Goal: Task Accomplishment & Management: Complete application form

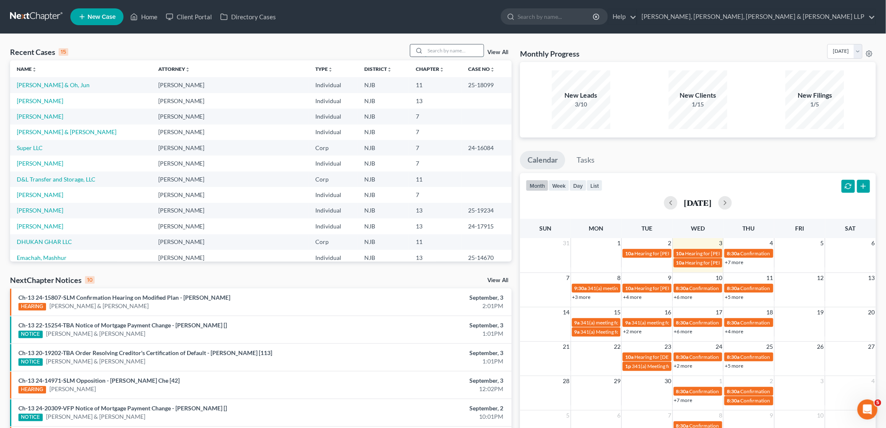
click at [445, 52] on input "search" at bounding box center [454, 50] width 59 height 12
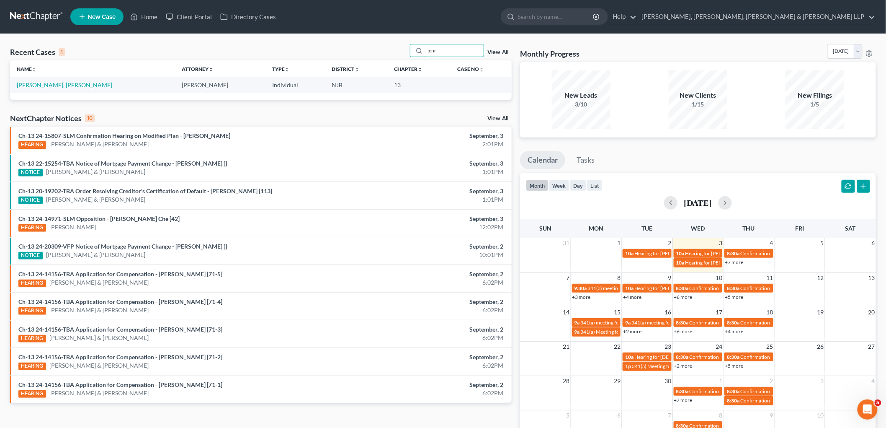
type input "jenr"
click at [66, 81] on td "[PERSON_NAME], [PERSON_NAME]" at bounding box center [92, 84] width 165 height 15
click at [57, 86] on link "[PERSON_NAME], [PERSON_NAME]" at bounding box center [65, 84] width 96 height 7
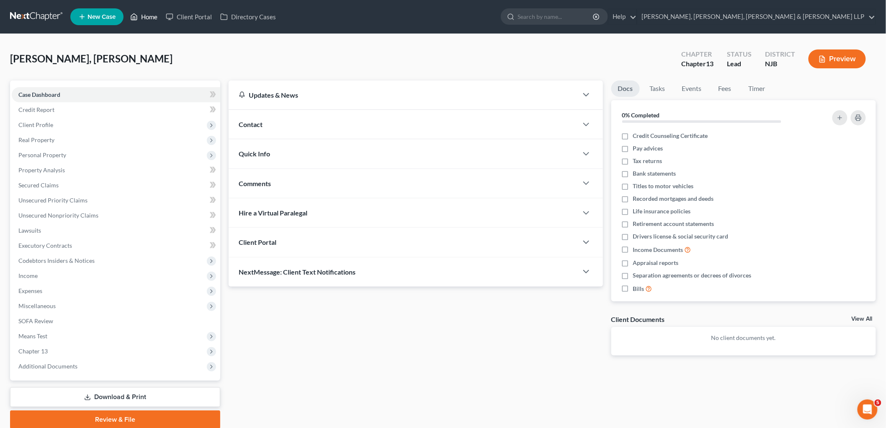
click at [148, 15] on link "Home" at bounding box center [144, 16] width 36 height 15
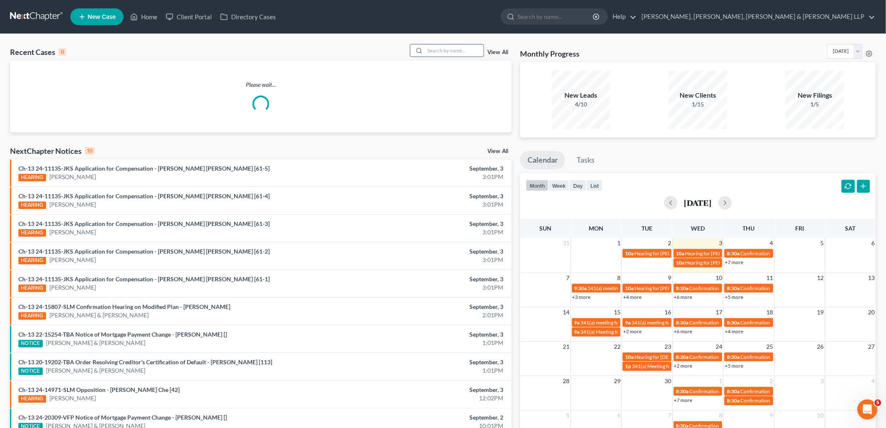
click at [455, 52] on input "search" at bounding box center [454, 50] width 59 height 12
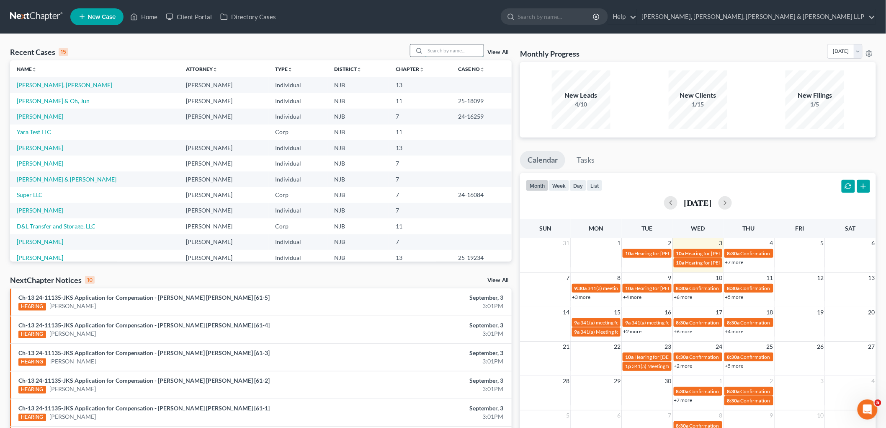
type input "d"
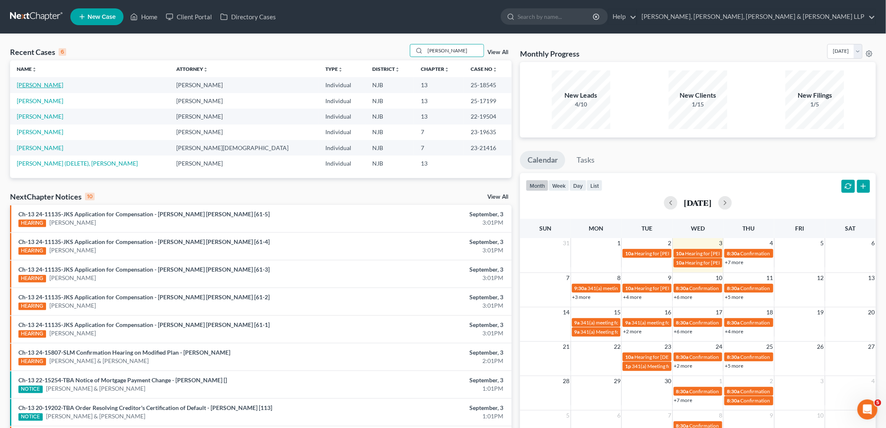
type input "[PERSON_NAME]"
click at [43, 85] on link "[PERSON_NAME]" at bounding box center [40, 84] width 46 height 7
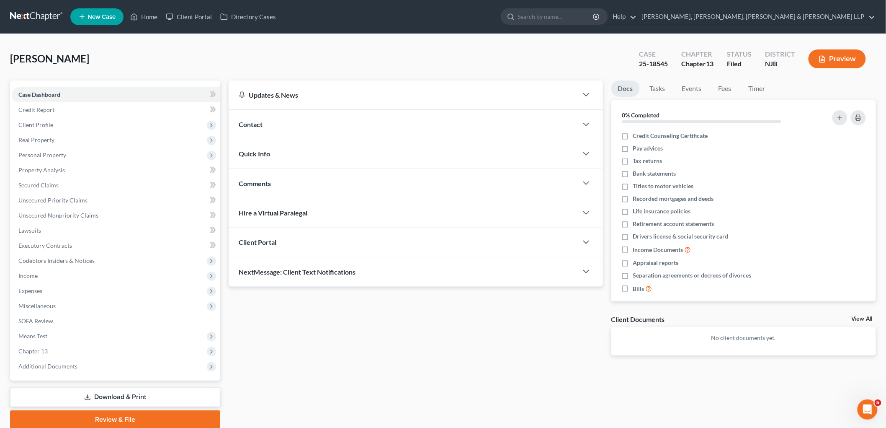
drag, startPoint x: 54, startPoint y: 352, endPoint x: 69, endPoint y: 375, distance: 27.8
click at [54, 351] on span "Chapter 13" at bounding box center [116, 351] width 209 height 15
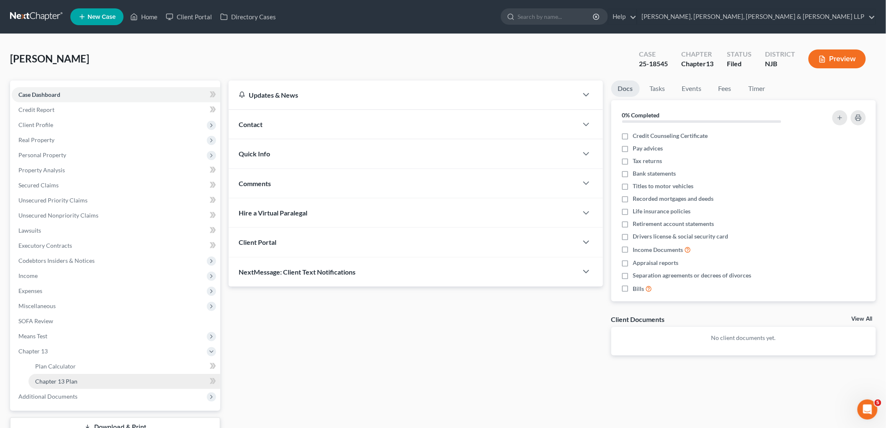
click at [64, 377] on span "Chapter 13 Plan" at bounding box center [56, 380] width 42 height 7
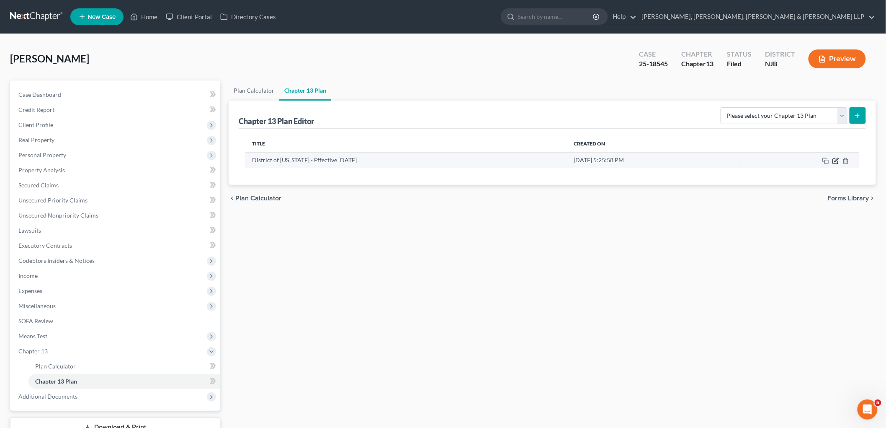
click at [836, 160] on icon "button" at bounding box center [836, 161] width 7 height 7
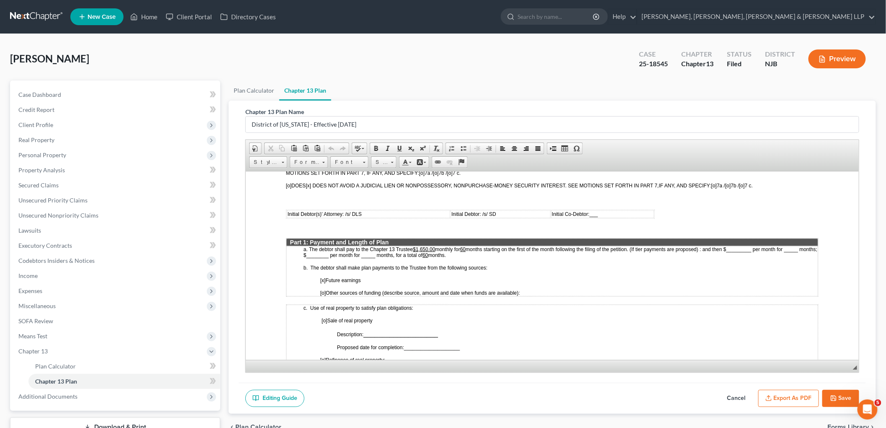
scroll to position [325, 0]
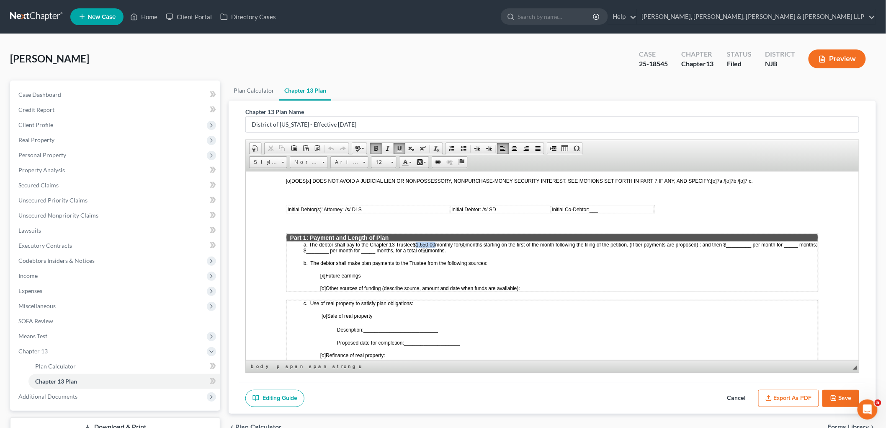
drag, startPoint x: 437, startPoint y: 230, endPoint x: 418, endPoint y: 230, distance: 18.9
click at [418, 241] on p "a. The debtor shall pay to the Chapter 13 Trustee $1,650.00 monthly for 60 mont…" at bounding box center [560, 247] width 514 height 12
click at [420, 241] on span "months starting on the first of the month following the filing of the petition.…" at bounding box center [559, 247] width 513 height 12
click at [837, 396] on icon "button" at bounding box center [834, 397] width 5 height 5
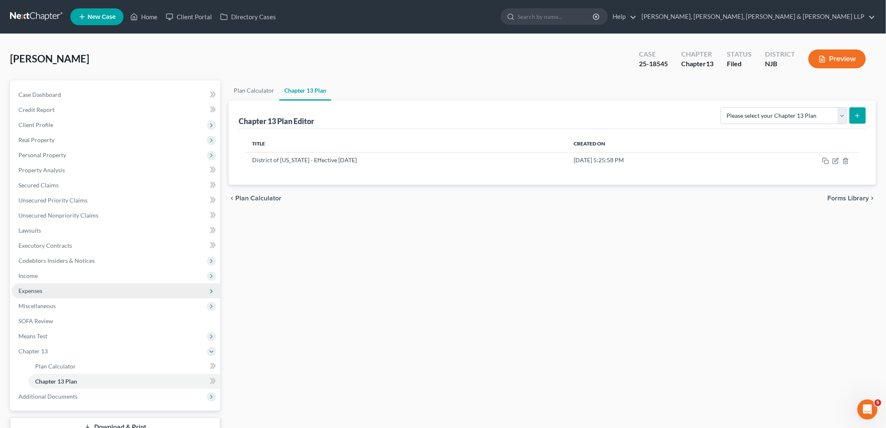
click at [40, 290] on span "Expenses" at bounding box center [30, 290] width 24 height 7
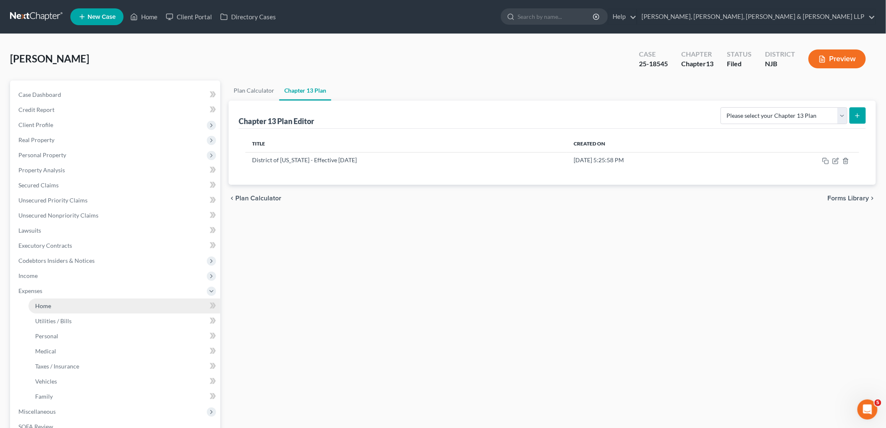
click at [42, 303] on span "Home" at bounding box center [43, 305] width 16 height 7
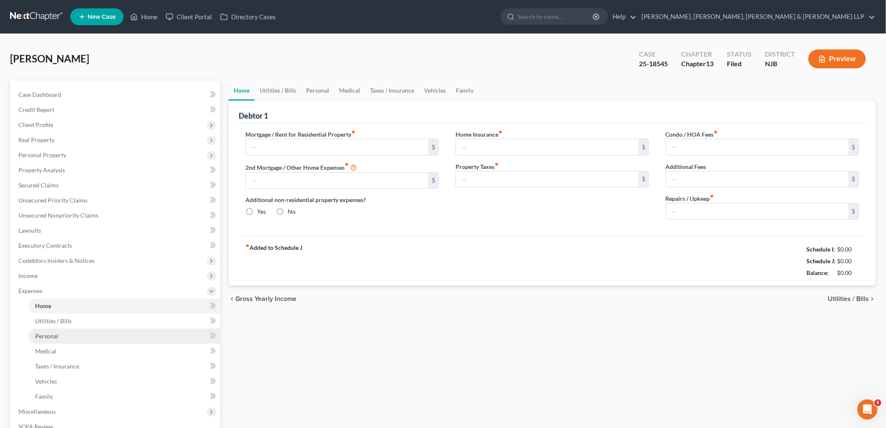
type input "1,655.74"
type input "391.00"
radio input "true"
type input "0.00"
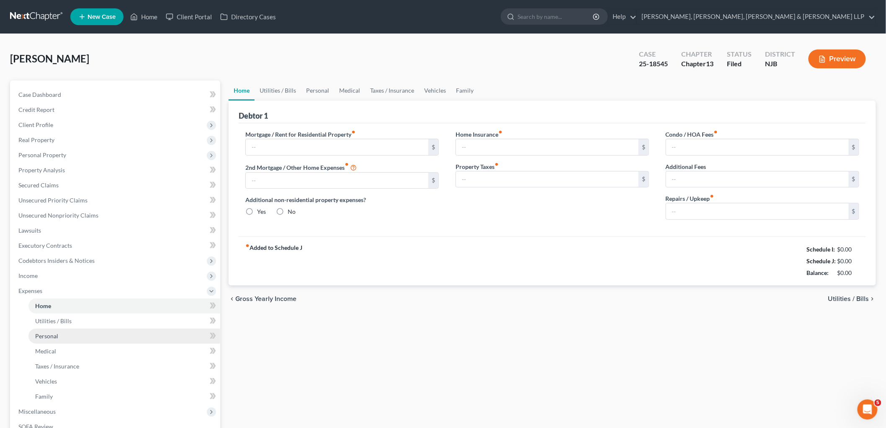
type input "350.00"
type input "0.00"
type input "250.00"
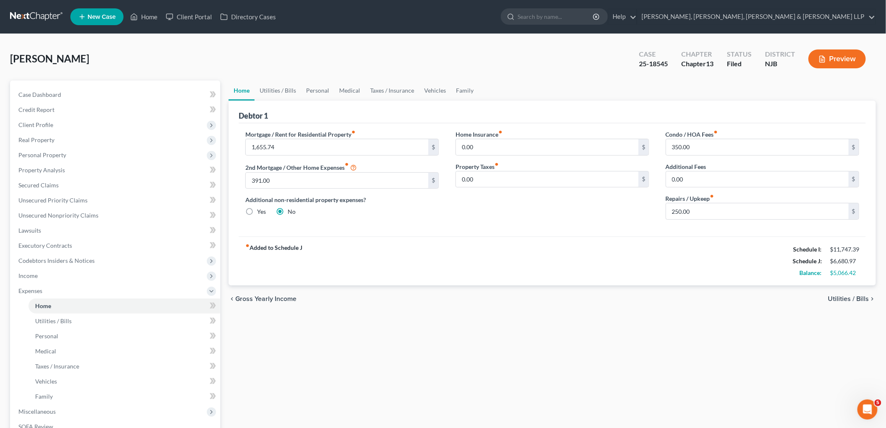
click at [421, 242] on div "fiber_manual_record Added to Schedule J Schedule I: $11,747.39 Schedule J: $6,6…" at bounding box center [553, 260] width 628 height 49
click at [31, 275] on span "Income" at bounding box center [27, 275] width 19 height 7
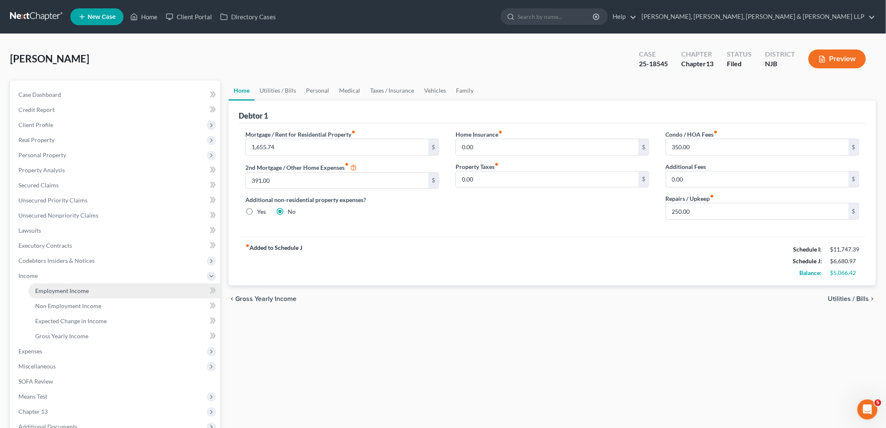
click at [39, 285] on link "Employment Income" at bounding box center [124, 290] width 192 height 15
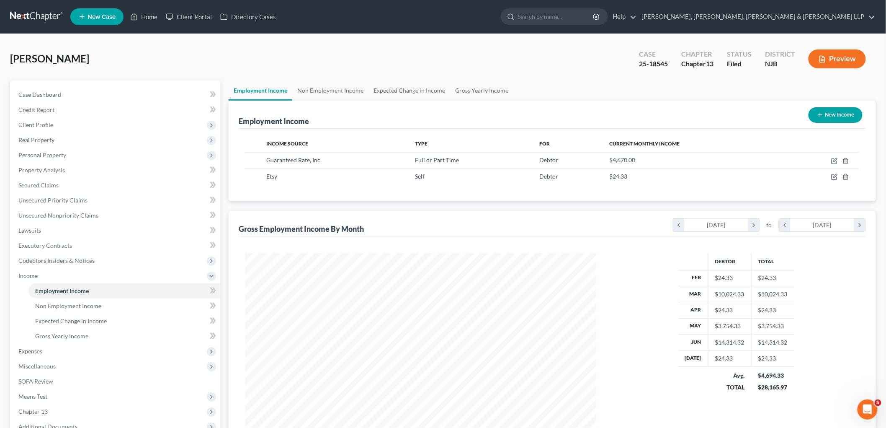
scroll to position [175, 368]
click at [312, 93] on link "Non Employment Income" at bounding box center [330, 90] width 76 height 20
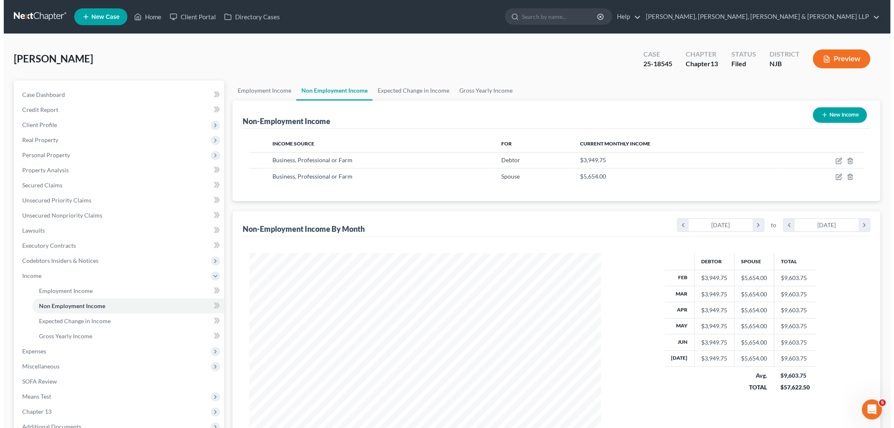
scroll to position [175, 368]
click at [838, 176] on icon "button" at bounding box center [835, 176] width 7 height 7
select select "10"
select select "0"
select select "33"
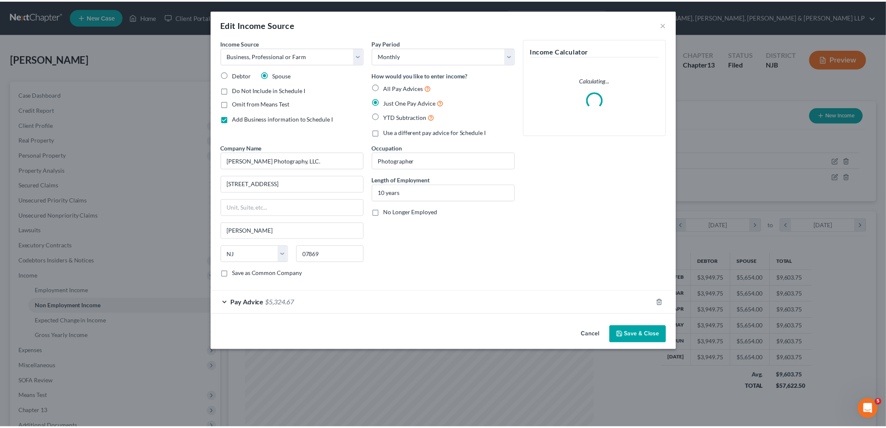
scroll to position [177, 371]
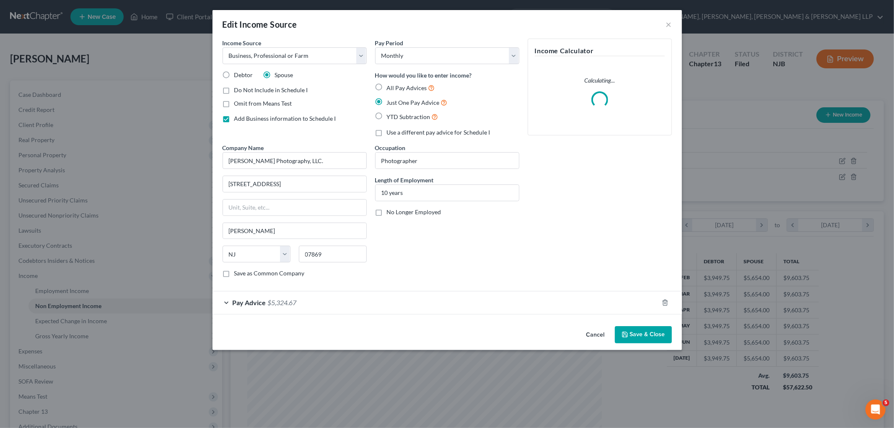
click at [383, 307] on div "Pay Advice $5,324.67" at bounding box center [435, 302] width 446 height 22
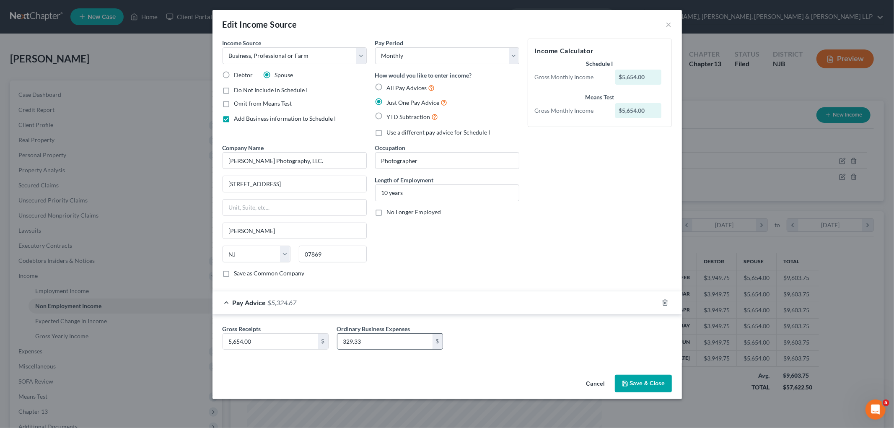
click at [373, 340] on input "329.33" at bounding box center [384, 341] width 95 height 16
type input "1,534.66"
click at [258, 342] on input "5,654.00" at bounding box center [270, 341] width 95 height 16
type input "3,820.66"
click at [540, 299] on div "Pay Advice $2,286.00" at bounding box center [435, 302] width 446 height 22
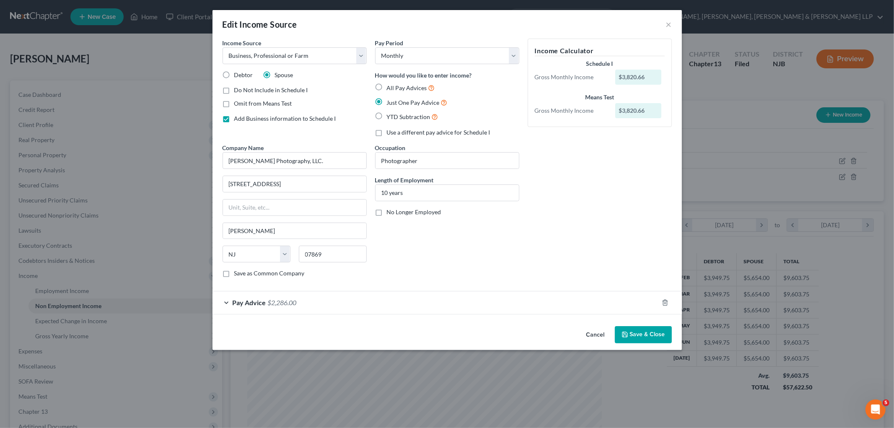
click at [637, 332] on button "Save & Close" at bounding box center [643, 335] width 57 height 18
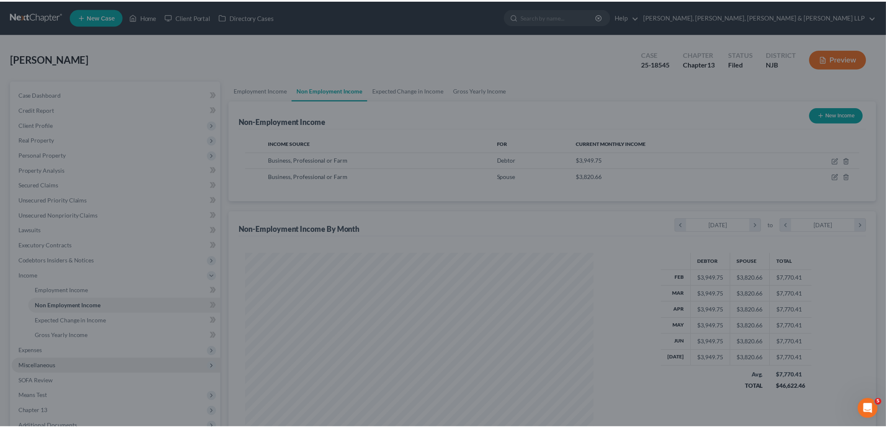
scroll to position [418733, 418540]
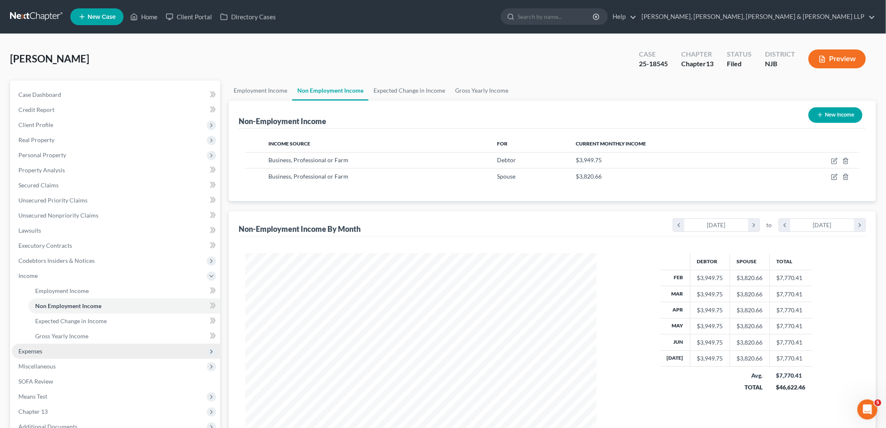
click at [42, 349] on span "Expenses" at bounding box center [30, 350] width 24 height 7
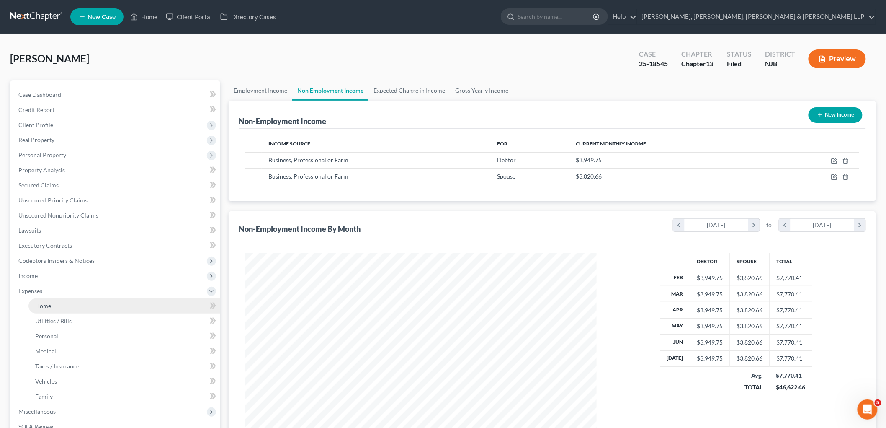
click at [48, 307] on span "Home" at bounding box center [43, 305] width 16 height 7
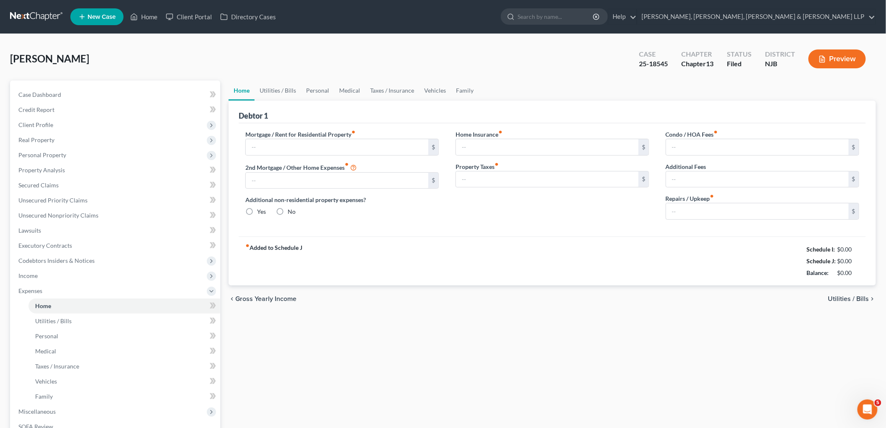
type input "1,655.74"
type input "391.00"
radio input "true"
type input "0.00"
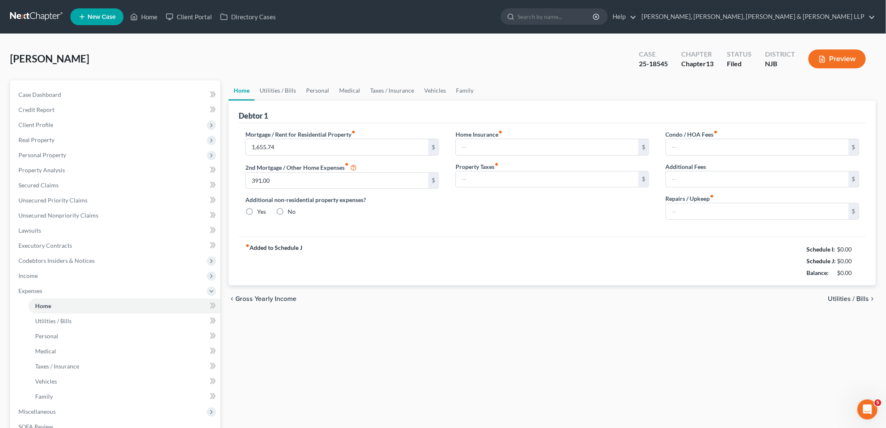
type input "350.00"
type input "0.00"
click at [699, 211] on input "250.00" at bounding box center [757, 211] width 183 height 16
type input "150"
drag, startPoint x: 266, startPoint y: 92, endPoint x: 306, endPoint y: 85, distance: 40.4
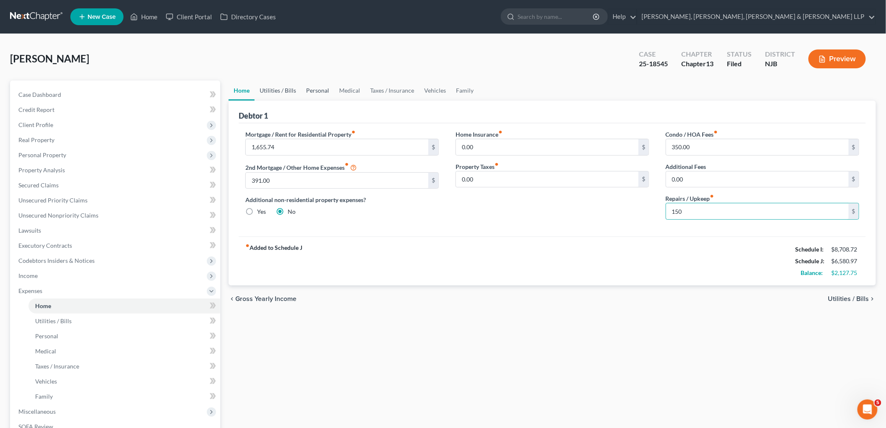
click at [266, 92] on link "Utilities / Bills" at bounding box center [278, 90] width 46 height 20
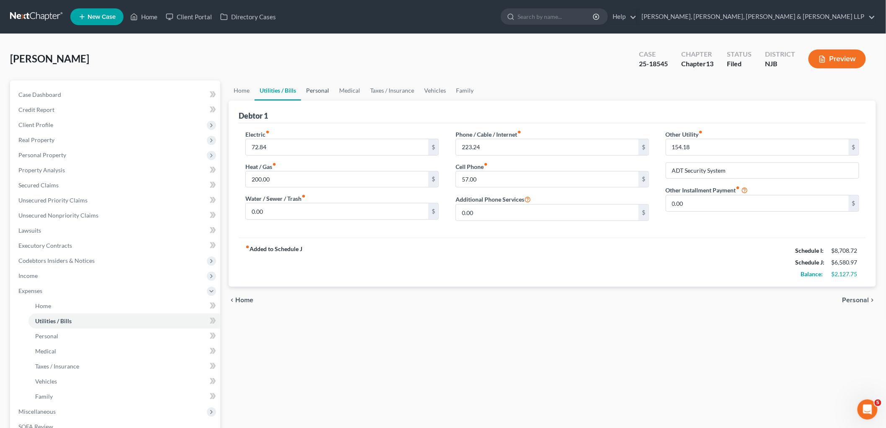
click at [315, 89] on link "Personal" at bounding box center [317, 90] width 33 height 20
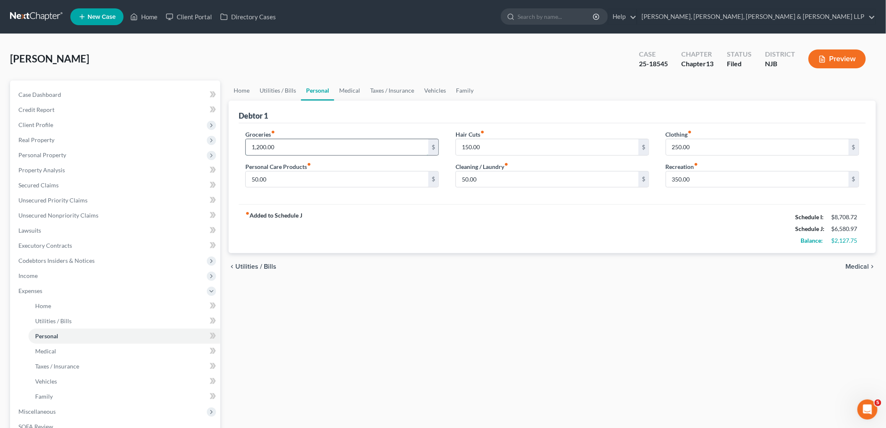
click at [293, 147] on input "1,200.00" at bounding box center [337, 147] width 183 height 16
type input "910"
click at [352, 91] on link "Medical" at bounding box center [349, 90] width 31 height 20
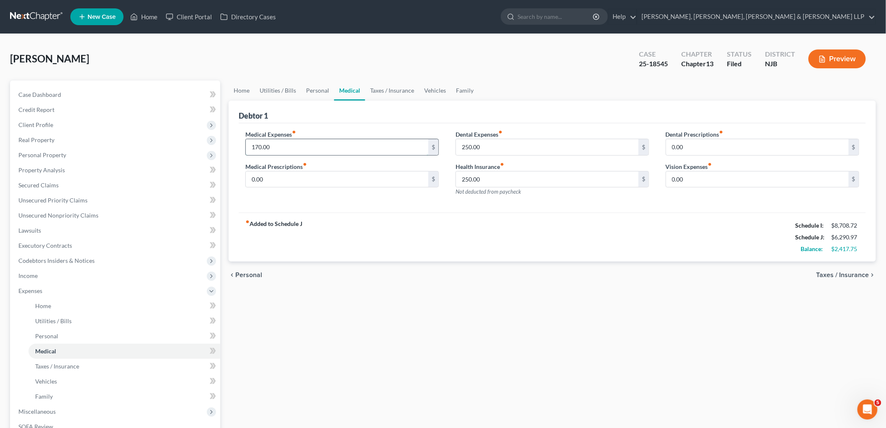
click at [280, 148] on input "170.00" at bounding box center [337, 147] width 183 height 16
type input "70"
click at [393, 230] on div "fiber_manual_record Added to Schedule J Schedule I: $8,708.72 Schedule J: $6,19…" at bounding box center [553, 236] width 628 height 49
click at [312, 91] on link "Personal" at bounding box center [317, 90] width 33 height 20
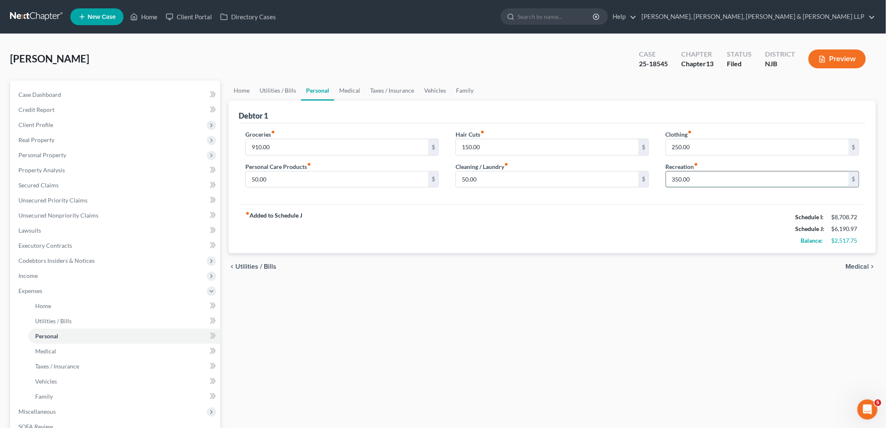
click at [706, 179] on input "350.00" at bounding box center [757, 179] width 183 height 16
type input "3"
type input "2"
click at [640, 228] on div "fiber_manual_record Added to Schedule J Schedule I: $8,708.72 Schedule J: $6,11…" at bounding box center [553, 228] width 628 height 49
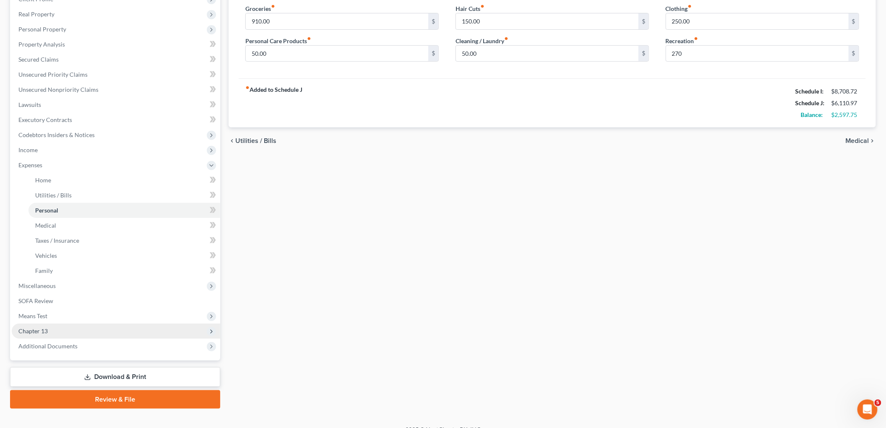
scroll to position [137, 0]
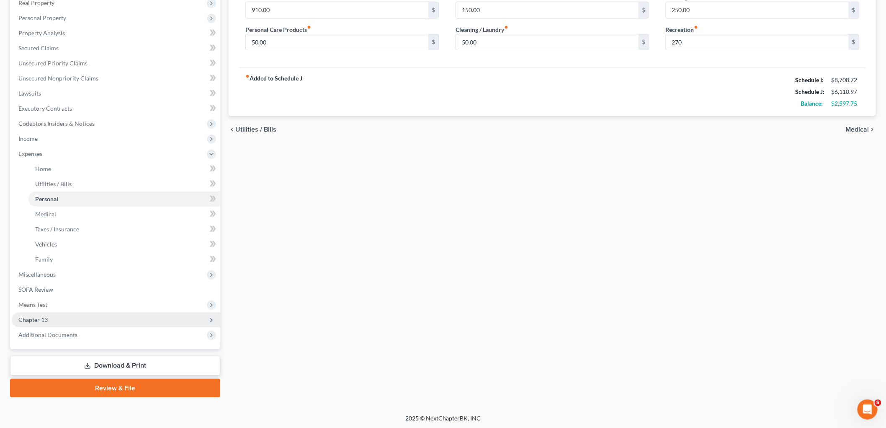
click at [44, 320] on span "Chapter 13" at bounding box center [32, 319] width 29 height 7
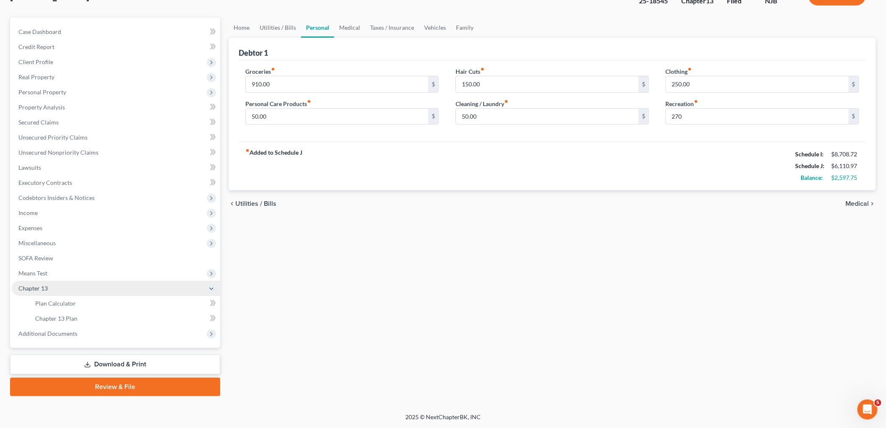
scroll to position [62, 0]
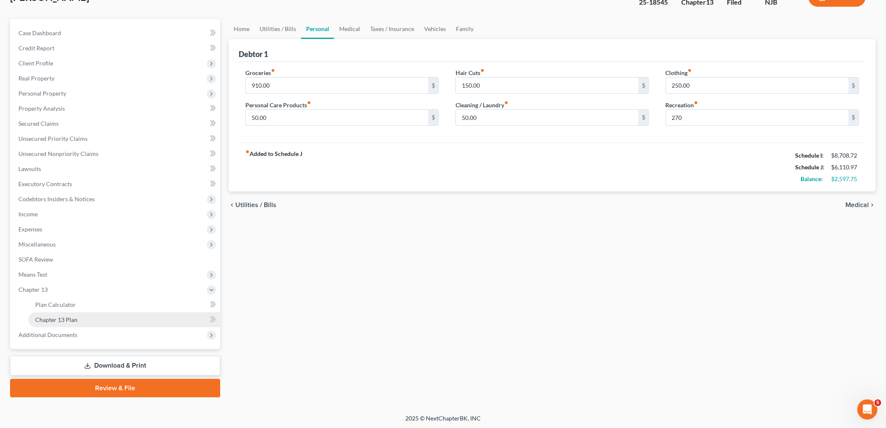
click at [63, 319] on span "Chapter 13 Plan" at bounding box center [56, 319] width 42 height 7
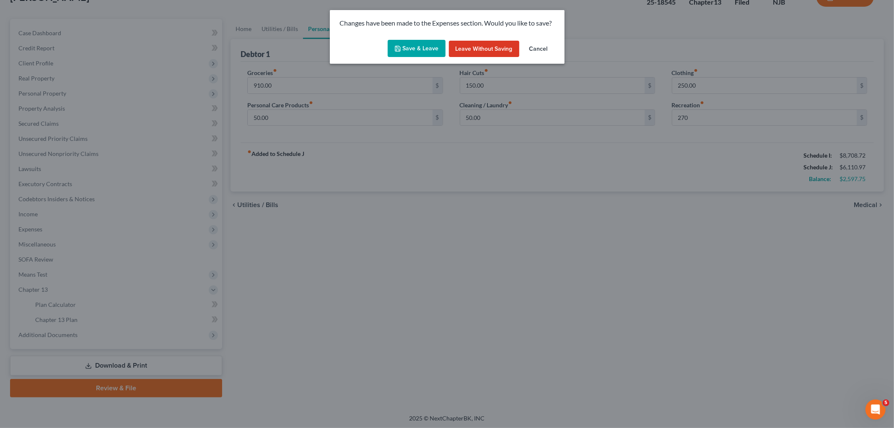
click at [432, 46] on button "Save & Leave" at bounding box center [416, 49] width 58 height 18
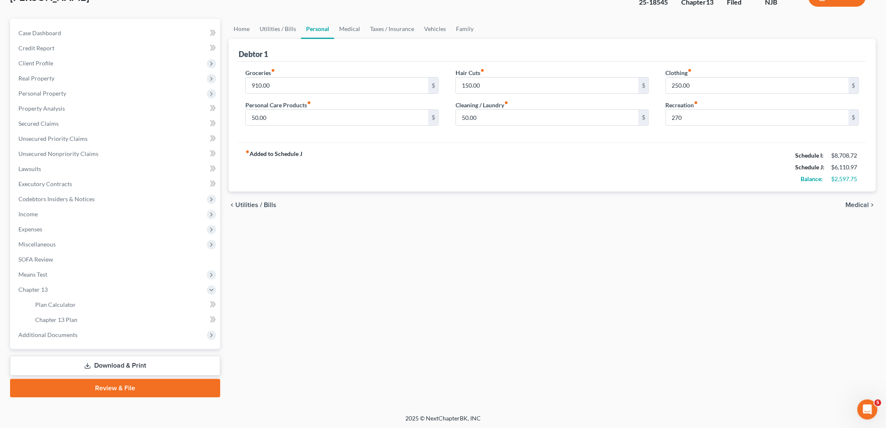
type input "270.00"
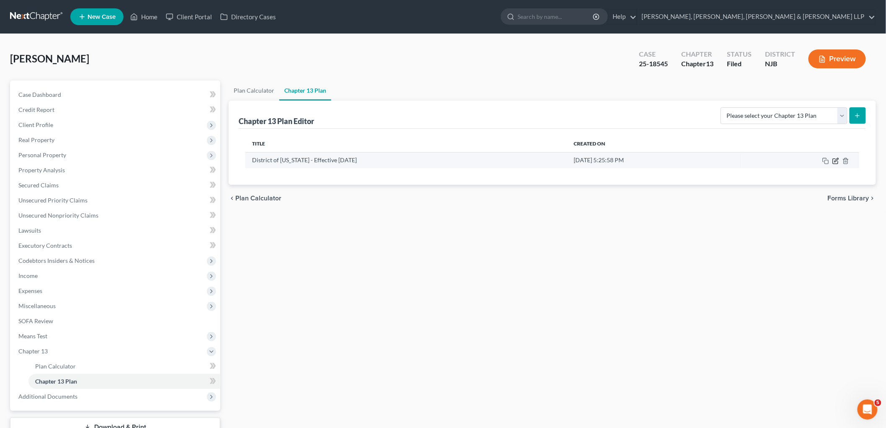
click at [837, 162] on icon "button" at bounding box center [836, 161] width 7 height 7
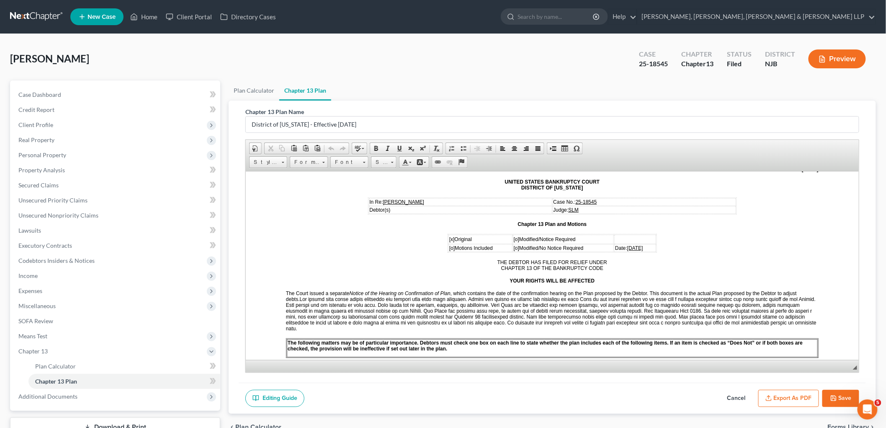
scroll to position [139, 0]
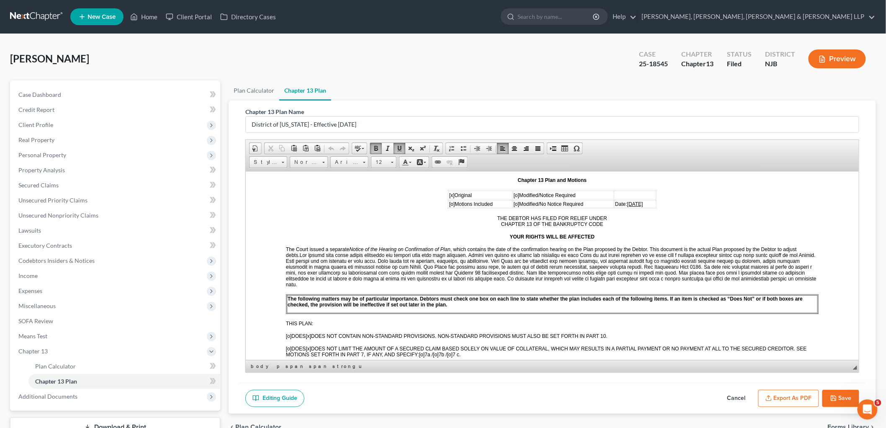
click at [627, 201] on span "[DATE]" at bounding box center [635, 204] width 16 height 6
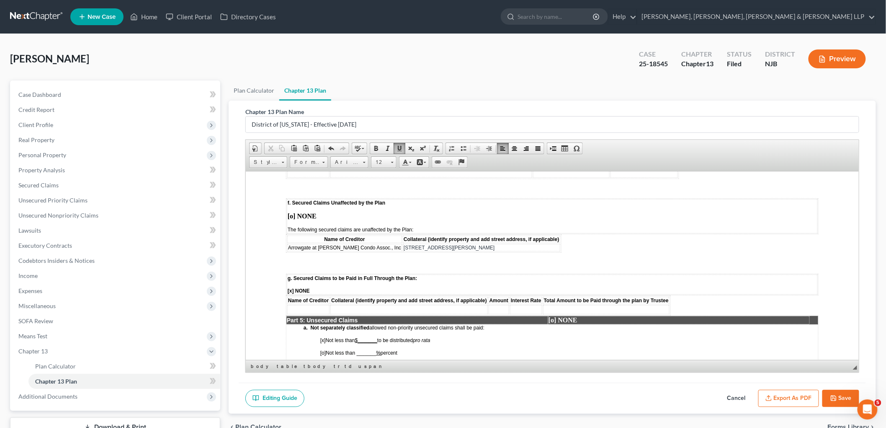
scroll to position [1163, 0]
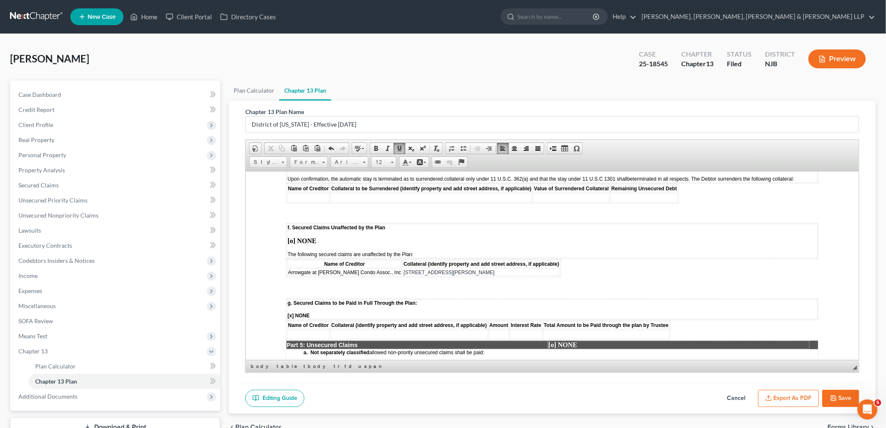
click at [349, 269] on span "Arrowgate at [PERSON_NAME] Condo Assoc., Inc" at bounding box center [344, 272] width 113 height 6
click at [313, 269] on span "Arrowgate at [PERSON_NAME] Condo Assoc., Inc" at bounding box center [344, 272] width 113 height 6
drag, startPoint x: 380, startPoint y: 238, endPoint x: 287, endPoint y: 238, distance: 93.0
click at [288, 269] on span "Arrowgate at [PERSON_NAME] Condo Assoc., Inc" at bounding box center [344, 272] width 113 height 6
copy span "Arrowgate at [PERSON_NAME] Condo Assoc., Inc"
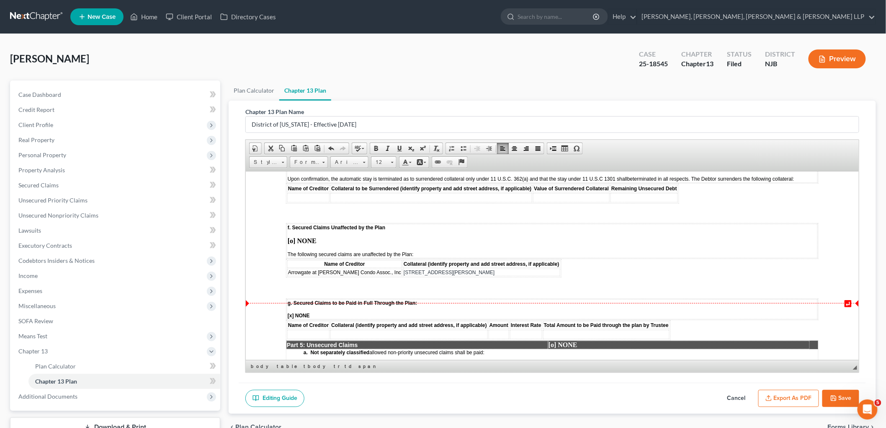
click at [315, 329] on td at bounding box center [308, 333] width 42 height 9
click at [291, 312] on span "[x] NONE" at bounding box center [298, 315] width 22 height 6
drag, startPoint x: 476, startPoint y: 236, endPoint x: 383, endPoint y: 237, distance: 93.0
click at [403, 268] on td "[STREET_ADDRESS][PERSON_NAME]" at bounding box center [481, 272] width 157 height 8
copy span "[STREET_ADDRESS][PERSON_NAME]"
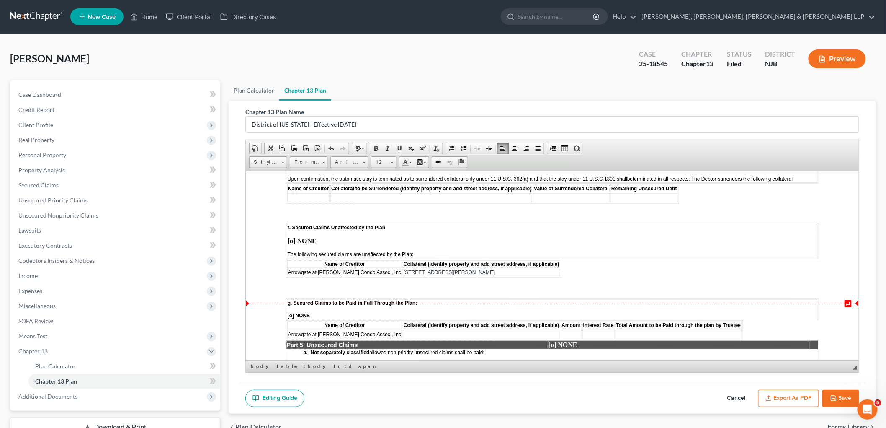
click at [420, 329] on td at bounding box center [481, 333] width 157 height 9
click at [380, 331] on span "Arrowgate at [PERSON_NAME] Condo Assoc., Inc" at bounding box center [344, 334] width 113 height 6
drag, startPoint x: 477, startPoint y: 237, endPoint x: 286, endPoint y: 239, distance: 191.0
click at [287, 268] on tr "Arrowgate at [PERSON_NAME] Condo Assoc., Inc [STREET_ADDRESS][PERSON_NAME]" at bounding box center [423, 272] width 273 height 8
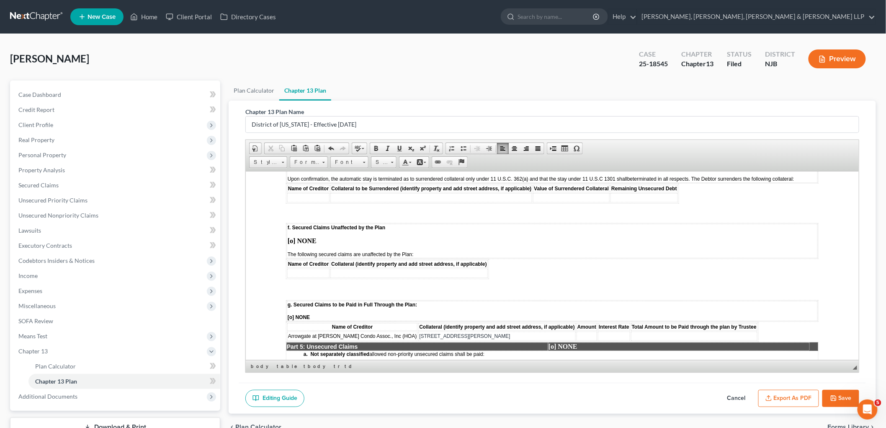
click at [292, 237] on strong "[o] NONE" at bounding box center [301, 240] width 29 height 7
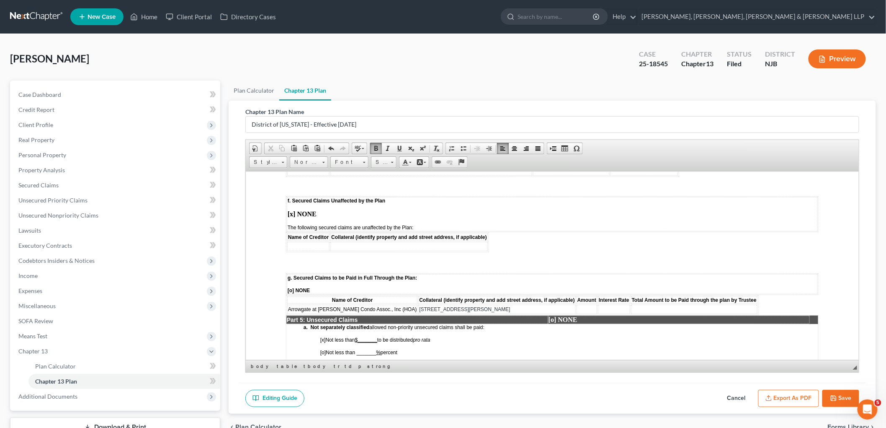
scroll to position [1210, 0]
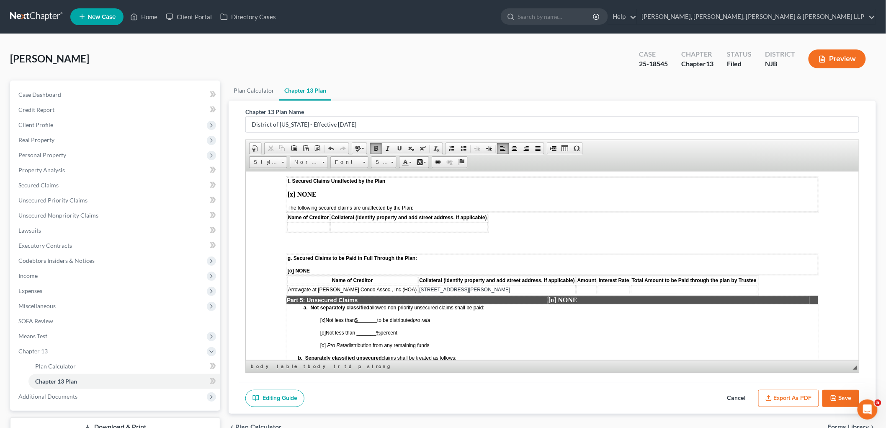
click at [362, 317] on u "$_______" at bounding box center [366, 320] width 22 height 6
drag, startPoint x: 385, startPoint y: 282, endPoint x: 358, endPoint y: 283, distance: 27.7
click at [358, 317] on p "[x] Not less than $ 49,246.60 to be distributed pro rata" at bounding box center [433, 320] width 227 height 7
click at [405, 318] on span "to be distributed pro rata" at bounding box center [410, 321] width 53 height 6
drag, startPoint x: 385, startPoint y: 282, endPoint x: 358, endPoint y: 282, distance: 27.6
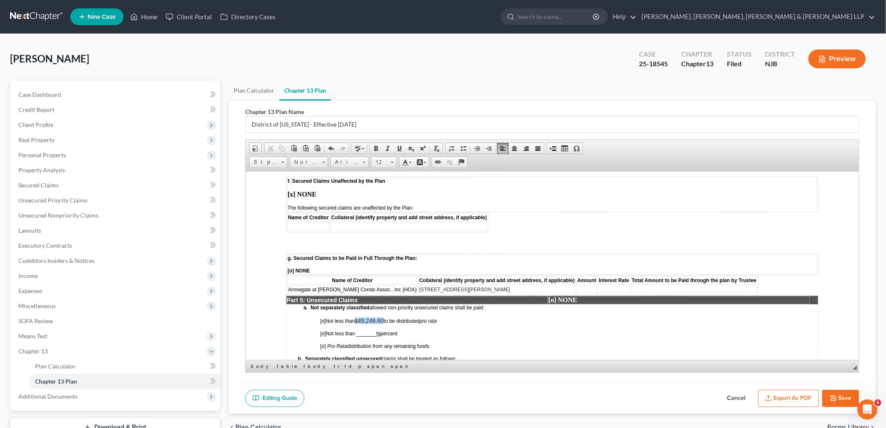
click at [358, 317] on p "[x] Not less than $ 49,246.60 to be distributed pro rata" at bounding box center [433, 320] width 227 height 7
click at [436, 304] on td "a. Not separately classified allowed non-priority unsecured claims shall be pai…" at bounding box center [417, 333] width 262 height 58
click at [836, 397] on icon "button" at bounding box center [834, 398] width 7 height 7
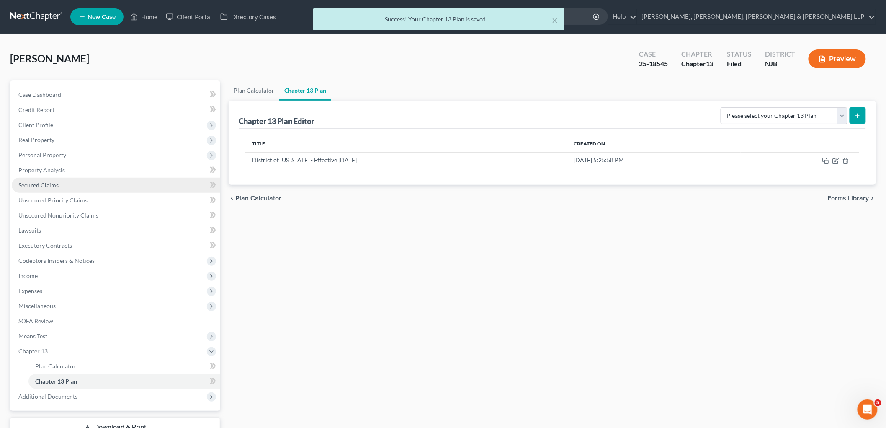
click at [34, 185] on span "Secured Claims" at bounding box center [38, 184] width 40 height 7
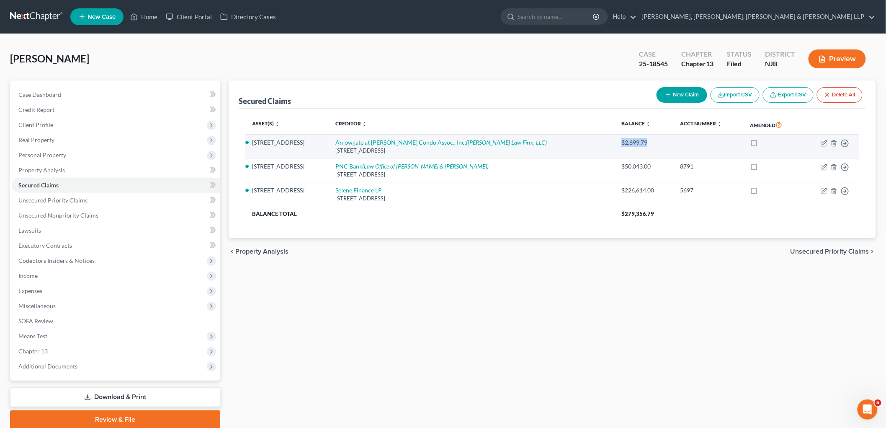
drag, startPoint x: 625, startPoint y: 143, endPoint x: 592, endPoint y: 141, distance: 33.1
click at [622, 141] on div "$2,699.79" at bounding box center [644, 142] width 45 height 8
copy div "$2,699.79"
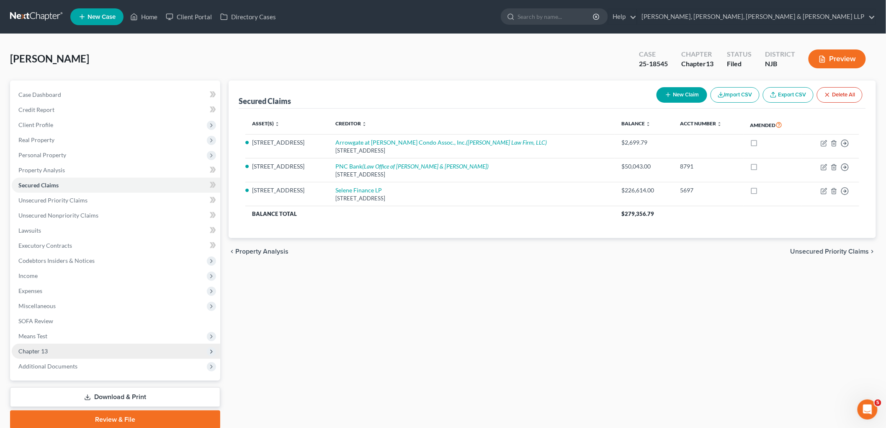
click at [31, 350] on span "Chapter 13" at bounding box center [32, 350] width 29 height 7
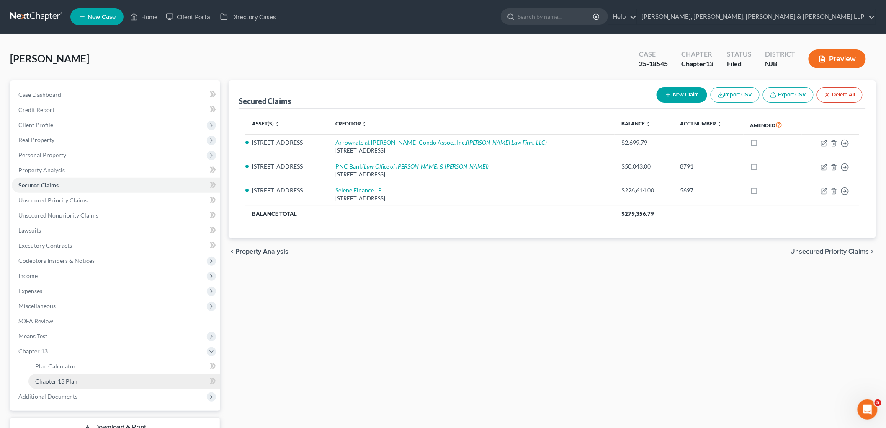
click at [48, 382] on span "Chapter 13 Plan" at bounding box center [56, 380] width 42 height 7
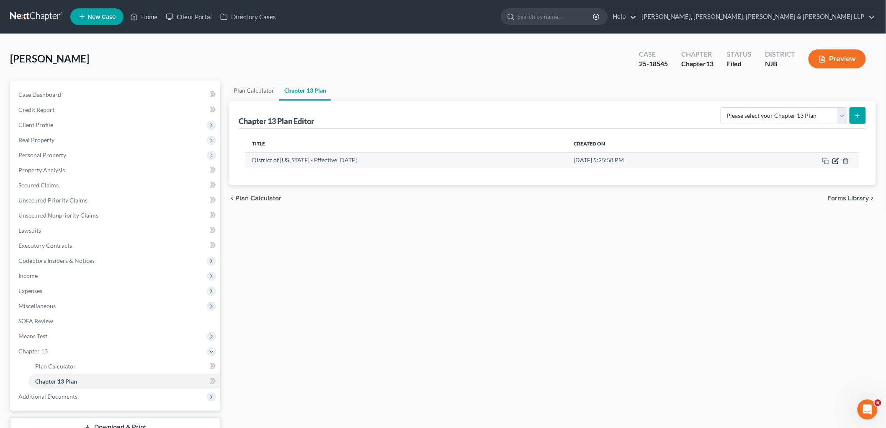
click at [836, 160] on icon "button" at bounding box center [836, 161] width 7 height 7
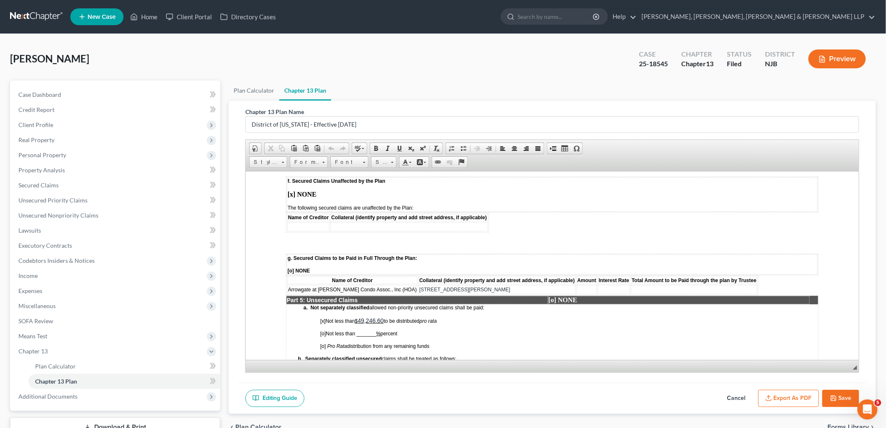
scroll to position [1163, 0]
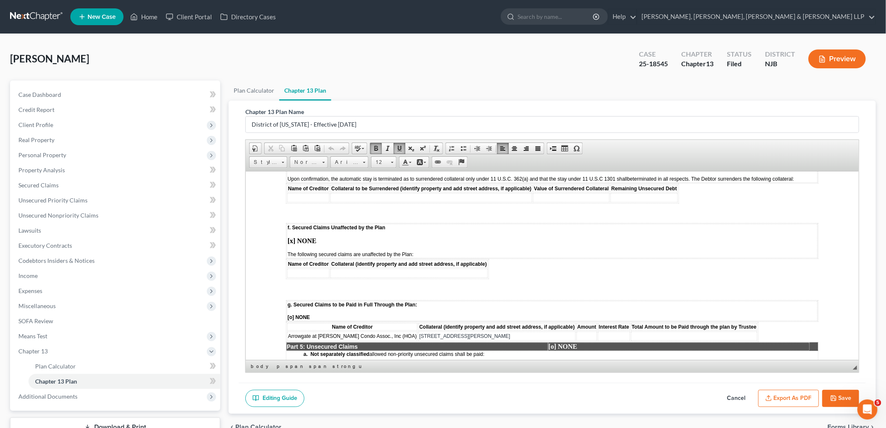
click at [576, 331] on td at bounding box center [586, 335] width 21 height 9
paste body
click at [605, 331] on td at bounding box center [621, 335] width 32 height 9
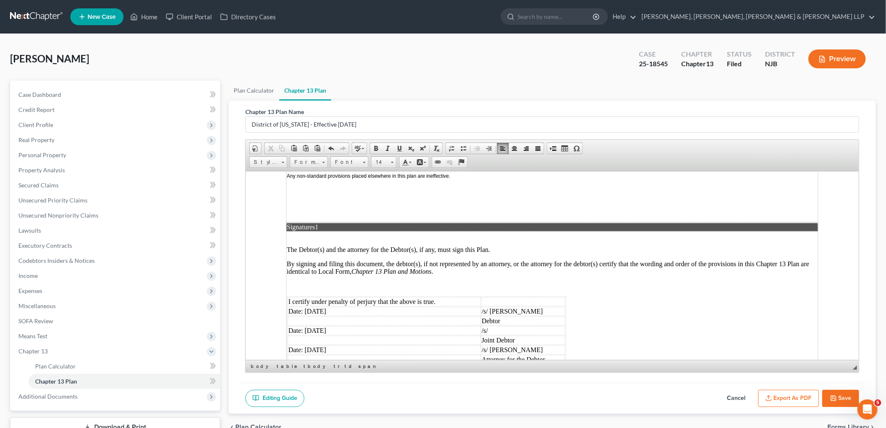
scroll to position [2048, 0]
click at [317, 306] on td "Date: [DATE]" at bounding box center [383, 310] width 193 height 9
click at [319, 325] on td "Date: [DATE]" at bounding box center [383, 329] width 193 height 9
click at [316, 344] on td "Date: [DATE]" at bounding box center [383, 348] width 193 height 9
click at [787, 396] on button "Export as PDF" at bounding box center [789, 399] width 61 height 18
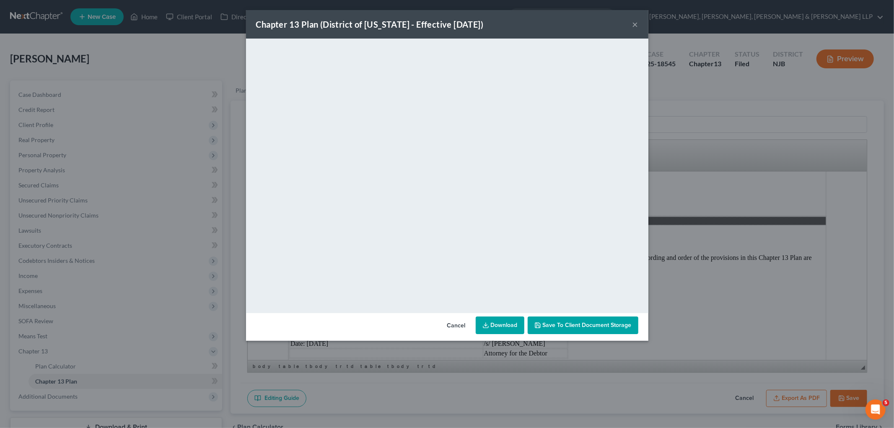
click at [461, 328] on button "Cancel" at bounding box center [456, 325] width 32 height 17
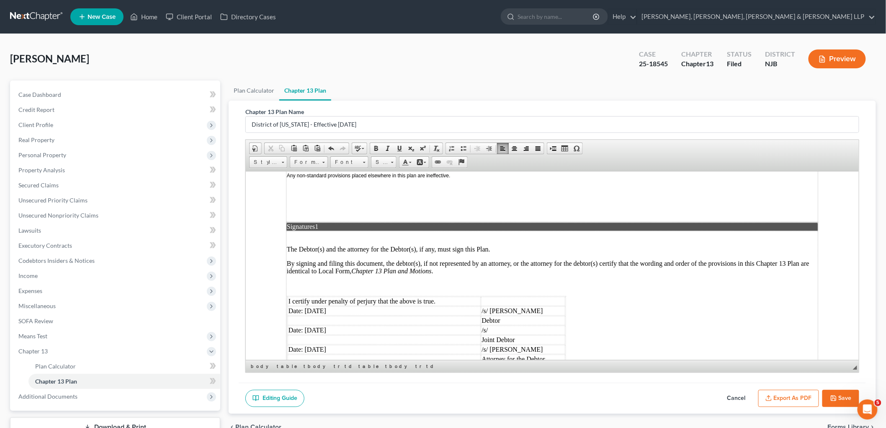
click at [836, 398] on icon "button" at bounding box center [834, 398] width 7 height 7
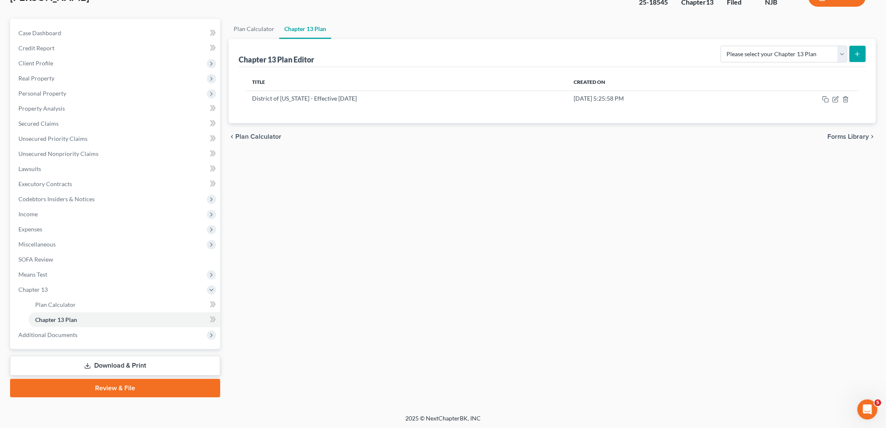
click at [109, 362] on link "Download & Print" at bounding box center [115, 366] width 210 height 20
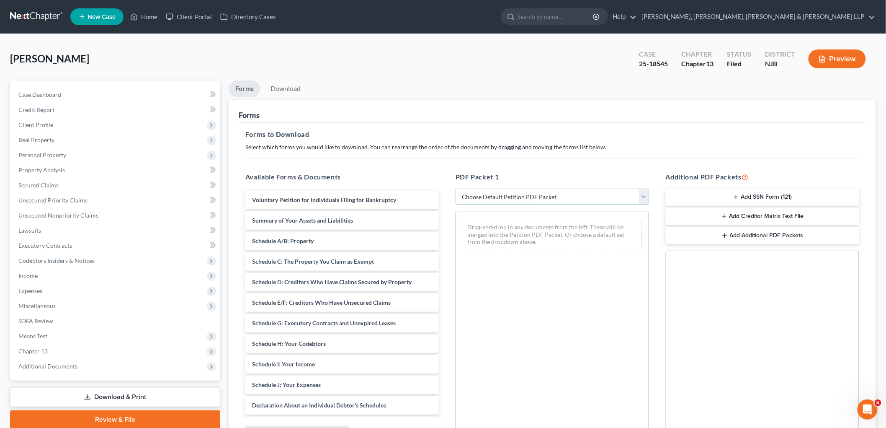
click at [491, 195] on select "Choose Default Petition PDF Packet Complete Bankruptcy Petition (all forms and …" at bounding box center [553, 197] width 194 height 17
select select "0"
click at [456, 189] on select "Choose Default Petition PDF Packet Complete Bankruptcy Petition (all forms and …" at bounding box center [553, 197] width 194 height 17
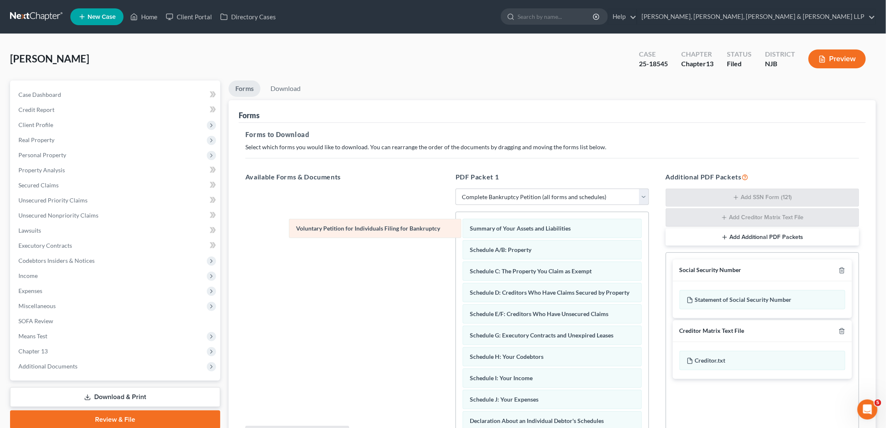
drag, startPoint x: 501, startPoint y: 227, endPoint x: 302, endPoint y: 225, distance: 199.0
click at [456, 225] on div "Voluntary Petition for Individuals Filing for Bankruptcy Voluntary Petition for…" at bounding box center [552, 413] width 193 height 403
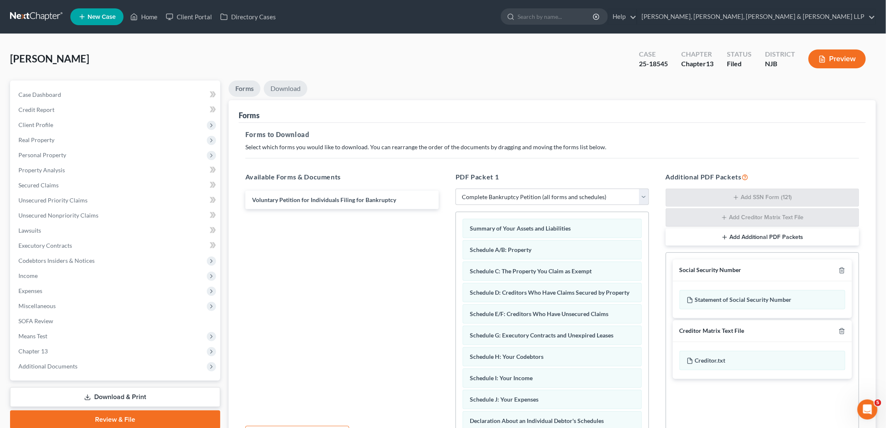
click at [286, 87] on link "Download" at bounding box center [286, 88] width 44 height 16
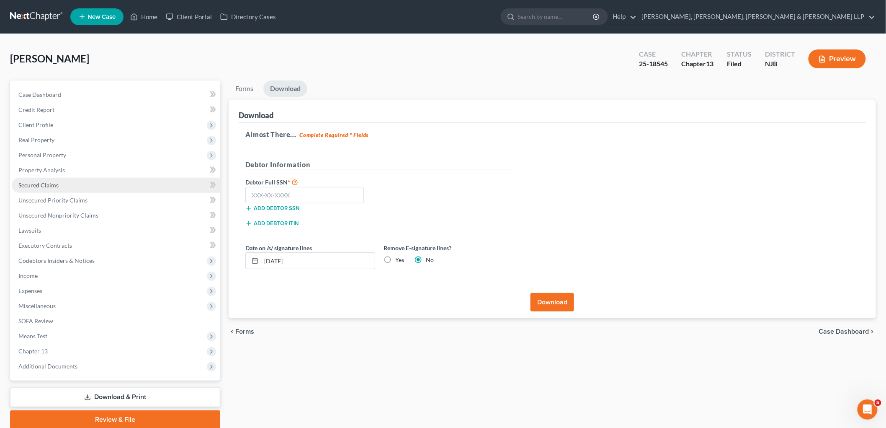
click at [49, 183] on span "Secured Claims" at bounding box center [38, 184] width 40 height 7
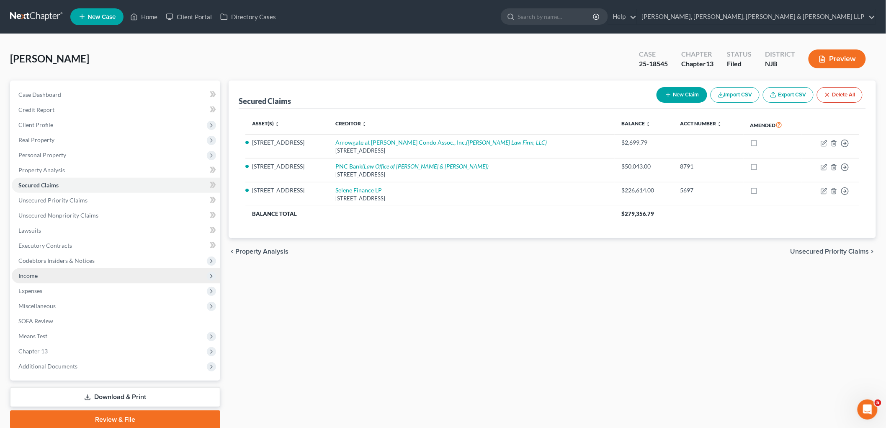
click at [31, 276] on span "Income" at bounding box center [27, 275] width 19 height 7
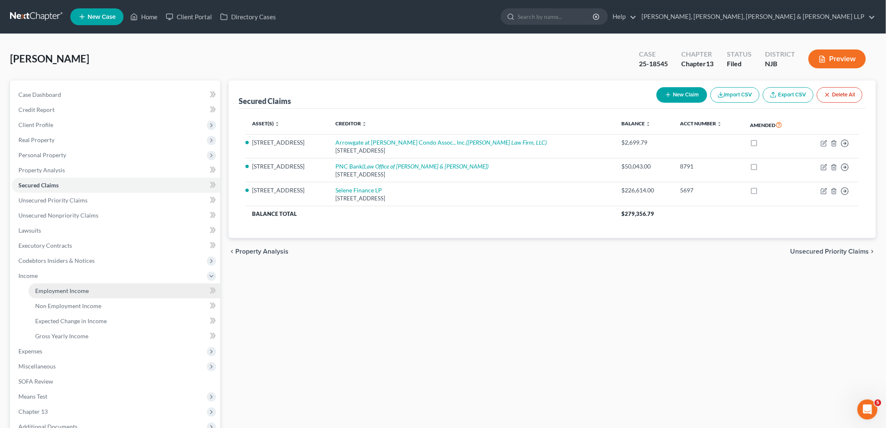
click at [38, 290] on span "Employment Income" at bounding box center [62, 290] width 54 height 7
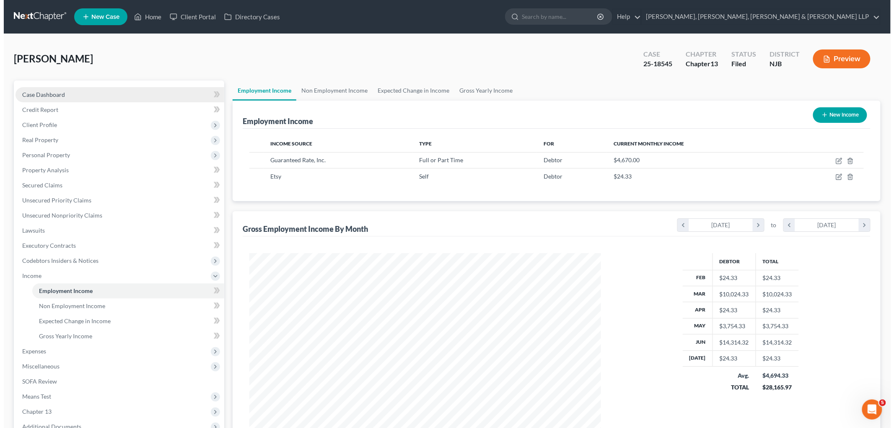
scroll to position [175, 368]
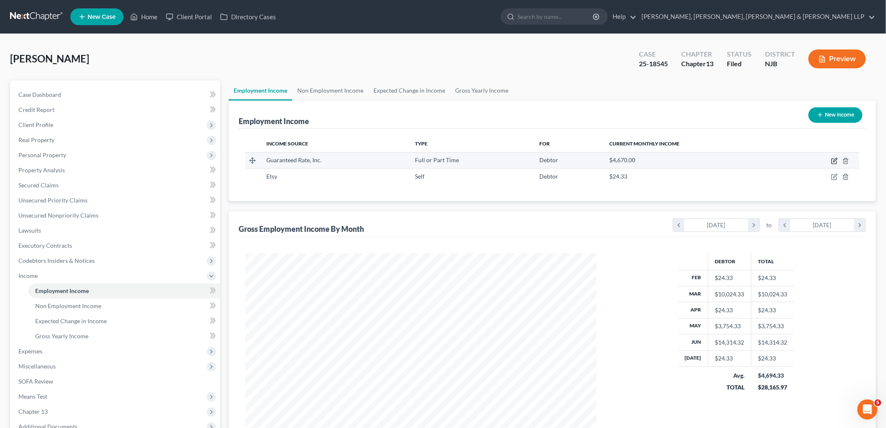
click at [836, 158] on icon "button" at bounding box center [836, 160] width 4 height 4
select select "0"
select select "14"
select select "1"
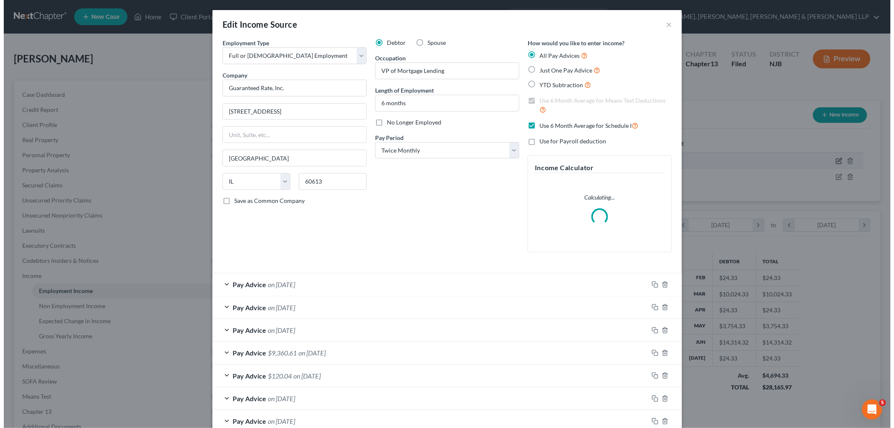
scroll to position [177, 371]
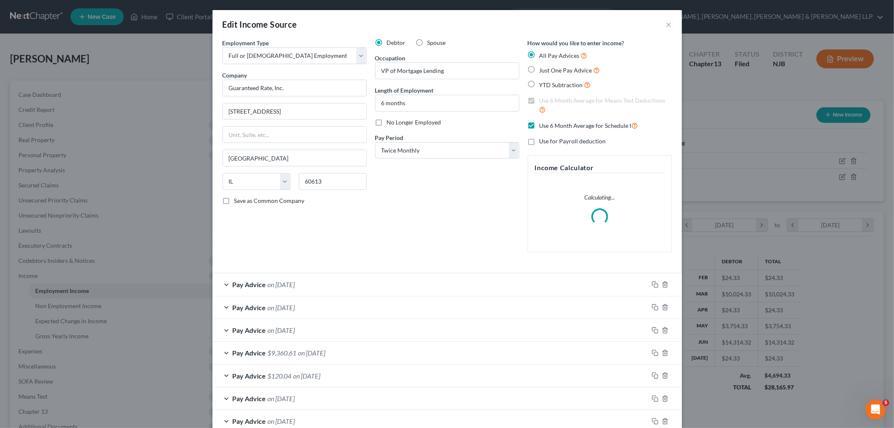
click at [330, 282] on div "Pay Advice on [DATE]" at bounding box center [430, 284] width 436 height 22
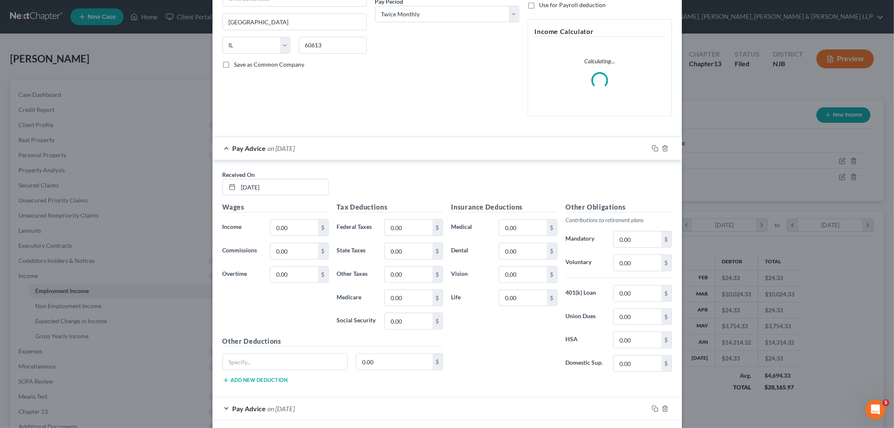
scroll to position [186, 0]
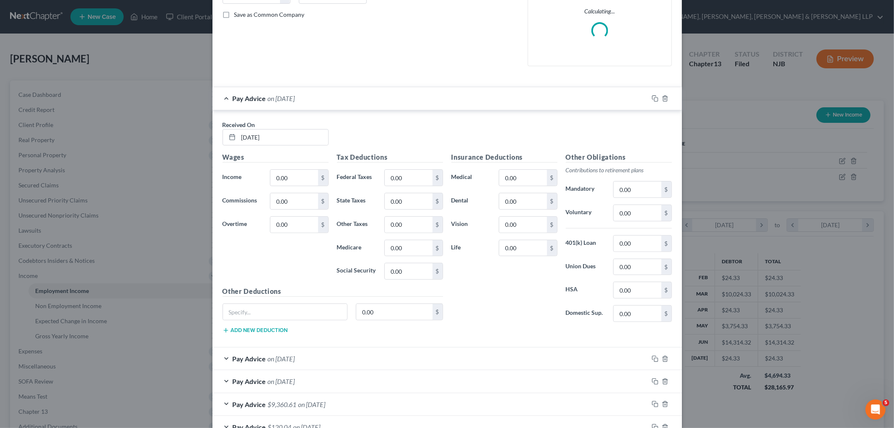
click at [344, 103] on div "Pay Advice on [DATE]" at bounding box center [430, 98] width 436 height 22
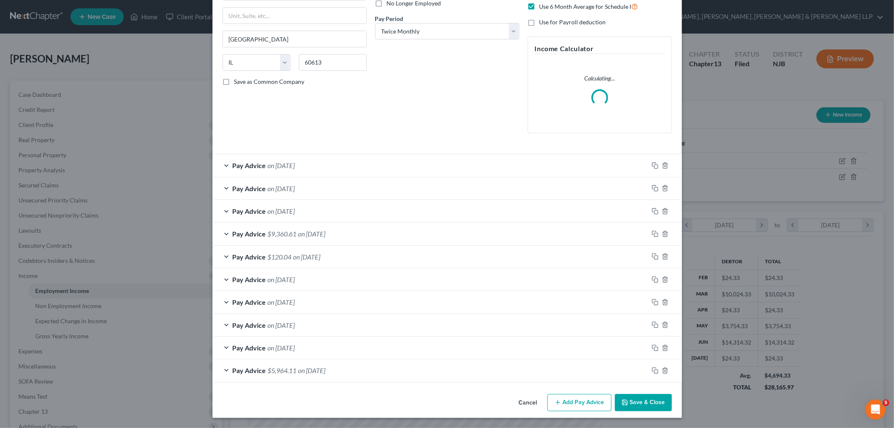
scroll to position [119, 0]
click at [326, 185] on div "Pay Advice on [DATE]" at bounding box center [430, 188] width 436 height 22
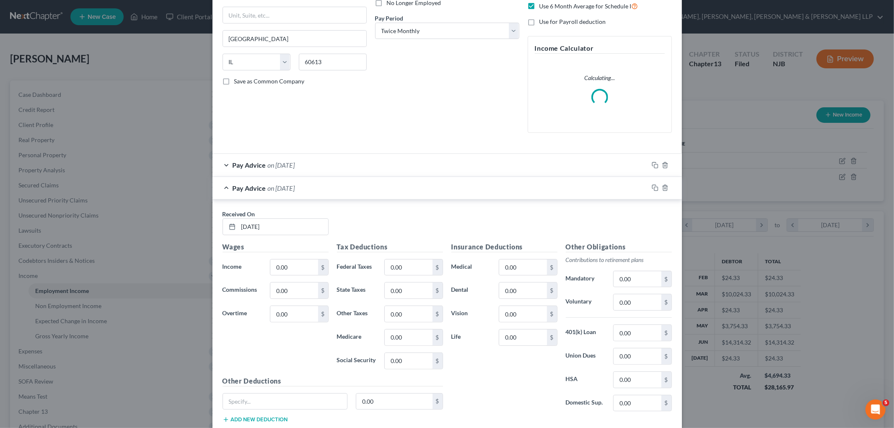
scroll to position [186, 0]
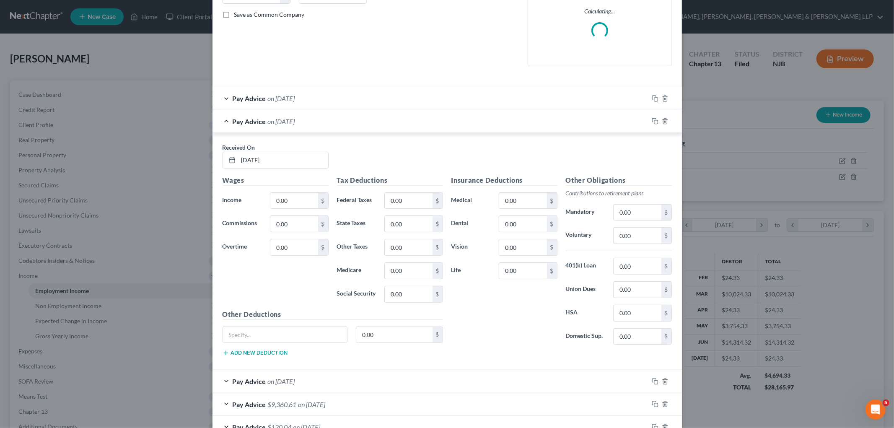
click at [343, 121] on div "Pay Advice on [DATE]" at bounding box center [430, 121] width 436 height 22
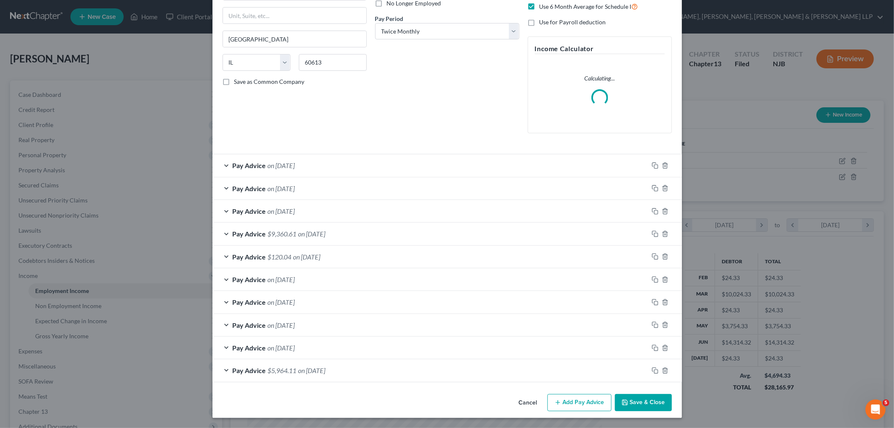
scroll to position [119, 0]
click at [340, 232] on div "Pay Advice $9,360.61 on [DATE]" at bounding box center [430, 233] width 436 height 22
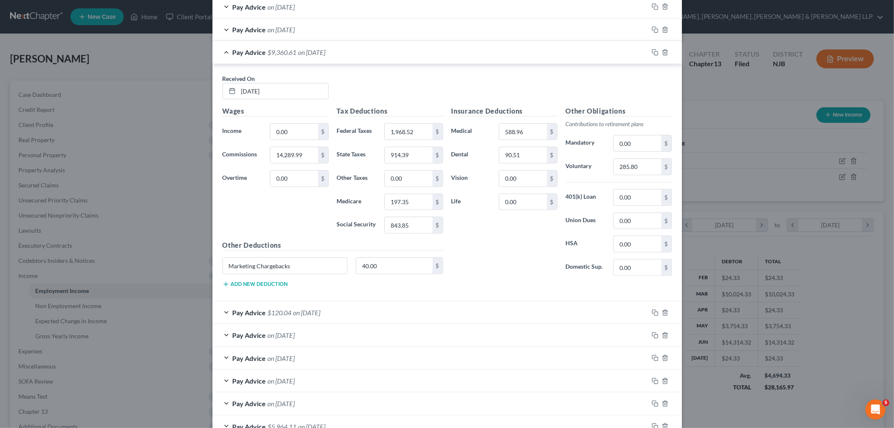
scroll to position [351, 0]
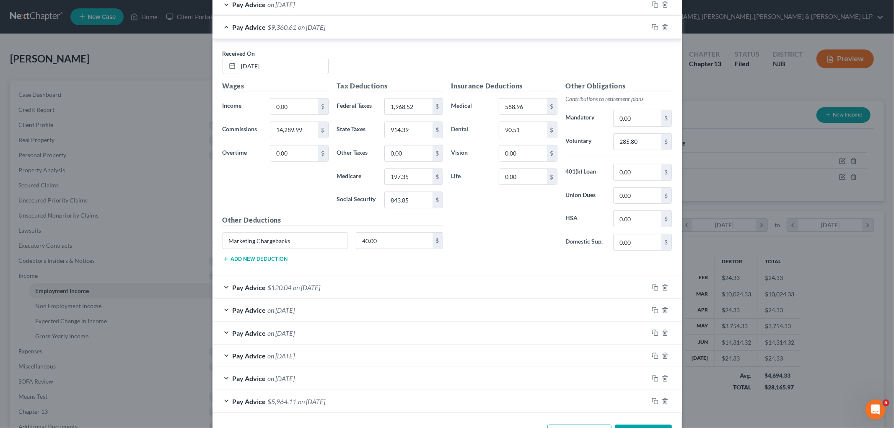
click at [366, 289] on div "Pay Advice $120.04 on [DATE]" at bounding box center [430, 287] width 436 height 22
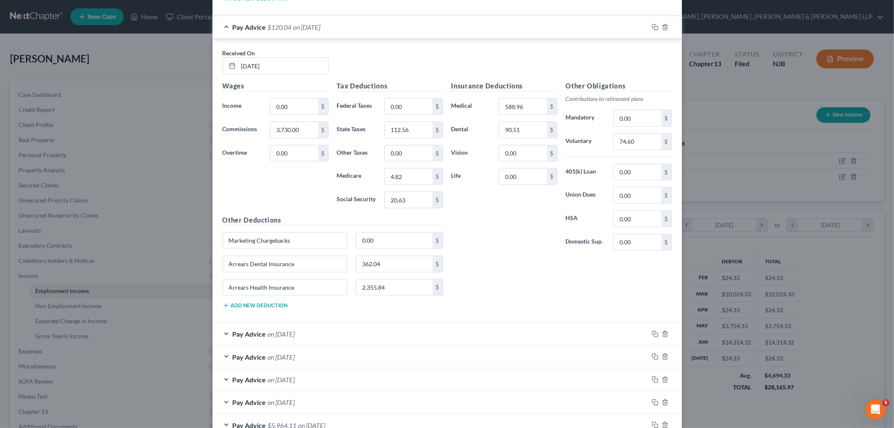
scroll to position [630, 0]
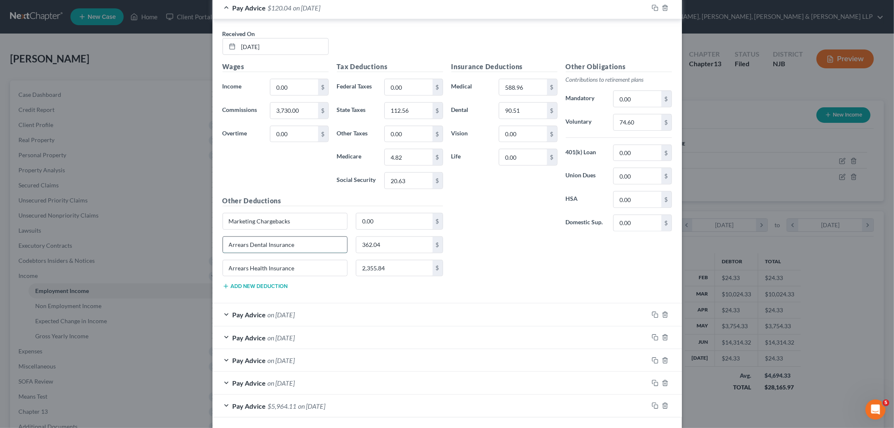
click at [228, 249] on input "Arrears Dental Insurance" at bounding box center [285, 245] width 124 height 16
drag, startPoint x: 246, startPoint y: 246, endPoint x: 177, endPoint y: 246, distance: 69.1
click at [177, 246] on div "Edit Income Source × Employment Type * Select Full or [DEMOGRAPHIC_DATA] Employ…" at bounding box center [447, 214] width 894 height 428
type input "Dental Insurance"
drag, startPoint x: 245, startPoint y: 267, endPoint x: 221, endPoint y: 267, distance: 23.9
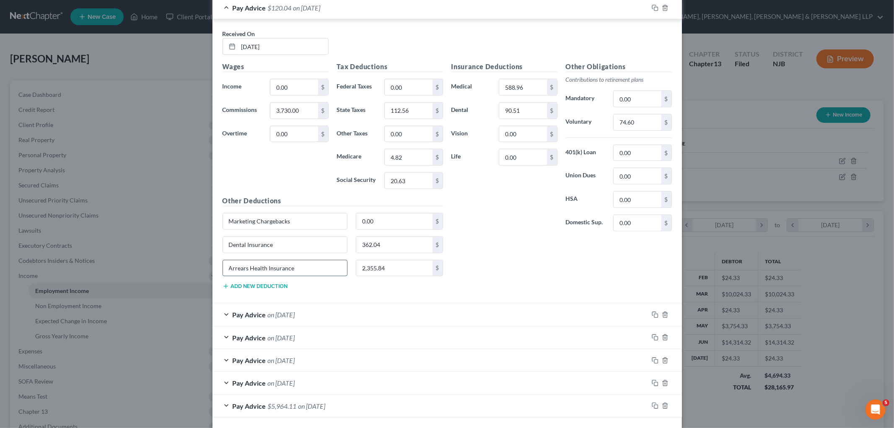
click at [223, 267] on input "Arrears Health Insurance" at bounding box center [285, 268] width 124 height 16
type input "Health Insurance"
click at [333, 316] on div "Pay Advice on [DATE]" at bounding box center [430, 314] width 436 height 22
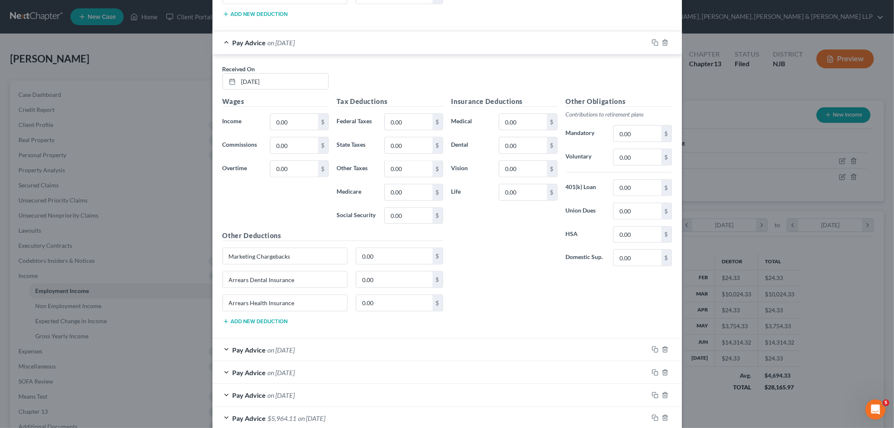
scroll to position [909, 0]
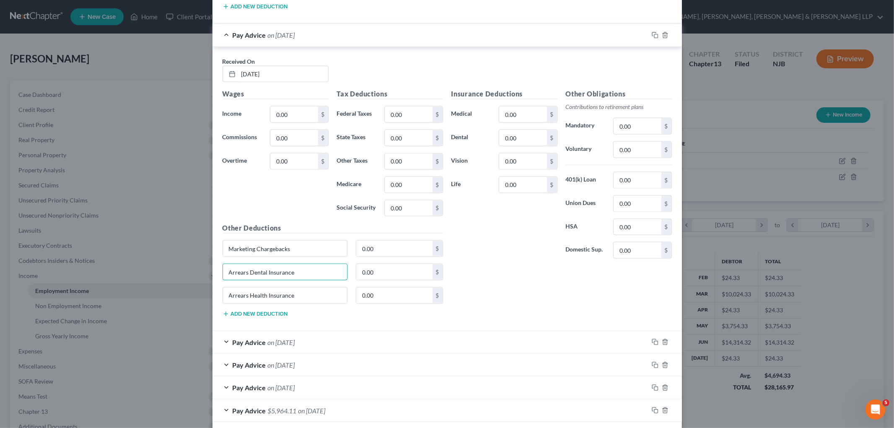
drag, startPoint x: 240, startPoint y: 272, endPoint x: 190, endPoint y: 271, distance: 50.3
click at [190, 271] on div "Edit Income Source × Employment Type * Select Full or [DEMOGRAPHIC_DATA] Employ…" at bounding box center [447, 214] width 894 height 428
type input "Dental Insurance"
drag, startPoint x: 245, startPoint y: 296, endPoint x: 214, endPoint y: 296, distance: 31.4
click at [214, 296] on div "Received On * [DATE] Wages Income * 0.00 $ Commissions 0.00 $ Overtime 0.00 $ T…" at bounding box center [446, 189] width 469 height 284
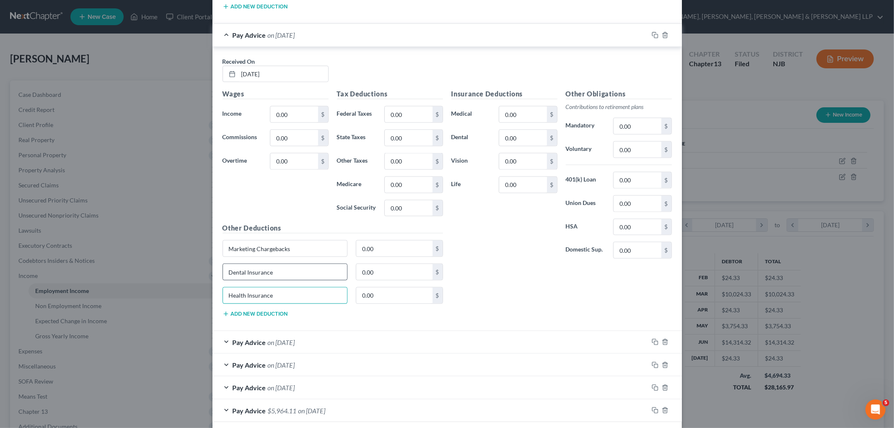
type input "Health Insurance"
drag, startPoint x: 253, startPoint y: 276, endPoint x: 207, endPoint y: 278, distance: 46.5
click at [207, 278] on div "Edit Income Source × Employment Type * Select Full or [DEMOGRAPHIC_DATA] Employ…" at bounding box center [447, 214] width 894 height 428
drag, startPoint x: 297, startPoint y: 248, endPoint x: 257, endPoint y: 287, distance: 56.3
click at [223, 246] on input "Marketing Chargebacks" at bounding box center [285, 248] width 124 height 16
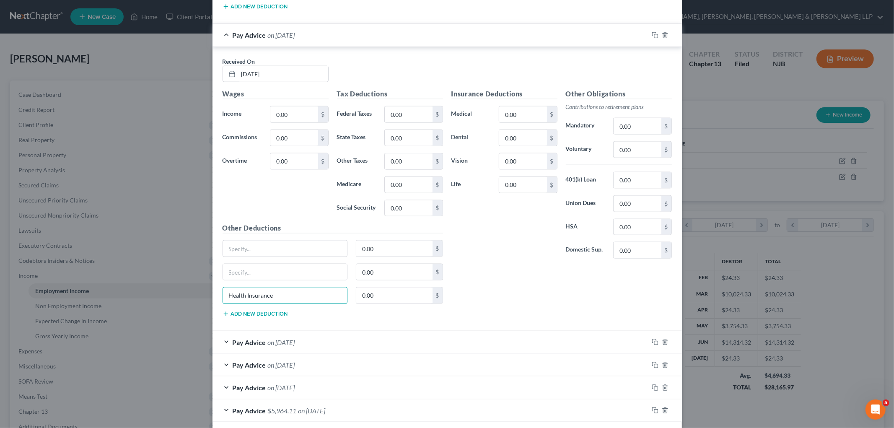
drag, startPoint x: 261, startPoint y: 297, endPoint x: 207, endPoint y: 293, distance: 54.6
click at [207, 293] on div "Edit Income Source × Employment Type * Select Full or [DEMOGRAPHIC_DATA] Employ…" at bounding box center [447, 214] width 894 height 428
click at [322, 346] on div "Pay Advice on [DATE]" at bounding box center [430, 342] width 436 height 22
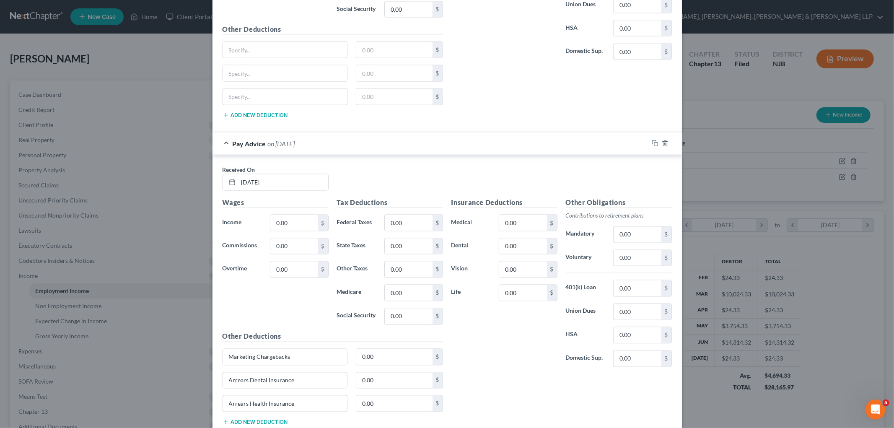
scroll to position [1142, 0]
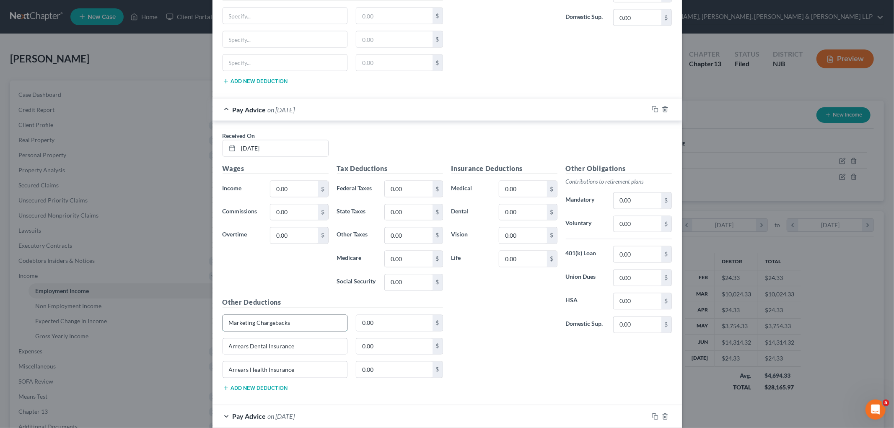
click at [301, 327] on input "Marketing Chargebacks" at bounding box center [285, 323] width 124 height 16
drag, startPoint x: 299, startPoint y: 324, endPoint x: 219, endPoint y: 320, distance: 80.1
click at [223, 320] on input "Marketing Chargebacks" at bounding box center [285, 323] width 124 height 16
drag, startPoint x: 294, startPoint y: 352, endPoint x: 211, endPoint y: 345, distance: 83.6
click at [212, 345] on div "Received On * [DATE] Wages Income * 0.00 $ Commissions 0.00 $ Overtime 0.00 $ T…" at bounding box center [446, 263] width 469 height 284
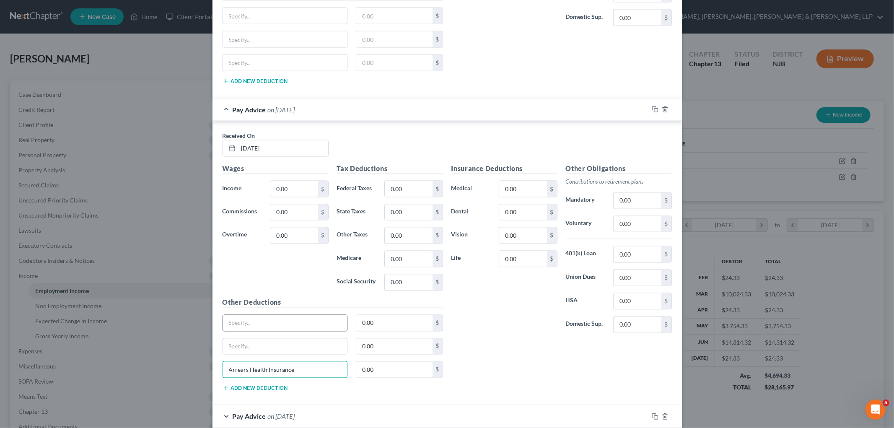
drag, startPoint x: 293, startPoint y: 372, endPoint x: 276, endPoint y: 333, distance: 42.7
click at [218, 370] on div "Arrears Health Insurance" at bounding box center [285, 369] width 134 height 17
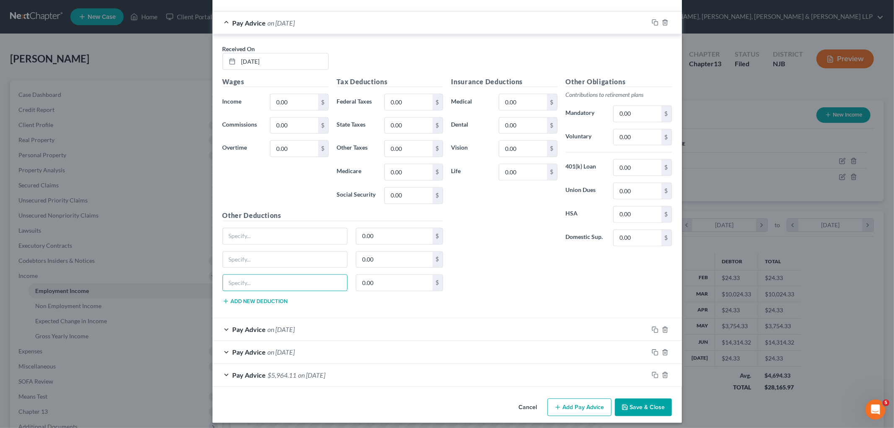
scroll to position [1237, 0]
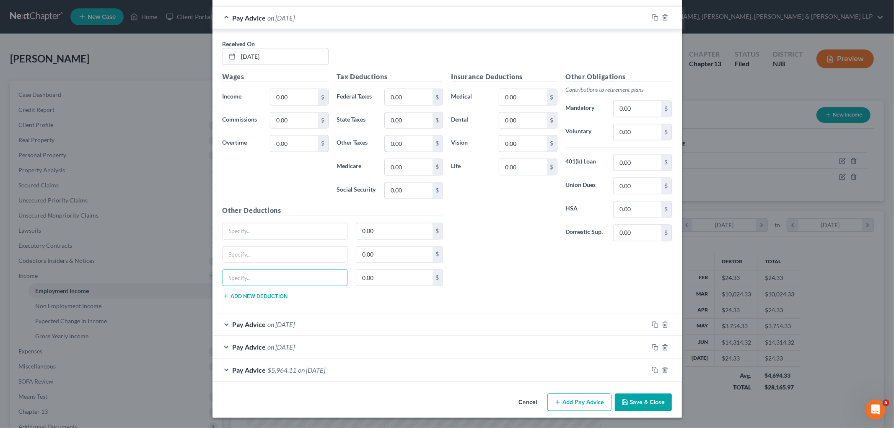
click at [331, 326] on div "Pay Advice on [DATE]" at bounding box center [430, 324] width 436 height 22
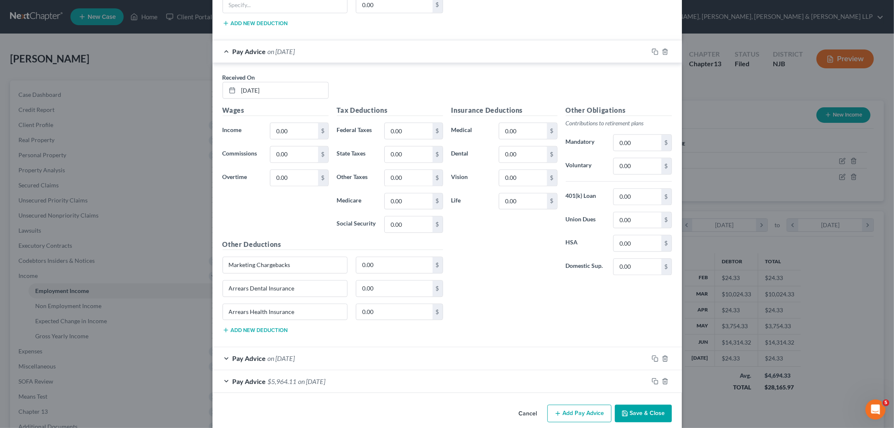
scroll to position [1516, 0]
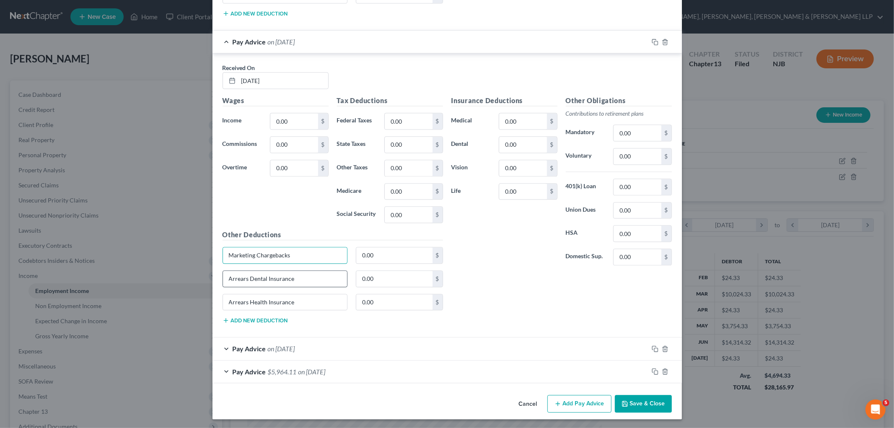
drag, startPoint x: 285, startPoint y: 258, endPoint x: 271, endPoint y: 281, distance: 26.5
click at [218, 258] on div "Marketing Chargebacks" at bounding box center [285, 255] width 134 height 17
drag, startPoint x: 303, startPoint y: 282, endPoint x: 214, endPoint y: 279, distance: 88.5
click at [218, 279] on div "Arrears Dental Insurance" at bounding box center [285, 278] width 134 height 17
drag, startPoint x: 299, startPoint y: 311, endPoint x: 316, endPoint y: 334, distance: 28.5
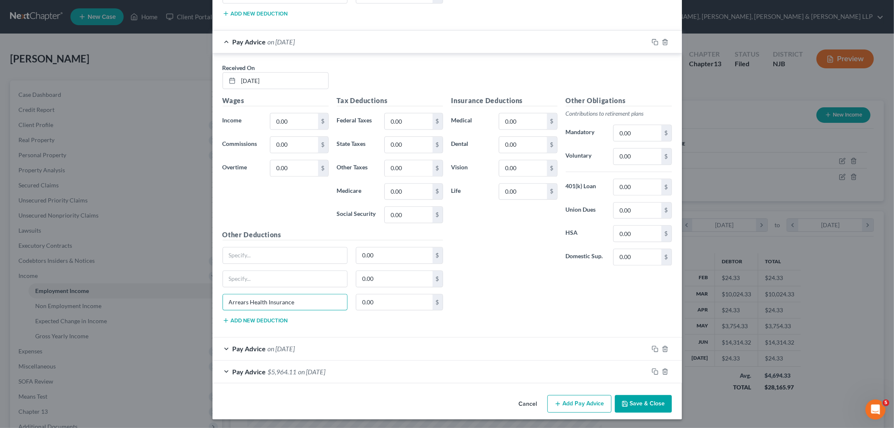
click at [214, 305] on div "Received On * [DATE] Wages Income * 0.00 $ Commissions 0.00 $ Overtime 0.00 $ T…" at bounding box center [446, 195] width 469 height 284
click at [334, 353] on div "Pay Advice on [DATE]" at bounding box center [430, 348] width 436 height 22
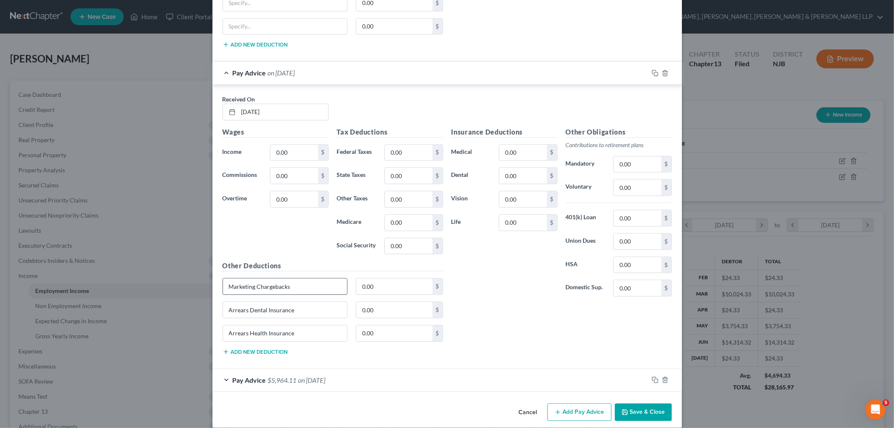
scroll to position [1795, 0]
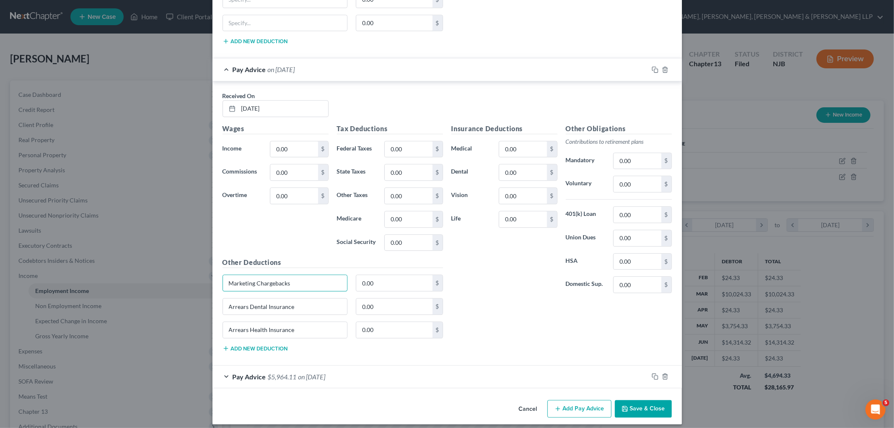
drag, startPoint x: 290, startPoint y: 284, endPoint x: 277, endPoint y: 302, distance: 22.0
click at [212, 283] on div "Received On * [DATE] Wages Income * 0.00 $ Commissions 0.00 $ Overtime 0.00 $ T…" at bounding box center [446, 223] width 469 height 284
drag, startPoint x: 294, startPoint y: 312, endPoint x: 216, endPoint y: 310, distance: 78.8
click at [218, 310] on div "Arrears Dental Insurance" at bounding box center [285, 306] width 134 height 17
drag, startPoint x: 263, startPoint y: 336, endPoint x: 207, endPoint y: 335, distance: 56.1
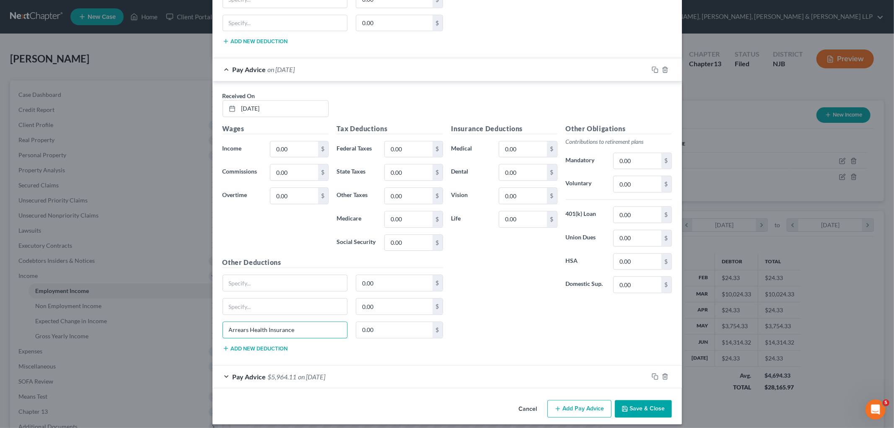
click at [207, 335] on div "Edit Income Source × Employment Type * Select Full or [DEMOGRAPHIC_DATA] Employ…" at bounding box center [447, 214] width 894 height 428
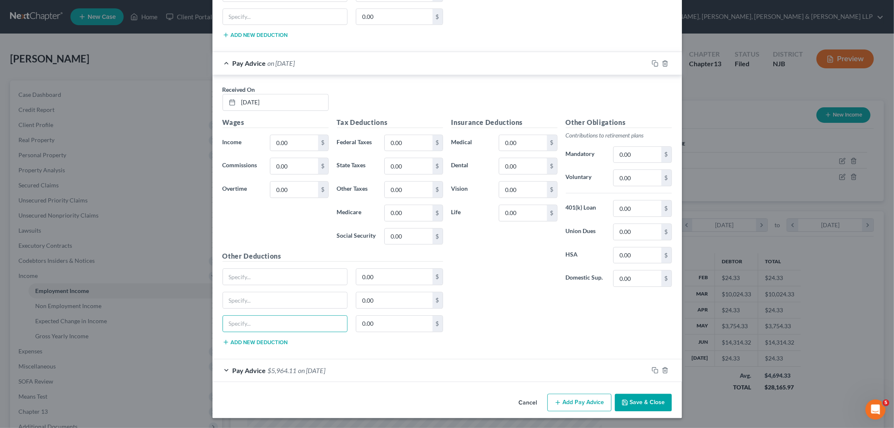
click at [363, 364] on div "Pay Advice $5,964.11 on [DATE]" at bounding box center [430, 370] width 436 height 22
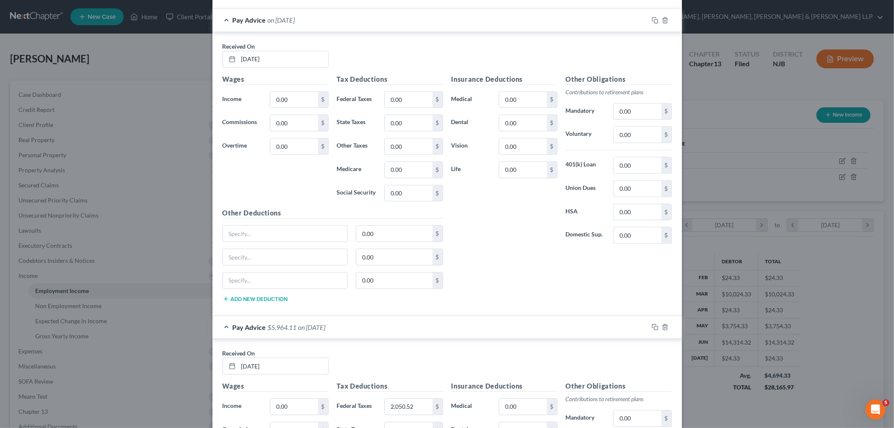
scroll to position [2086, 0]
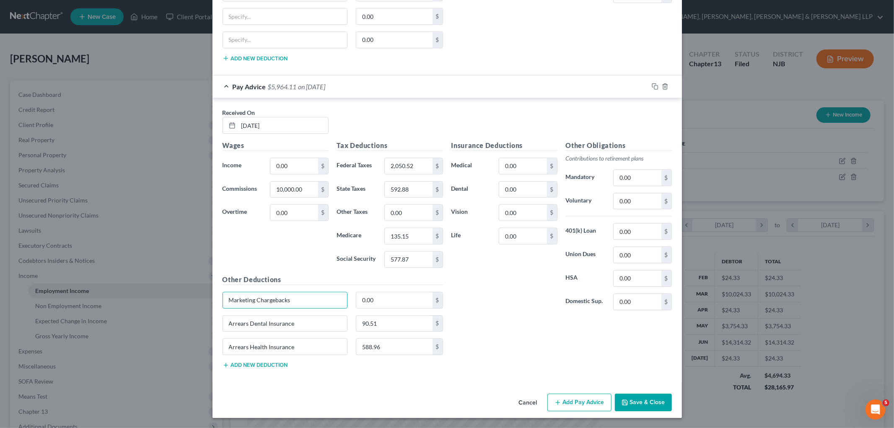
drag, startPoint x: 296, startPoint y: 301, endPoint x: 207, endPoint y: 300, distance: 89.7
click at [207, 300] on div "Edit Income Source × Employment Type * Select Full or [DEMOGRAPHIC_DATA] Employ…" at bounding box center [447, 214] width 894 height 428
click at [308, 328] on input "Arrears Dental Insurance" at bounding box center [285, 323] width 124 height 16
drag, startPoint x: 285, startPoint y: 328, endPoint x: 205, endPoint y: 333, distance: 80.1
click at [205, 333] on div "Edit Income Source × Employment Type * Select Full or [DEMOGRAPHIC_DATA] Employ…" at bounding box center [447, 214] width 894 height 428
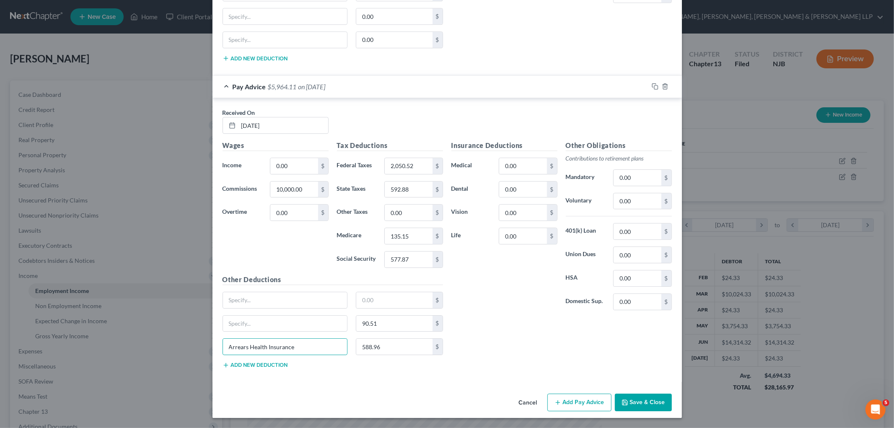
drag, startPoint x: 296, startPoint y: 348, endPoint x: 199, endPoint y: 347, distance: 96.8
click at [199, 347] on div "Edit Income Source × Employment Type * Select Full or [DEMOGRAPHIC_DATA] Employ…" at bounding box center [447, 214] width 894 height 428
click at [401, 325] on input "90.51" at bounding box center [394, 323] width 76 height 16
click at [397, 354] on input "588.96" at bounding box center [394, 346] width 76 height 16
click at [475, 343] on div "Insurance Deductions Medical 0.00 $ Dental 0.00 $ Vision 0.00 $ Life 0.00 $ Oth…" at bounding box center [561, 257] width 229 height 235
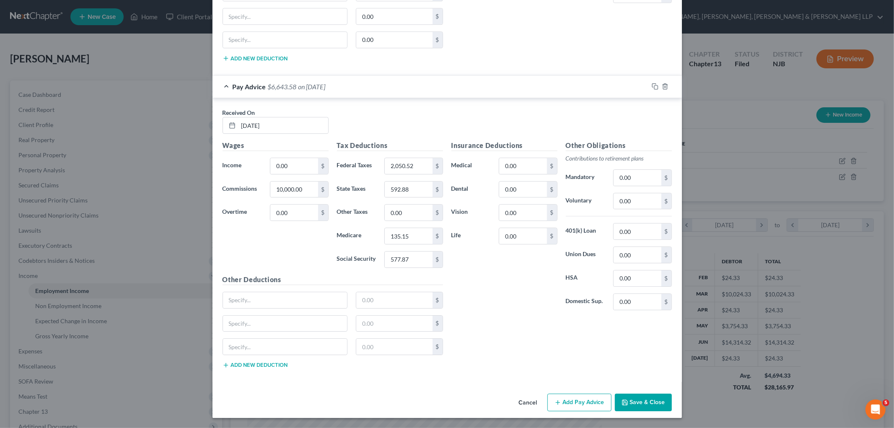
click at [453, 98] on div "Pay Advice $6,643.58 on [DATE]" at bounding box center [430, 86] width 436 height 22
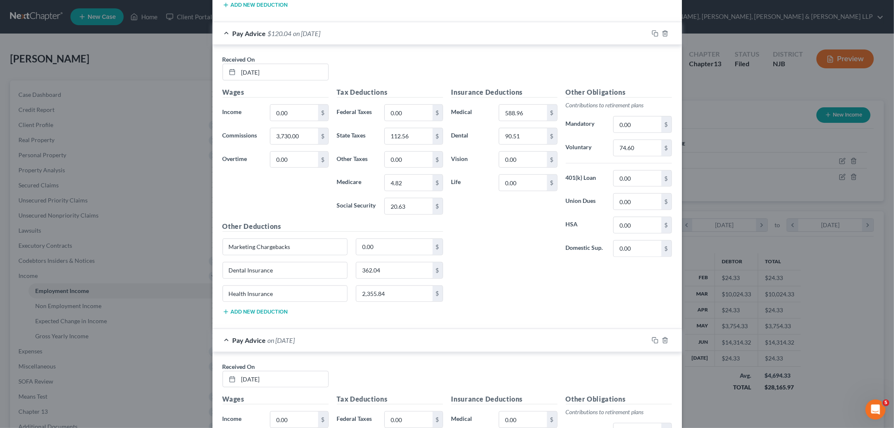
scroll to position [550, 0]
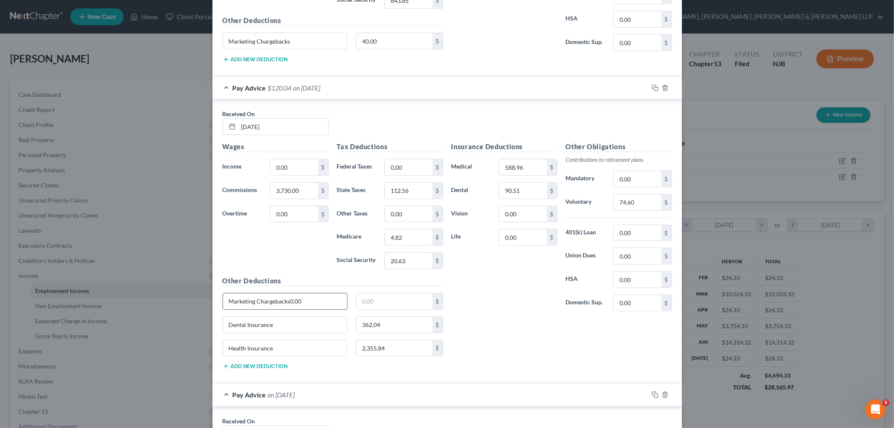
type input "Marketing Chargebacks"
drag, startPoint x: 276, startPoint y: 302, endPoint x: 207, endPoint y: 300, distance: 69.6
click at [207, 300] on div "Edit Income Source × Employment Type * Select Full or [DEMOGRAPHIC_DATA] Employ…" at bounding box center [447, 214] width 894 height 428
drag, startPoint x: 235, startPoint y: 324, endPoint x: 258, endPoint y: 352, distance: 36.0
click at [203, 323] on div "Edit Income Source × Employment Type * Select Full or [DEMOGRAPHIC_DATA] Employ…" at bounding box center [447, 214] width 894 height 428
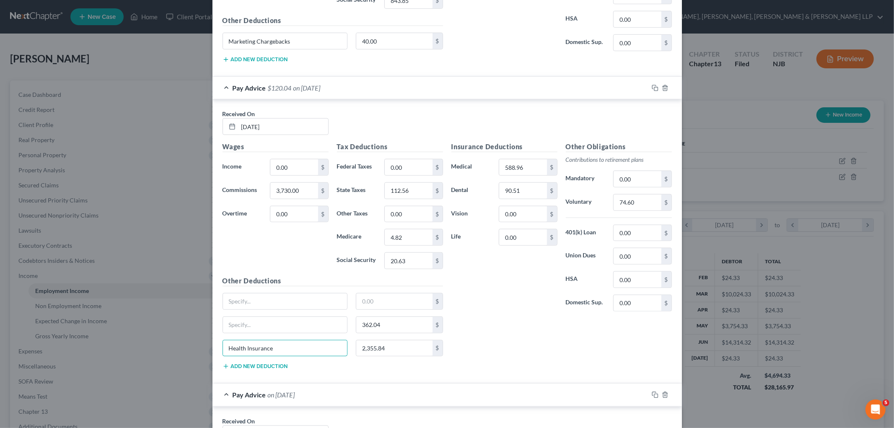
drag, startPoint x: 275, startPoint y: 348, endPoint x: 214, endPoint y: 346, distance: 61.2
click at [214, 346] on div "Received On * [DATE] Wages Income * 0.00 $ Commissions 3,730.00 $ Overtime 0.00…" at bounding box center [446, 241] width 469 height 284
type input "362.04"
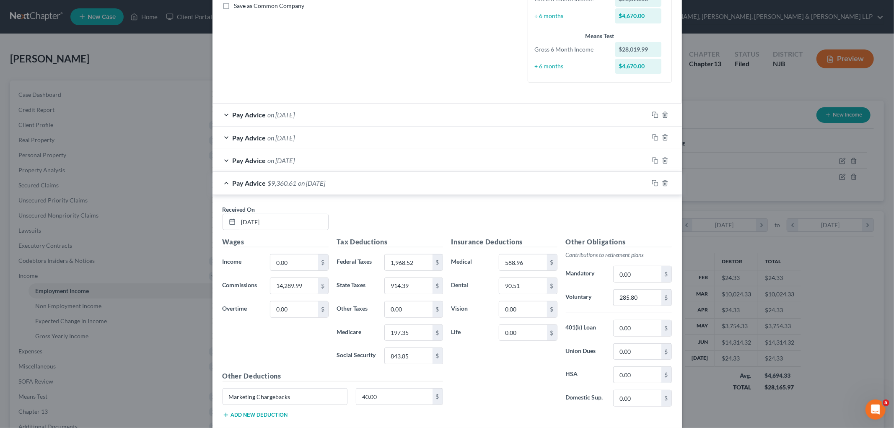
scroll to position [178, 0]
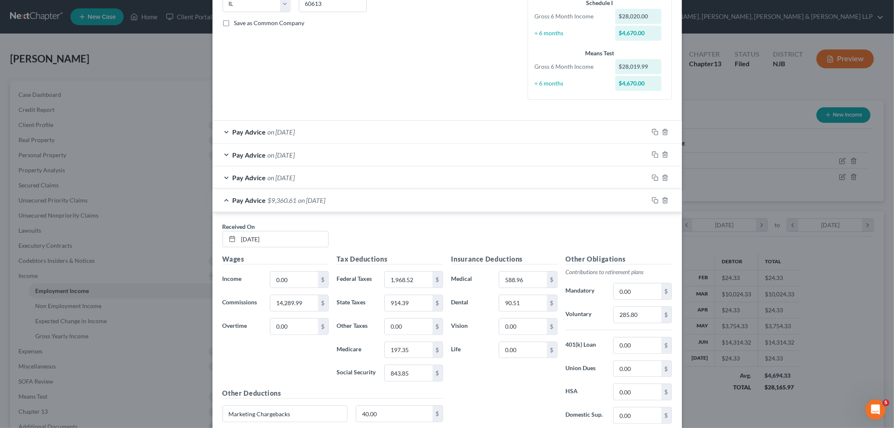
click at [380, 178] on div "Pay Advice on [DATE]" at bounding box center [430, 177] width 436 height 22
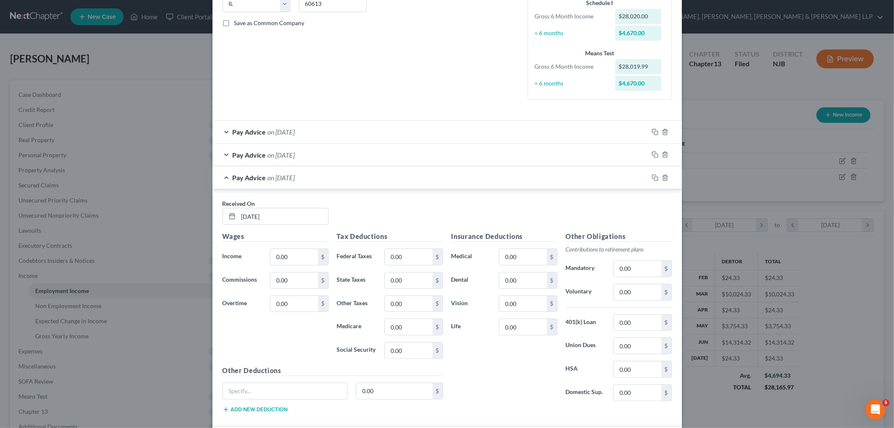
click at [371, 154] on div "Pay Advice on [DATE]" at bounding box center [430, 155] width 436 height 22
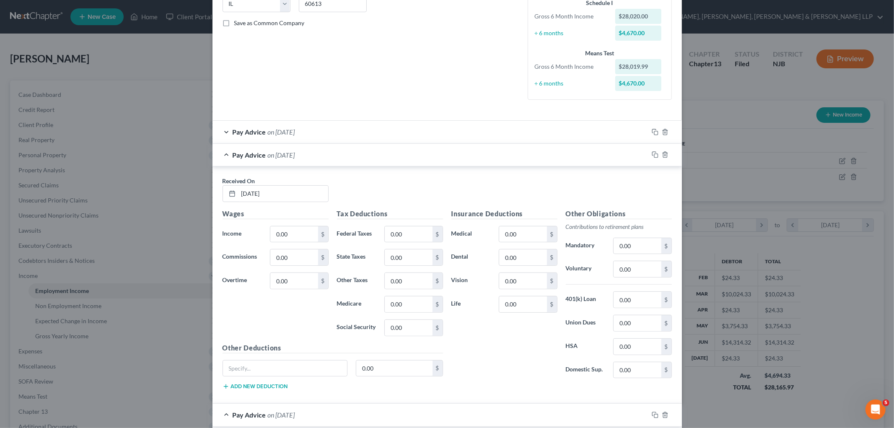
click at [372, 133] on div "Pay Advice on [DATE]" at bounding box center [430, 132] width 436 height 22
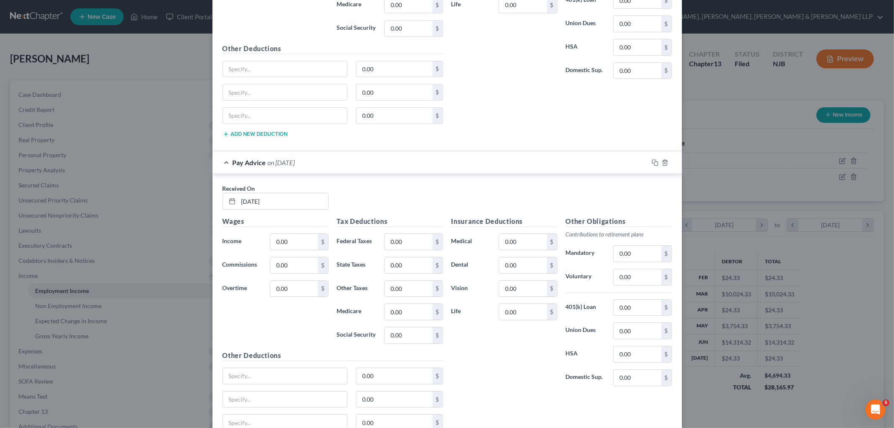
scroll to position [2521, 0]
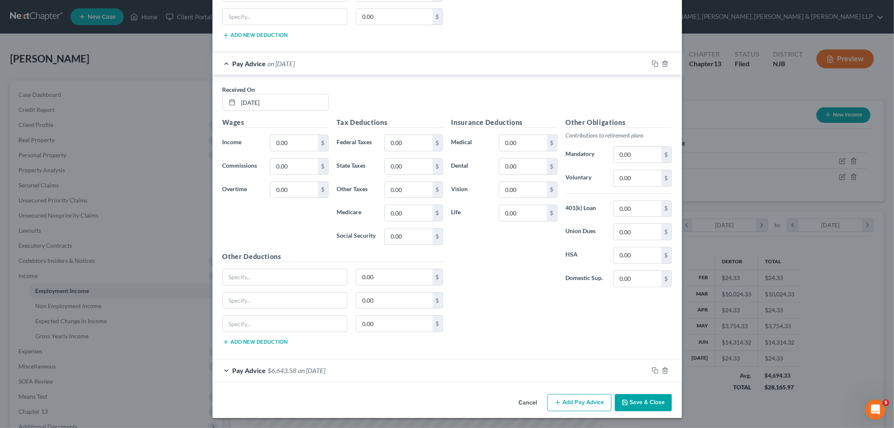
drag, startPoint x: 362, startPoint y: 373, endPoint x: 370, endPoint y: 354, distance: 21.0
click at [362, 372] on div "Pay Advice $6,643.58 on [DATE]" at bounding box center [430, 370] width 436 height 22
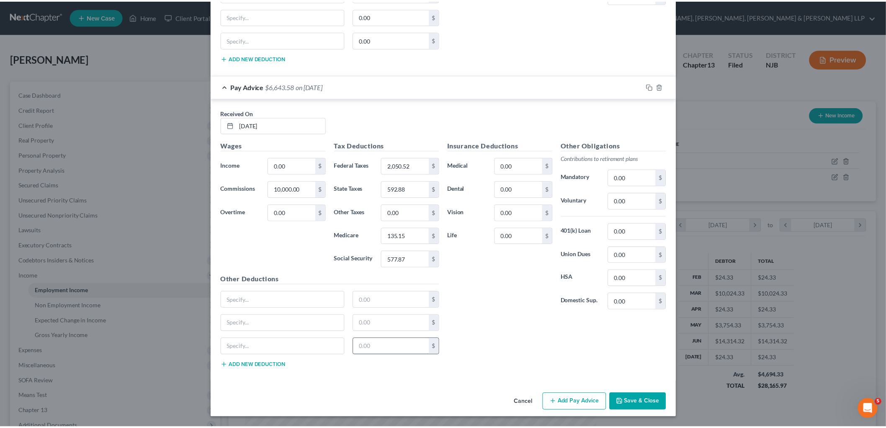
scroll to position [2805, 0]
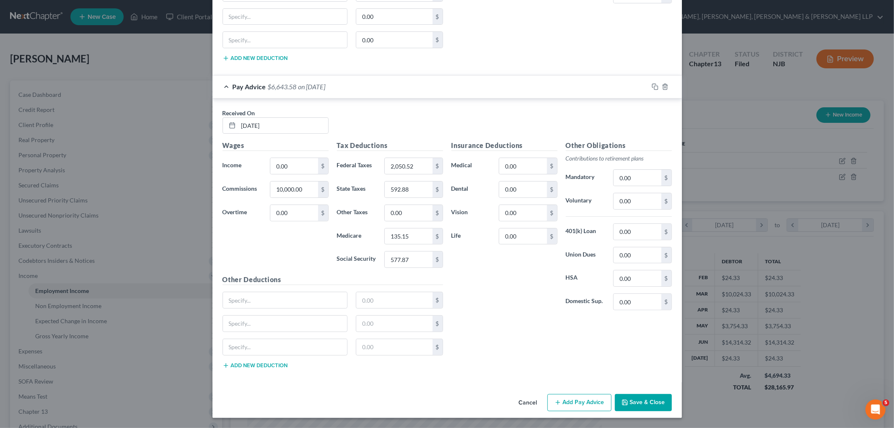
click at [635, 404] on button "Save & Close" at bounding box center [643, 403] width 57 height 18
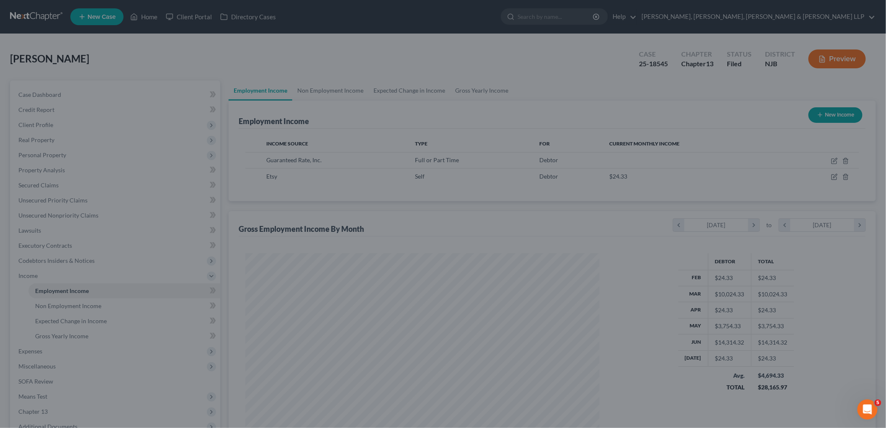
scroll to position [418733, 418540]
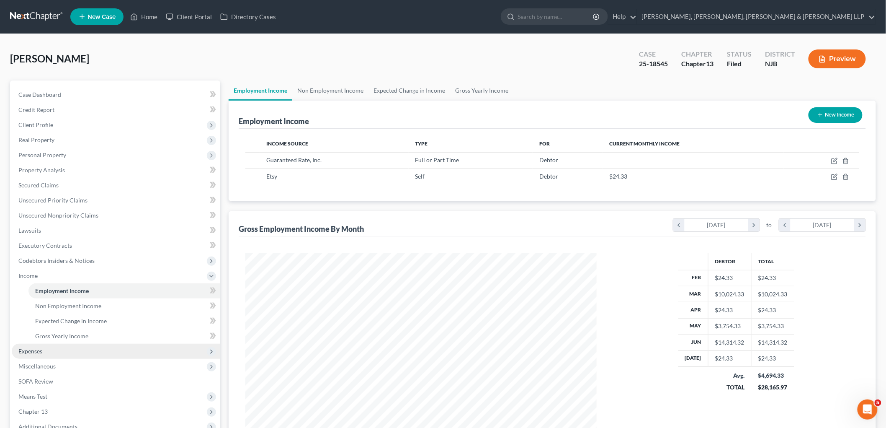
click at [36, 347] on span "Expenses" at bounding box center [30, 350] width 24 height 7
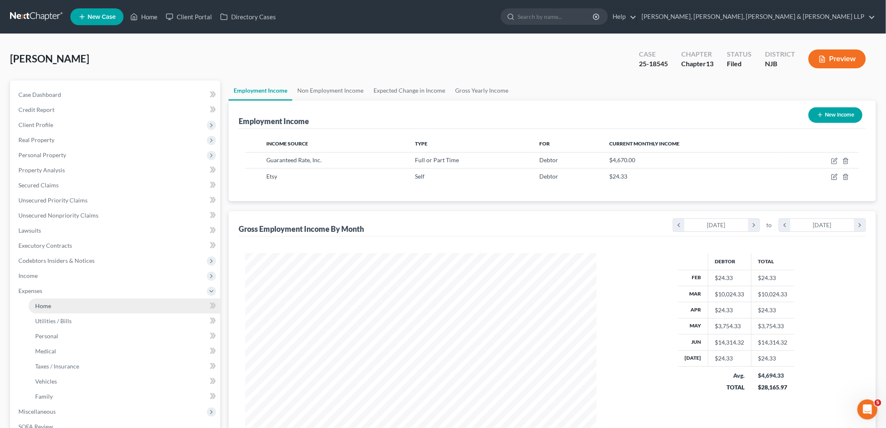
click at [42, 305] on span "Home" at bounding box center [43, 305] width 16 height 7
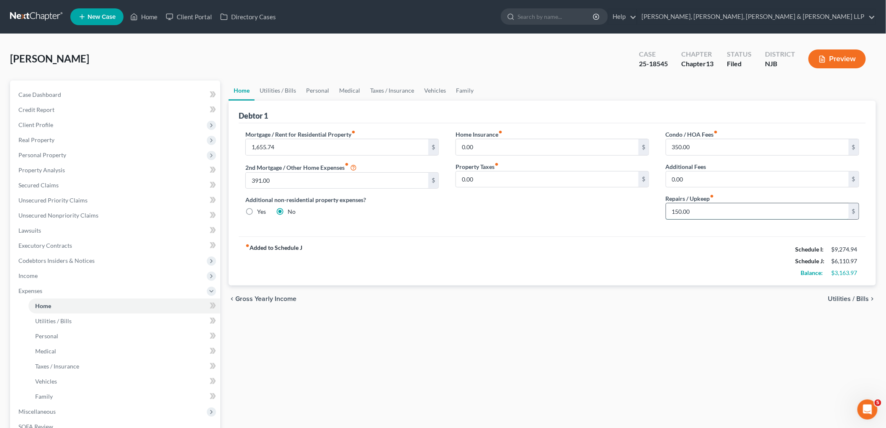
click at [696, 208] on input "150.00" at bounding box center [757, 211] width 183 height 16
type input "250"
drag, startPoint x: 276, startPoint y: 89, endPoint x: 286, endPoint y: 116, distance: 29.1
click at [276, 89] on link "Utilities / Bills" at bounding box center [278, 90] width 46 height 20
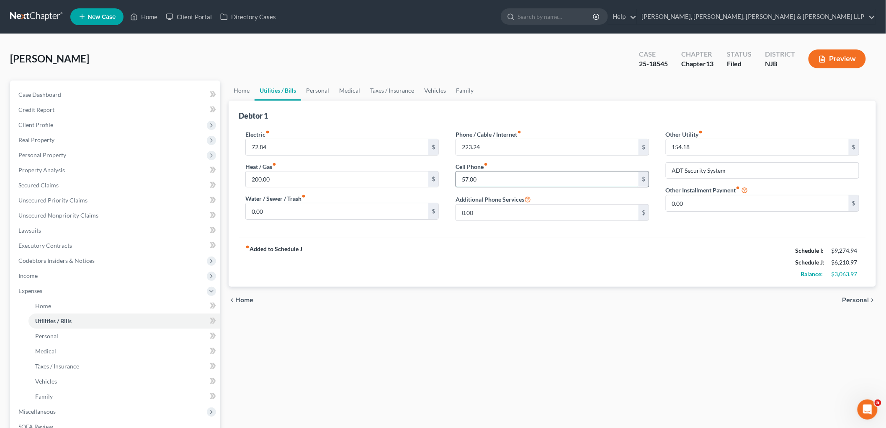
click at [484, 181] on input "57.00" at bounding box center [547, 179] width 183 height 16
type input "157"
click at [319, 89] on link "Personal" at bounding box center [317, 90] width 33 height 20
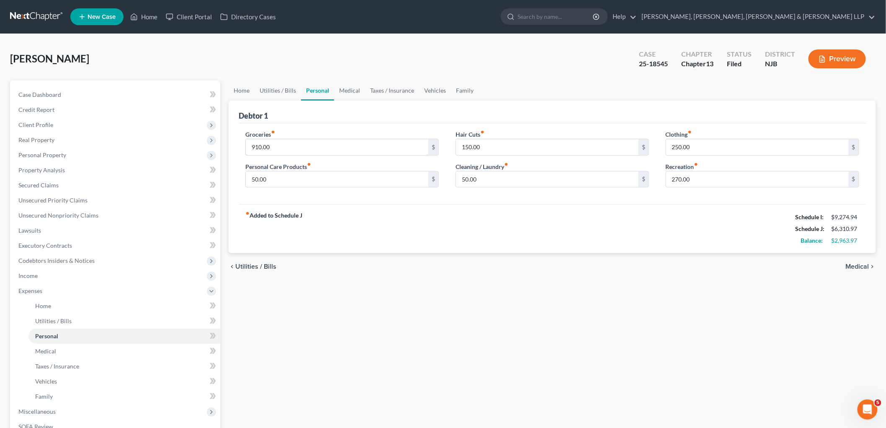
drag, startPoint x: 269, startPoint y: 143, endPoint x: 312, endPoint y: 160, distance: 45.9
click at [269, 143] on input "910.00" at bounding box center [337, 147] width 183 height 16
type input "1"
type input "1,200"
drag, startPoint x: 251, startPoint y: 177, endPoint x: 262, endPoint y: 177, distance: 11.7
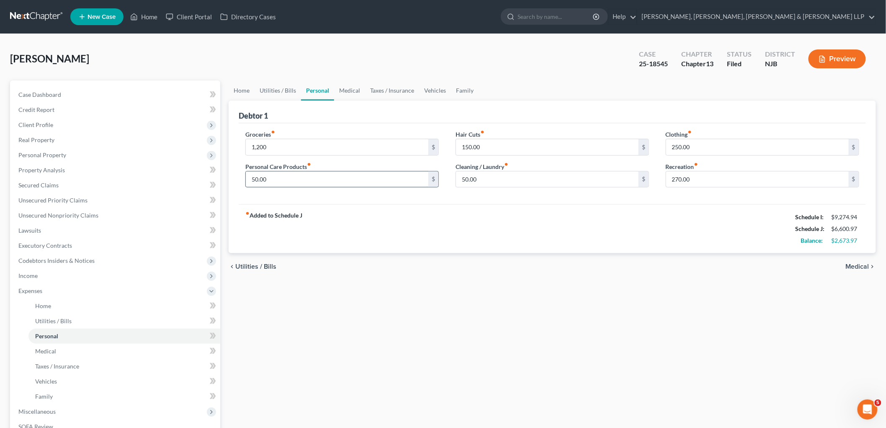
click at [251, 177] on input "50.00" at bounding box center [337, 179] width 183 height 16
type input "125"
click at [432, 235] on div "fiber_manual_record Added to Schedule J Schedule I: $9,274.94 Schedule J: $6,67…" at bounding box center [553, 228] width 628 height 49
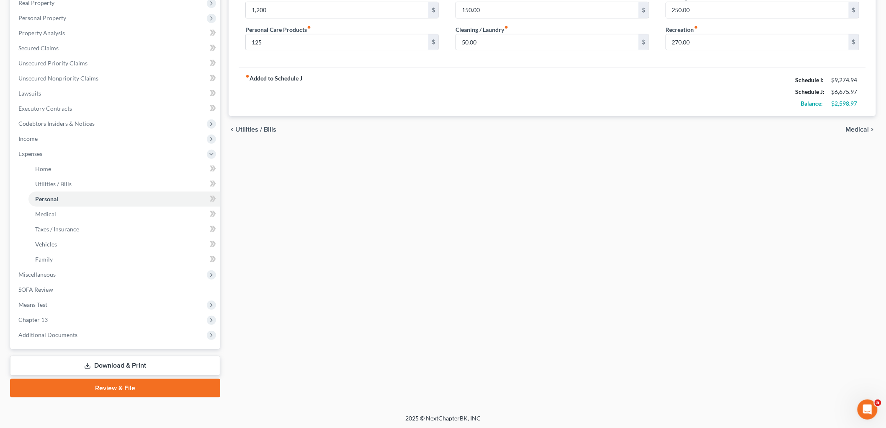
click at [107, 356] on link "Download & Print" at bounding box center [115, 366] width 210 height 20
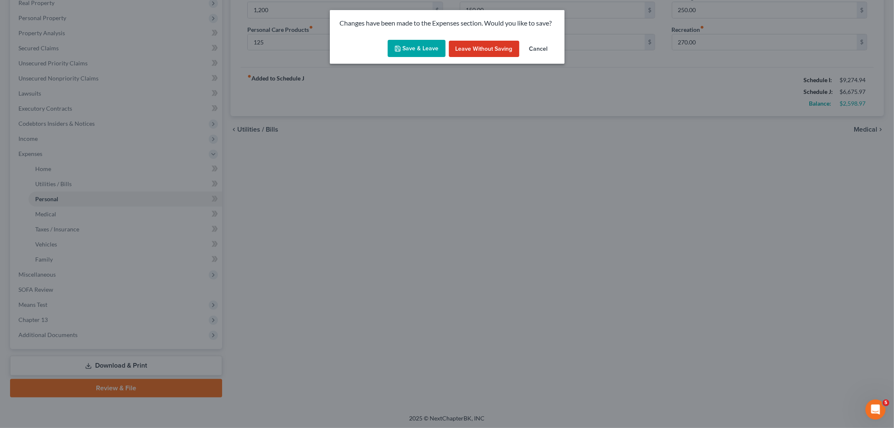
click at [423, 52] on button "Save & Leave" at bounding box center [416, 49] width 58 height 18
type input "1,200.00"
type input "125.00"
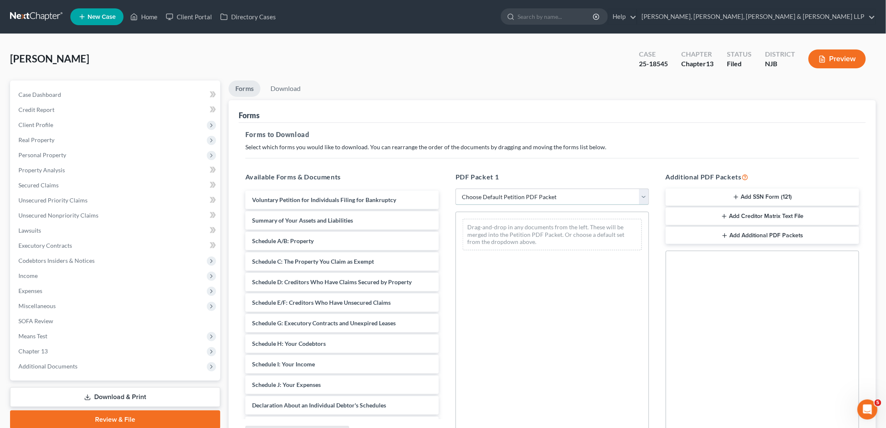
click at [512, 202] on select "Choose Default Petition PDF Packet Complete Bankruptcy Petition (all forms and …" at bounding box center [553, 197] width 194 height 17
select select "0"
click at [456, 189] on select "Choose Default Petition PDF Packet Complete Bankruptcy Petition (all forms and …" at bounding box center [553, 197] width 194 height 17
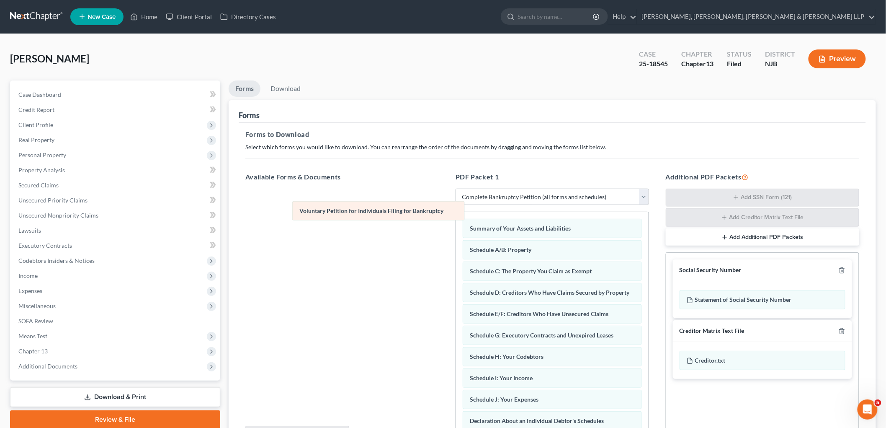
drag, startPoint x: 501, startPoint y: 228, endPoint x: 333, endPoint y: 211, distance: 168.1
click at [456, 212] on div "Voluntary Petition for Individuals Filing for Bankruptcy Voluntary Petition for…" at bounding box center [552, 413] width 193 height 403
click at [294, 88] on link "Download" at bounding box center [286, 88] width 44 height 16
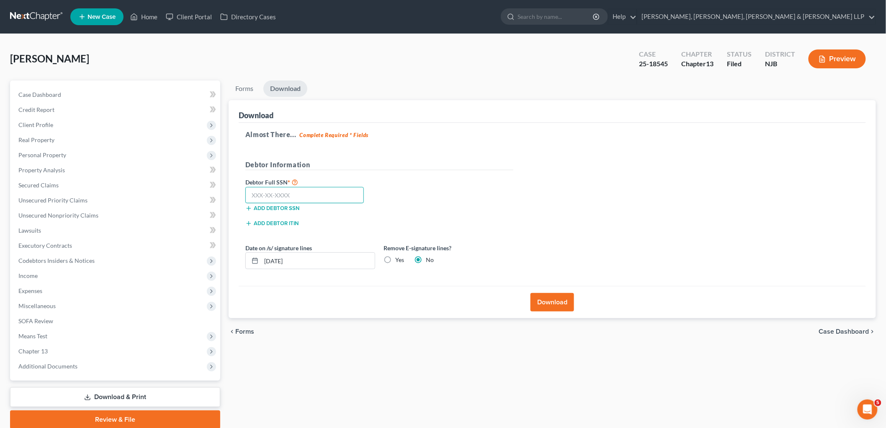
click at [313, 199] on input "text" at bounding box center [304, 195] width 119 height 17
click at [315, 198] on input "text" at bounding box center [304, 195] width 119 height 17
paste input "136-86-9164"
type input "136-86-9164"
click at [444, 187] on div "Debtor Full SSN * 136-86-9164 Add debtor SSN" at bounding box center [379, 198] width 276 height 42
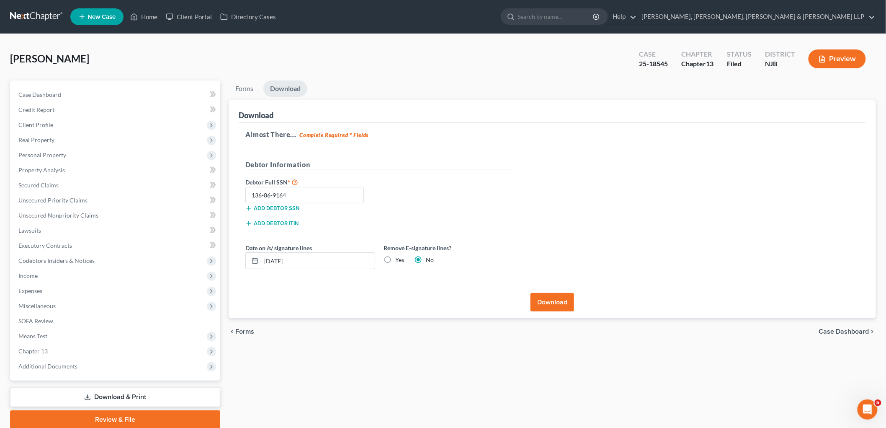
click at [566, 303] on button "Download" at bounding box center [553, 302] width 44 height 18
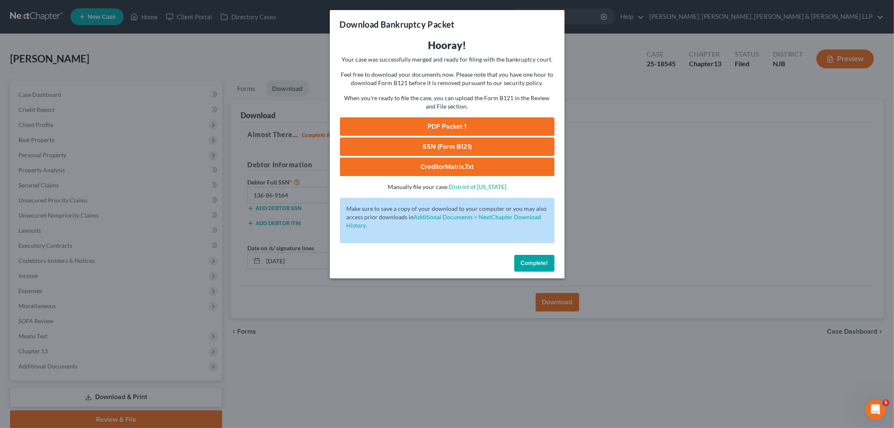
click at [394, 121] on link "PDF Packet 1" at bounding box center [447, 126] width 214 height 18
click at [526, 261] on span "Complete!" at bounding box center [534, 262] width 27 height 7
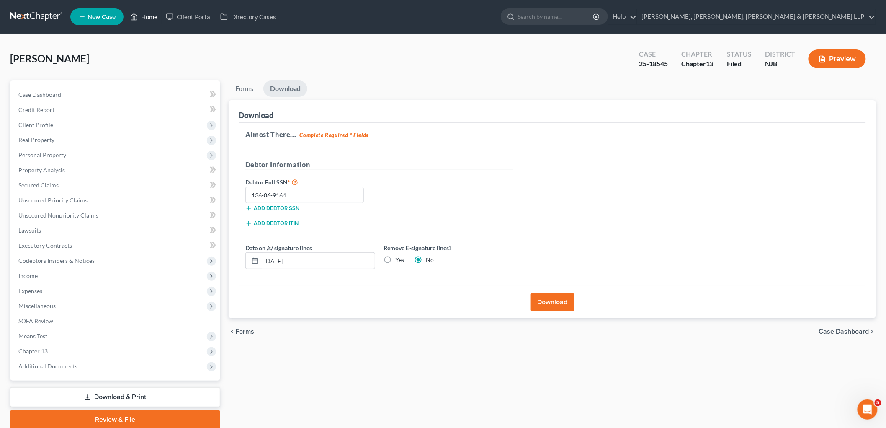
click at [144, 16] on link "Home" at bounding box center [144, 16] width 36 height 15
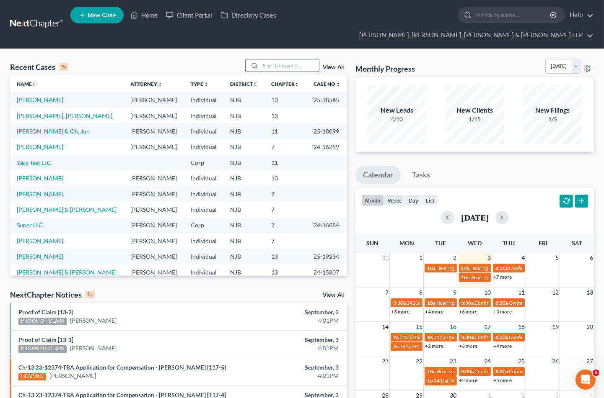
click at [271, 59] on input "search" at bounding box center [289, 65] width 59 height 12
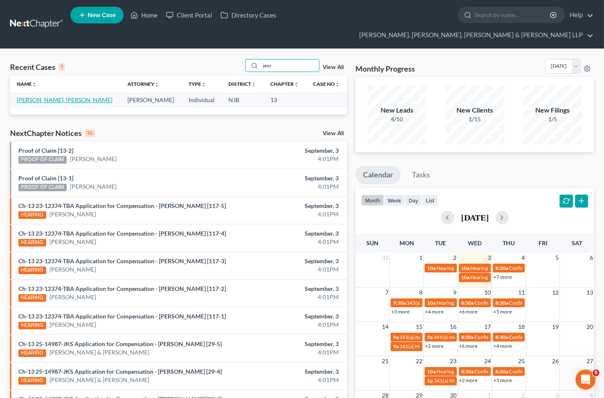
type input "jenr"
click at [59, 96] on link "[PERSON_NAME], [PERSON_NAME]" at bounding box center [65, 99] width 96 height 7
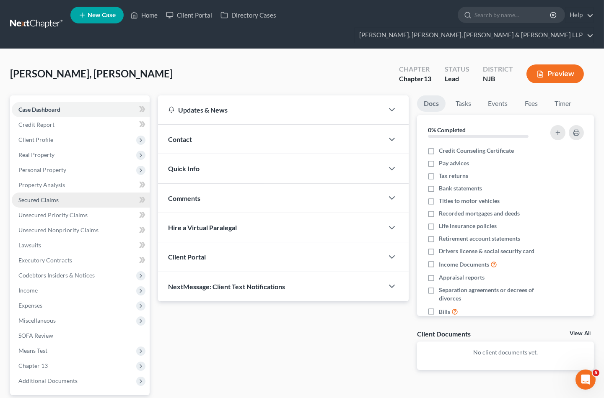
click at [39, 196] on span "Secured Claims" at bounding box center [38, 199] width 40 height 7
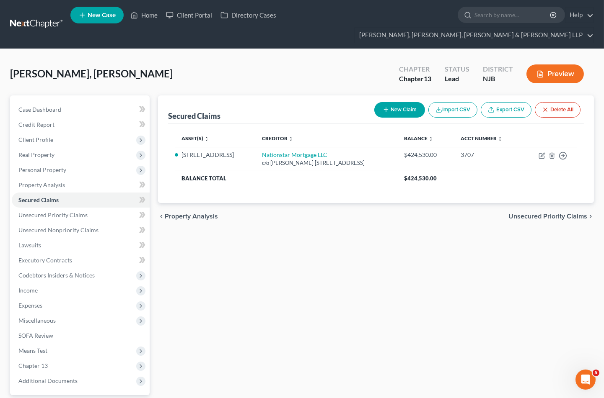
click at [397, 102] on button "New Claim" at bounding box center [399, 109] width 51 height 15
select select "0"
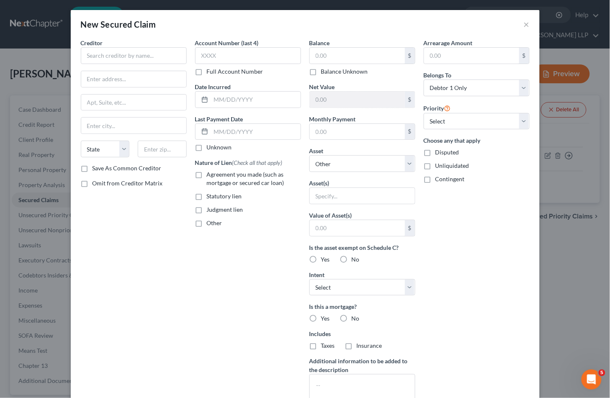
drag, startPoint x: 475, startPoint y: 15, endPoint x: 222, endPoint y: 70, distance: 258.9
click at [475, 15] on div "New Secured Claim ×" at bounding box center [305, 24] width 469 height 28
click at [147, 57] on input "text" at bounding box center [134, 55] width 106 height 17
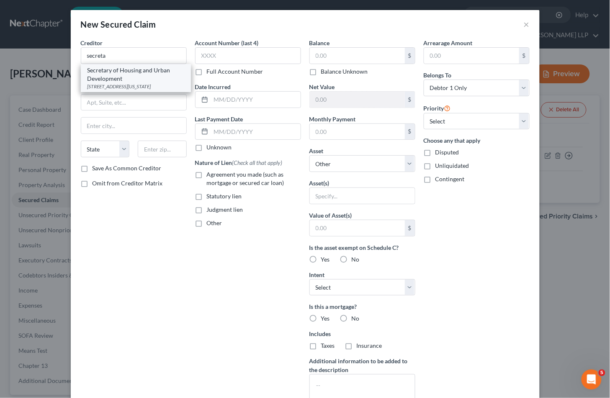
click at [109, 75] on div "Secretary of Housing and Urban Development" at bounding box center [136, 74] width 97 height 17
type input "Secretary of Housing and Urban Development"
type input "[STREET_ADDRESS]"
type input "[US_STATE]"
select select "8"
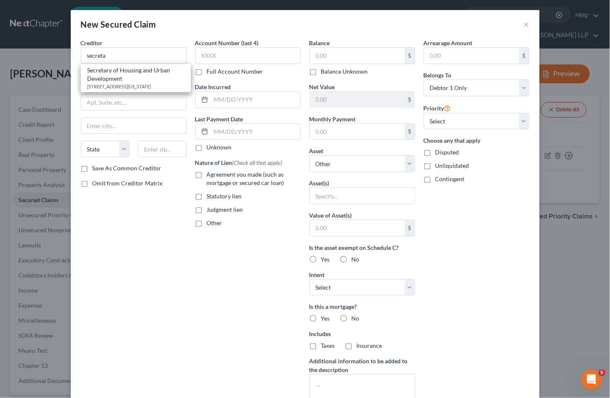
type input "20410"
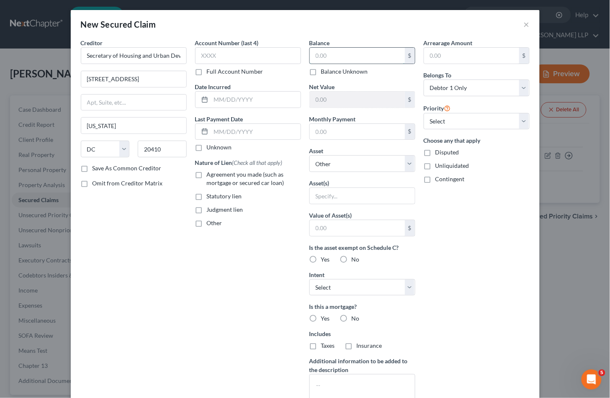
click at [348, 56] on input "text" at bounding box center [357, 56] width 95 height 16
type input "16,410.32"
click at [224, 54] on input "text" at bounding box center [248, 55] width 106 height 17
type input "5132"
click at [207, 224] on label "Other" at bounding box center [214, 223] width 15 height 8
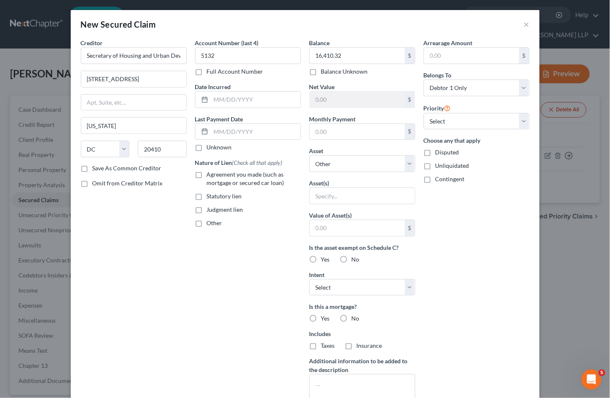
click at [210, 224] on input "Other" at bounding box center [212, 221] width 5 height 5
checkbox input "true"
click at [472, 222] on div "Arrearage Amount $ Belongs To * Select Debtor 1 Only Debtor 2 Only Debtor 1 And…" at bounding box center [477, 226] width 114 height 374
click at [243, 247] on input "text" at bounding box center [248, 243] width 105 height 16
type input "Partial Claim Mortgage"
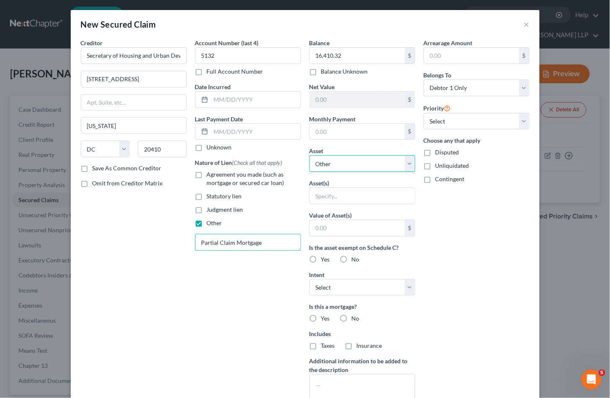
click at [342, 164] on select "Select Other Multiple Assets Electronics - Cellphone, TVs - $750.0 [STREET_ADDR…" at bounding box center [363, 163] width 106 height 17
select select "3"
click at [310, 155] on select "Select Other Multiple Assets Electronics - Cellphone, TVs - $750.0 [STREET_ADDR…" at bounding box center [363, 163] width 106 height 17
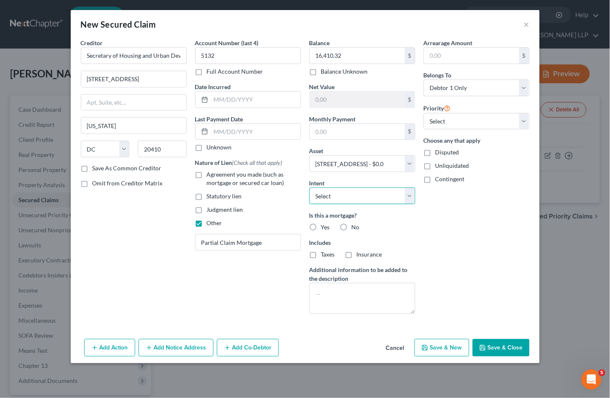
click at [349, 199] on select "Select Surrender Redeem Reaffirm Avoid Other" at bounding box center [363, 196] width 106 height 17
drag, startPoint x: 463, startPoint y: 261, endPoint x: 411, endPoint y: 278, distance: 55.0
click at [463, 261] on div "Arrearage Amount $ Belongs To * Select Debtor 1 Only Debtor 2 Only Debtor 1 And…" at bounding box center [477, 180] width 114 height 282
click at [470, 126] on select "Select 2nd 3rd 4th 5th 6th 7th 8th 9th 10th 11th 12th 13th 14th 15th 16th 17th …" at bounding box center [477, 121] width 106 height 17
select select "0"
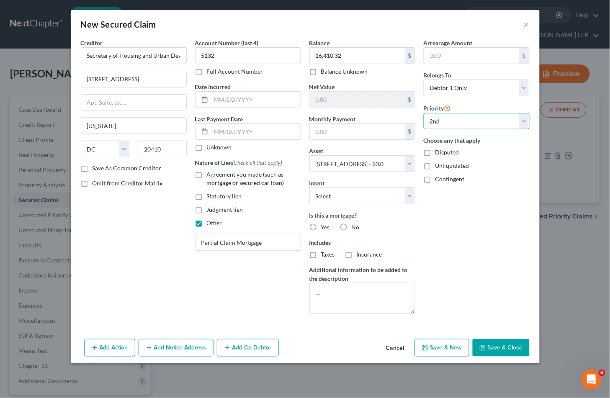
click at [424, 113] on select "Select 2nd 3rd 4th 5th 6th 7th 8th 9th 10th 11th 12th 13th 14th 15th 16th 17th …" at bounding box center [477, 121] width 106 height 17
click at [445, 233] on div "Arrearage Amount $ Belongs To * Select Debtor 1 Only Debtor 2 Only Debtor 1 And…" at bounding box center [477, 180] width 114 height 282
click at [275, 100] on input "text" at bounding box center [256, 100] width 90 height 16
type input "[DATE]"
click at [483, 90] on select "Select Debtor 1 Only Debtor 2 Only Debtor 1 And Debtor 2 Only At Least One Of T…" at bounding box center [477, 88] width 106 height 17
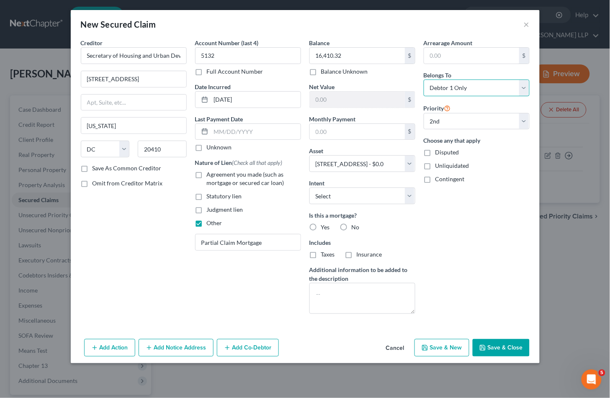
select select "3"
click at [424, 80] on select "Select Debtor 1 Only Debtor 2 Only Debtor 1 And Debtor 2 Only At Least One Of T…" at bounding box center [477, 88] width 106 height 17
click at [453, 240] on div "Arrearage Amount $ Belongs To * Select Debtor 1 Only Debtor 2 Only Debtor 1 And…" at bounding box center [477, 180] width 114 height 282
click at [198, 356] on button "Add Notice Address" at bounding box center [176, 348] width 75 height 18
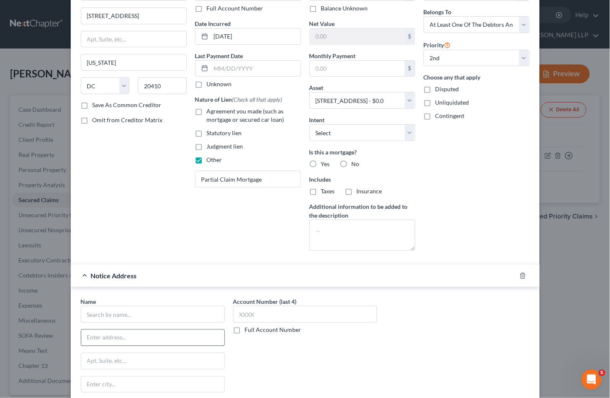
scroll to position [156, 0]
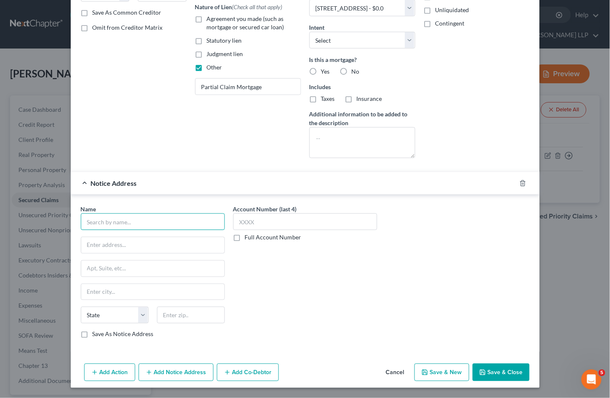
click at [145, 217] on input "text" at bounding box center [153, 222] width 144 height 17
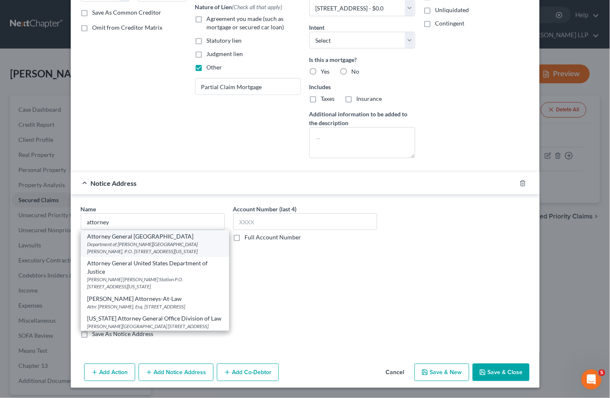
click at [150, 237] on div "Attorney General [GEOGRAPHIC_DATA]" at bounding box center [155, 236] width 135 height 8
type input "Attorney General [GEOGRAPHIC_DATA]"
type input "Department of Justice"
type input "[PERSON_NAME][GEOGRAPHIC_DATA][PERSON_NAME], P.O. Box 683"
type input "[US_STATE]"
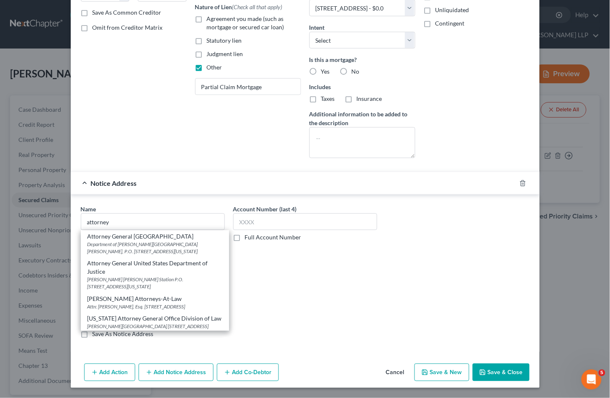
select select "8"
type input "20044"
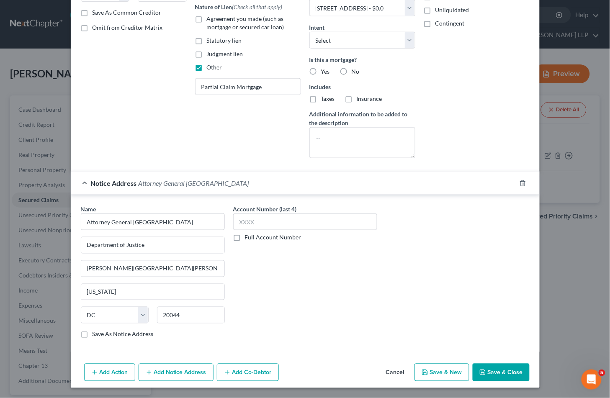
click at [141, 333] on label "Save As Notice Address" at bounding box center [123, 335] width 61 height 8
click at [101, 333] on input "Save As Notice Address" at bounding box center [98, 333] width 5 height 5
checkbox input "true"
click at [164, 372] on button "Add Notice Address" at bounding box center [176, 373] width 75 height 18
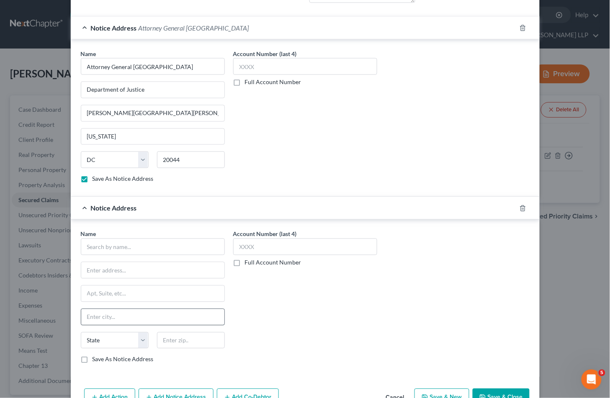
scroll to position [338, 0]
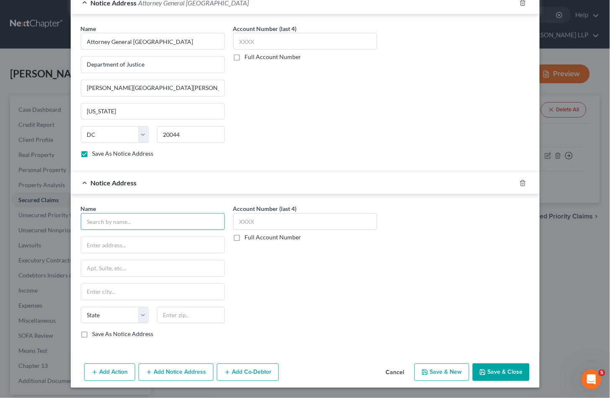
click at [170, 225] on input "text" at bounding box center [153, 222] width 144 height 17
drag, startPoint x: 104, startPoint y: 223, endPoint x: 78, endPoint y: 223, distance: 26.0
click at [81, 223] on input "us att" at bounding box center [153, 222] width 144 height 17
paste input "United States Attorney"
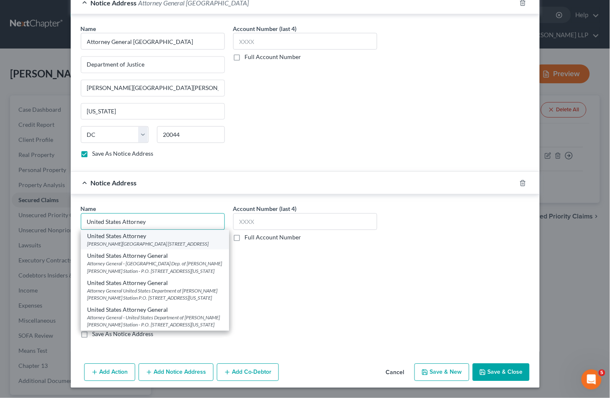
type input "United States Attorney"
click at [148, 239] on div "United States Attorney" at bounding box center [155, 236] width 135 height 8
type input "[PERSON_NAME][GEOGRAPHIC_DATA]"
type input "[STREET_ADDRESS]"
type input "[GEOGRAPHIC_DATA]"
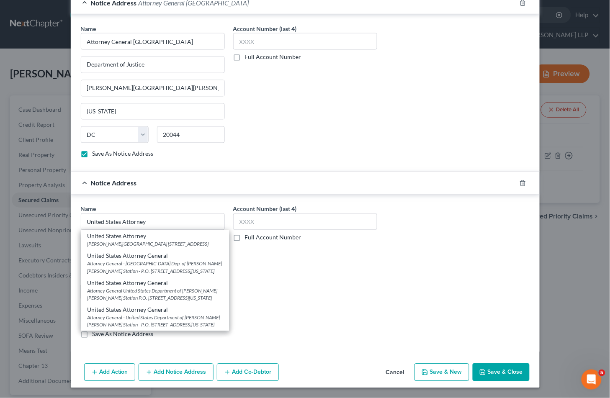
select select "33"
type input "07102"
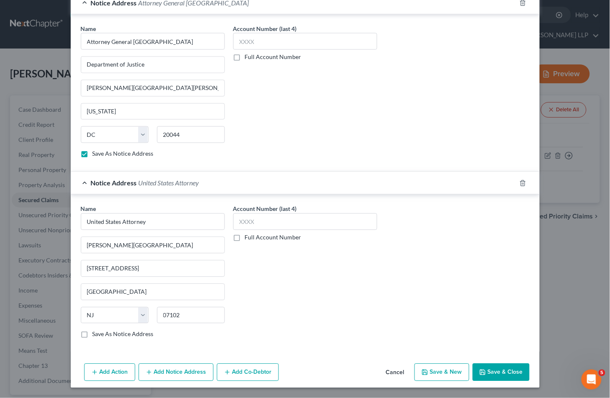
click at [132, 337] on label "Save As Notice Address" at bounding box center [123, 335] width 61 height 8
click at [101, 336] on input "Save As Notice Address" at bounding box center [98, 333] width 5 height 5
checkbox input "true"
click at [483, 371] on icon "button" at bounding box center [483, 372] width 7 height 7
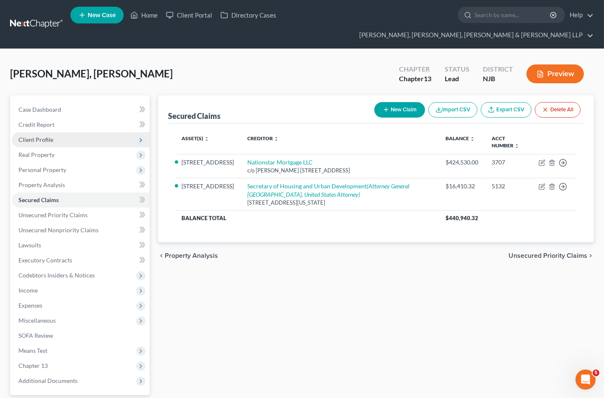
click at [44, 136] on span "Client Profile" at bounding box center [35, 139] width 35 height 7
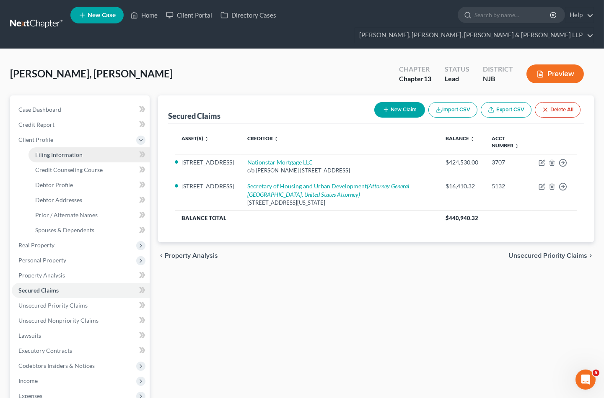
click at [47, 151] on span "Filing Information" at bounding box center [58, 154] width 47 height 7
select select "1"
select select "0"
select select "3"
select select "51"
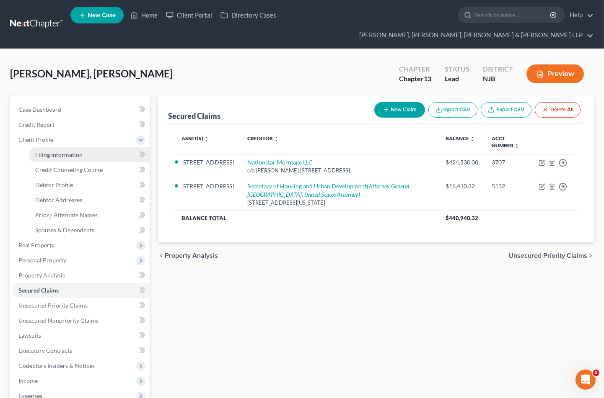
select select "4"
select select "0"
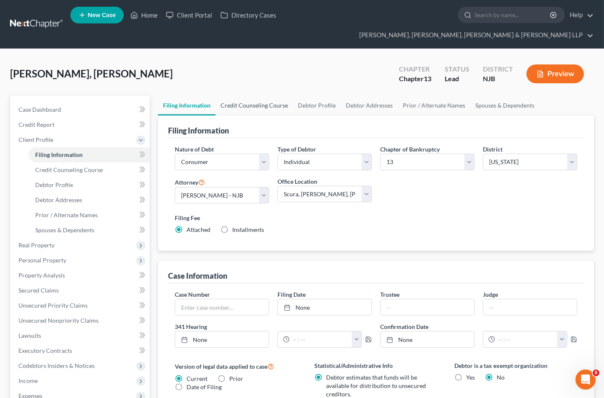
click at [235, 96] on link "Credit Counseling Course" at bounding box center [253, 106] width 77 height 20
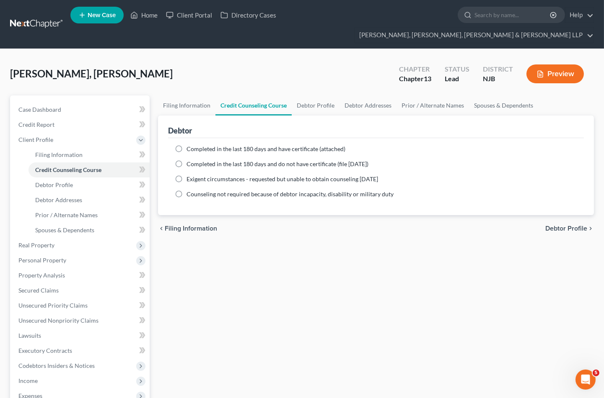
click at [305, 145] on span "Completed in the last 180 days and have certificate (attached)" at bounding box center [265, 148] width 159 height 7
click at [195, 145] on input "Completed in the last 180 days and have certificate (attached)" at bounding box center [192, 147] width 5 height 5
radio input "true"
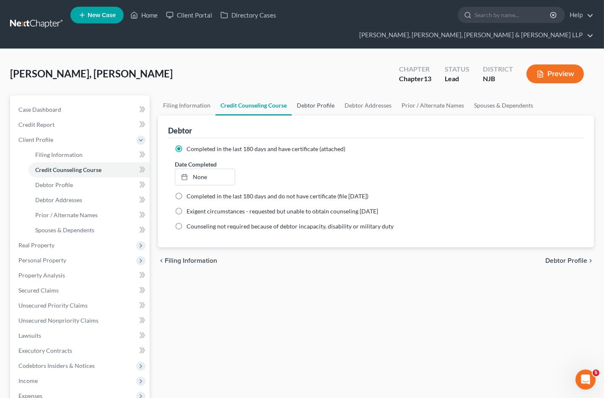
click at [312, 96] on link "Debtor Profile" at bounding box center [316, 106] width 48 height 20
select select "1"
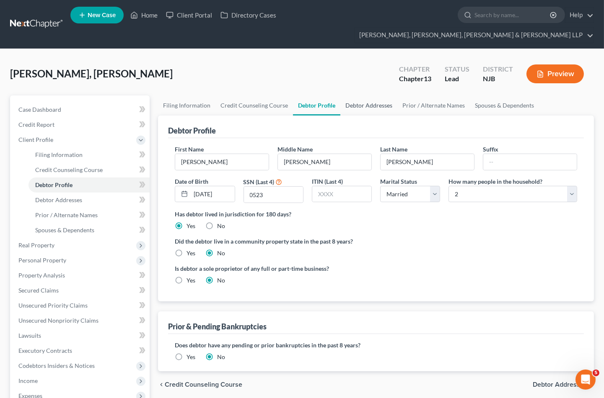
click at [350, 96] on link "Debtor Addresses" at bounding box center [368, 106] width 57 height 20
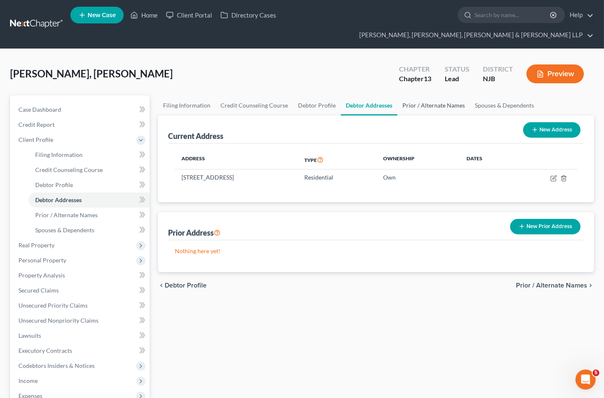
click at [416, 96] on link "Prior / Alternate Names" at bounding box center [433, 106] width 72 height 20
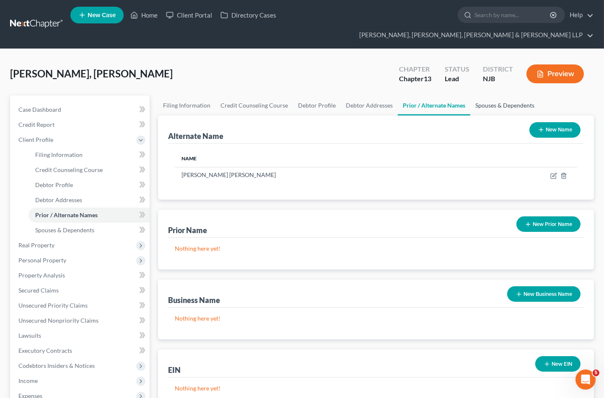
click at [499, 96] on link "Spouses & Dependents" at bounding box center [504, 106] width 69 height 20
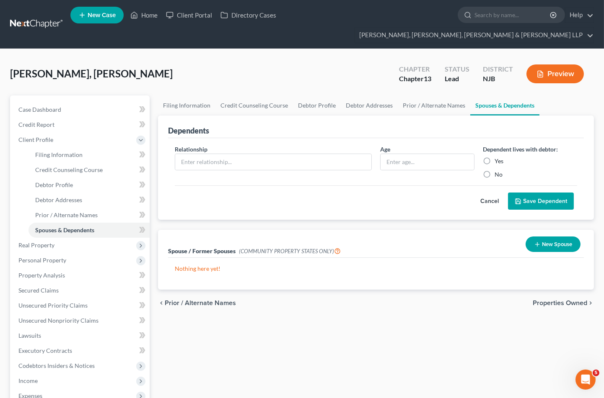
click at [549, 300] on span "Properties Owned" at bounding box center [559, 303] width 54 height 7
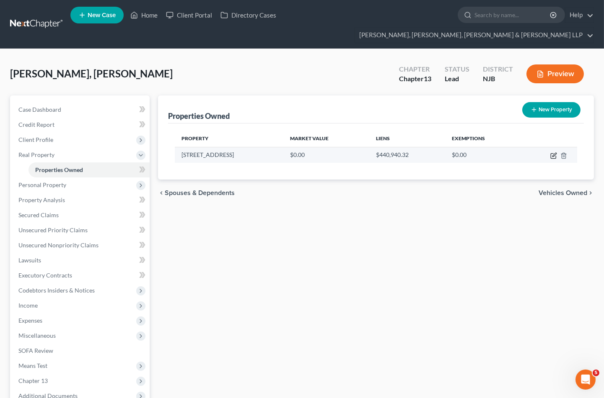
click at [552, 152] on icon "button" at bounding box center [553, 155] width 7 height 7
select select "33"
select select "6"
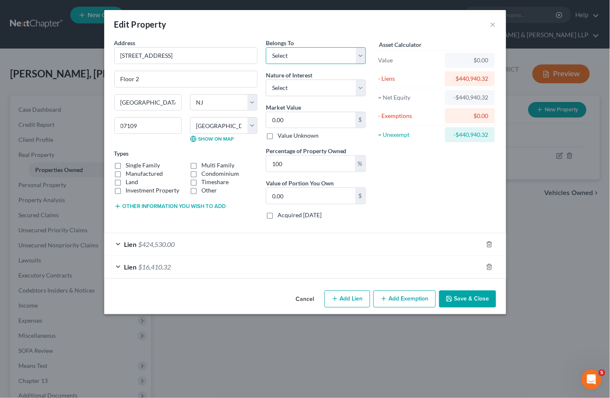
click at [315, 59] on select "Select Debtor 1 Only Debtor 2 Only Debtor 1 And Debtor 2 Only At Least One Of T…" at bounding box center [316, 55] width 100 height 17
select select "3"
click at [266, 47] on select "Select Debtor 1 Only Debtor 2 Only Debtor 1 And Debtor 2 Only At Least One Of T…" at bounding box center [316, 55] width 100 height 17
click at [299, 88] on select "Select Fee Simple Joint Tenant Life Estate Equitable Interest Future Interest T…" at bounding box center [316, 88] width 100 height 17
drag, startPoint x: 443, startPoint y: 173, endPoint x: 274, endPoint y: 172, distance: 168.8
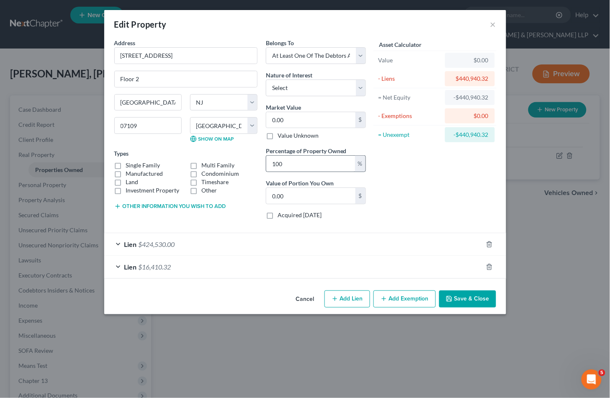
click at [443, 173] on div "Asset Calculator Value $0.00 - Liens $440,940.32 = Net Equity -$440,940.32 - Ex…" at bounding box center [435, 133] width 130 height 188
click at [310, 85] on select "Select Fee Simple Joint Tenant Life Estate Equitable Interest Future Interest T…" at bounding box center [316, 88] width 100 height 17
click at [424, 187] on div "Asset Calculator Value $0.00 - Liens $440,940.32 = Net Equity -$440,940.32 - Ex…" at bounding box center [435, 133] width 130 height 188
click at [313, 88] on select "Select Fee Simple Joint Tenant Life Estate Equitable Interest Future Interest T…" at bounding box center [316, 88] width 100 height 17
select select "1"
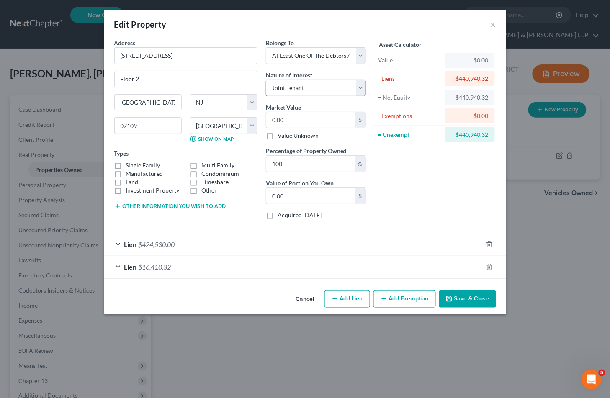
click at [266, 80] on select "Select Fee Simple Joint Tenant Life Estate Equitable Interest Future Interest T…" at bounding box center [316, 88] width 100 height 17
click at [315, 86] on select "Select Fee Simple Joint Tenant Life Estate Equitable Interest Future Interest T…" at bounding box center [316, 88] width 100 height 17
click at [348, 70] on div "Belongs To * Select Debtor 1 Only Debtor 2 Only Debtor 1 And Debtor 2 Only At L…" at bounding box center [316, 133] width 108 height 188
click at [137, 163] on label "Single Family" at bounding box center [143, 165] width 34 height 8
click at [135, 163] on input "Single Family" at bounding box center [131, 163] width 5 height 5
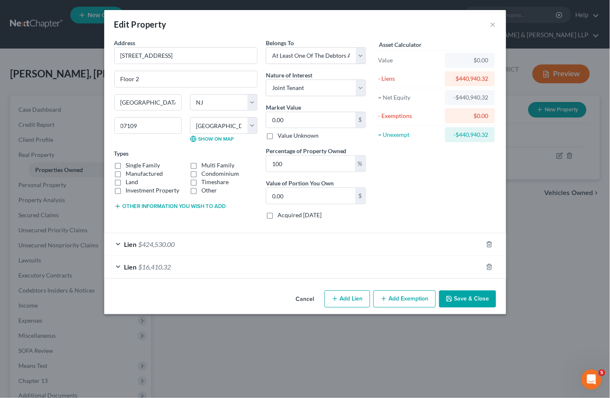
checkbox input "true"
drag, startPoint x: 150, startPoint y: 52, endPoint x: 138, endPoint y: 57, distance: 12.2
click at [115, 52] on input "[STREET_ADDRESS]" at bounding box center [186, 56] width 142 height 16
click at [149, 78] on input "Floor 2" at bounding box center [186, 79] width 142 height 16
drag, startPoint x: 156, startPoint y: 80, endPoint x: 106, endPoint y: 79, distance: 50.3
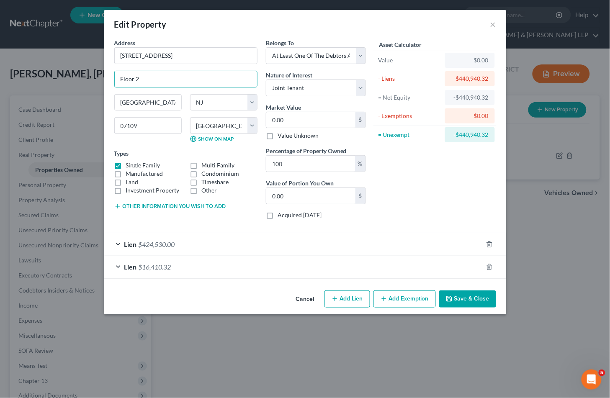
click at [106, 79] on div "Address * [GEOGRAPHIC_DATA] Floor 2 [GEOGRAPHIC_DATA] [US_STATE] [GEOGRAPHIC_DA…" at bounding box center [305, 163] width 402 height 249
drag, startPoint x: 175, startPoint y: 54, endPoint x: 131, endPoint y: 55, distance: 44.4
click at [106, 54] on div "Address * [GEOGRAPHIC_DATA] [GEOGRAPHIC_DATA] [US_STATE][GEOGRAPHIC_DATA] [GEOG…" at bounding box center [305, 163] width 402 height 249
click at [439, 27] on div "Edit Property ×" at bounding box center [305, 24] width 402 height 28
click at [299, 117] on input "0.00" at bounding box center [310, 120] width 89 height 16
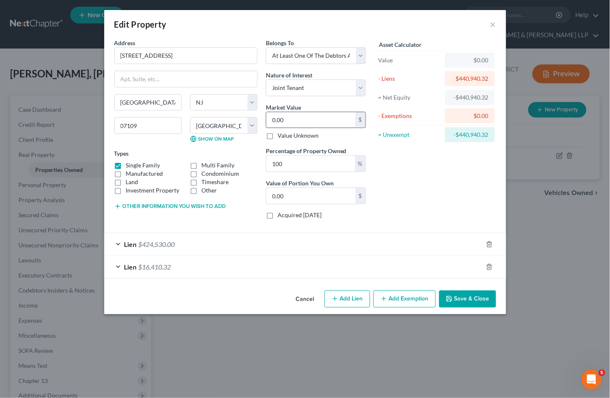
paste input "$710,000 ."
type input "$710,000 ."
type input "710,000.00"
click at [153, 207] on button "Other information you wish to add" at bounding box center [170, 206] width 112 height 7
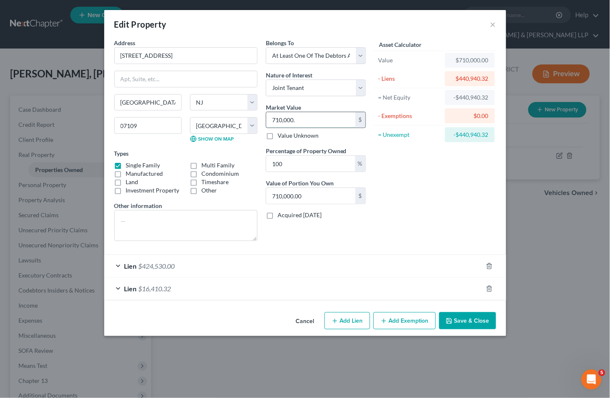
drag, startPoint x: 312, startPoint y: 119, endPoint x: 320, endPoint y: 122, distance: 8.3
click at [313, 119] on input "710,000." at bounding box center [310, 120] width 89 height 16
type input "710,000.00"
click at [419, 204] on div "Asset Calculator Value $710,000.00 - Liens $440,940.32 = Net Equity $269,059.68…" at bounding box center [435, 143] width 130 height 209
click at [161, 220] on textarea at bounding box center [185, 225] width 143 height 31
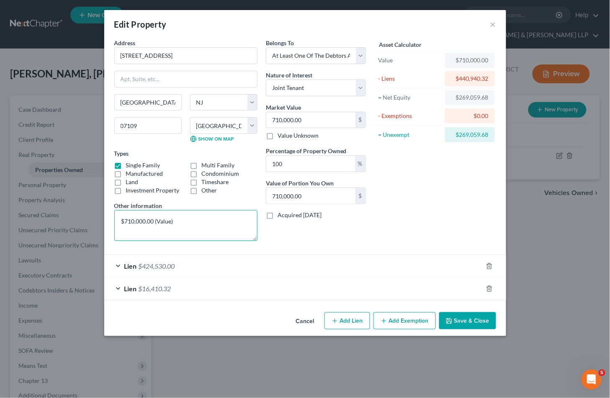
click at [186, 219] on textarea "$710,000.00 (Value)" at bounding box center [185, 225] width 143 height 31
click at [227, 222] on textarea "$710,000.00 (Value) - $71,000.00 =" at bounding box center [185, 225] width 143 height 31
click at [186, 232] on textarea "$710,000.00 (Value) - $71,000.00 = $639,000 - $440,940.32 (Liens) =" at bounding box center [185, 225] width 143 height 31
click at [235, 228] on textarea "$710,000.00 (Value) - $71,000.00 = $639,000 - $440,940.32 (Liens) = $198,059.68…" at bounding box center [185, 225] width 143 height 31
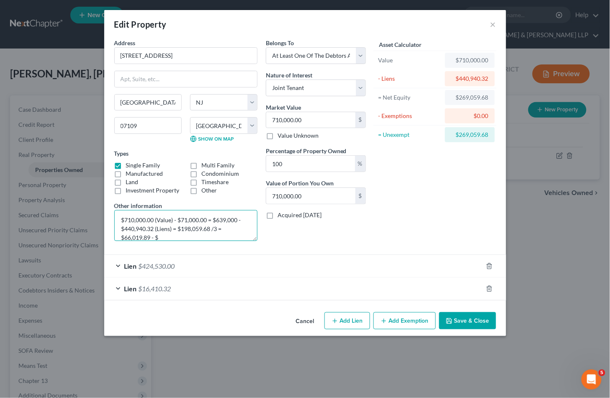
type textarea "$710,000.00 (Value) - $71,000.00 = $639,000 - $440,940.32 (Liens) = $198,059.68…"
click at [397, 325] on button "Add Exemption" at bounding box center [405, 322] width 62 height 18
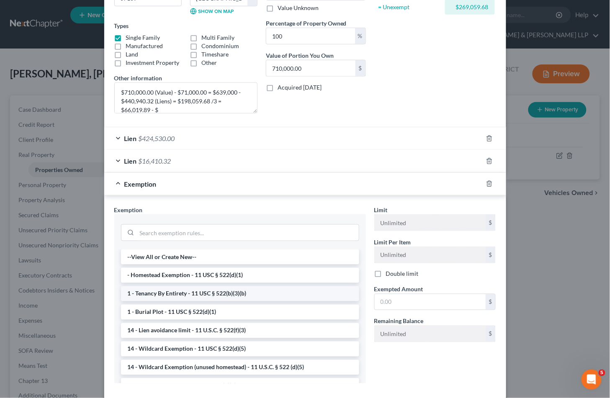
scroll to position [139, 0]
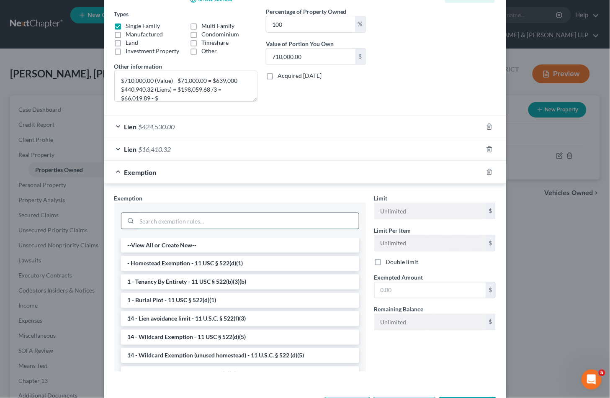
click at [190, 217] on input "search" at bounding box center [248, 221] width 222 height 16
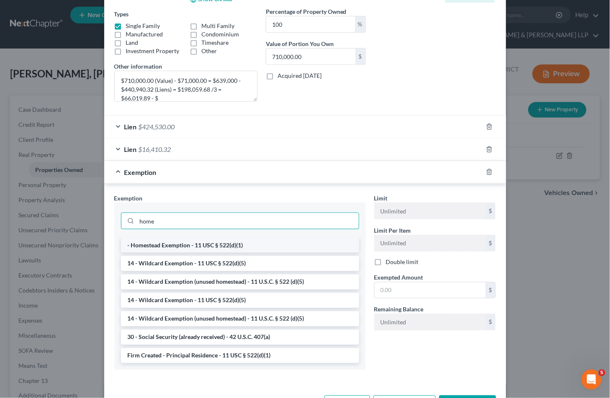
type input "home"
click at [204, 242] on li "- Homestead Exemption - 11 USC § 522(d)(1)" at bounding box center [240, 245] width 238 height 15
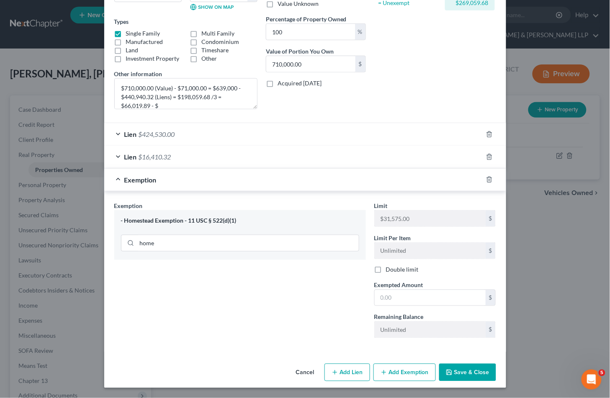
scroll to position [132, 0]
click at [414, 294] on input "text" at bounding box center [430, 298] width 111 height 16
type input "31,575"
click at [220, 176] on div "Exemption $31,575.00" at bounding box center [293, 180] width 379 height 22
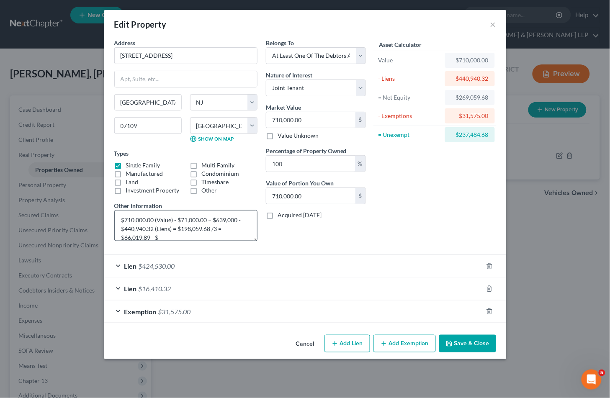
scroll to position [0, 0]
click at [168, 235] on textarea "$710,000.00 (Value) - $71,000.00 = $639,000 - $440,940.32 (Liens) = $198,059.68…" at bounding box center [185, 225] width 143 height 31
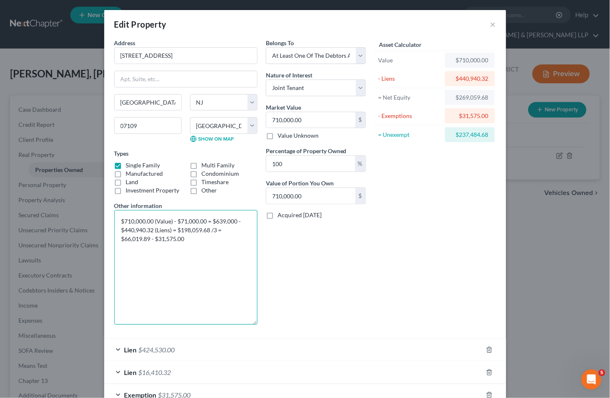
drag, startPoint x: 255, startPoint y: 239, endPoint x: 254, endPoint y: 323, distance: 83.8
click at [254, 323] on textarea "$710,000.00 (Value) - $71,000.00 = $639,000 - $440,940.32 (Liens) = $198,059.68…" at bounding box center [185, 267] width 143 height 115
click at [227, 240] on textarea "$710,000.00 (Value) - $71,000.00 = $639,000 - $440,940.32 (Liens) = $198,059.68…" at bounding box center [185, 267] width 143 height 115
drag, startPoint x: 209, startPoint y: 249, endPoint x: 119, endPoint y: 222, distance: 94.7
click at [119, 222] on textarea "$710,000.00 (Value) - $71,000.00 = $639,000 - $440,940.32 (Liens) = $198,059.68…" at bounding box center [185, 267] width 143 height 115
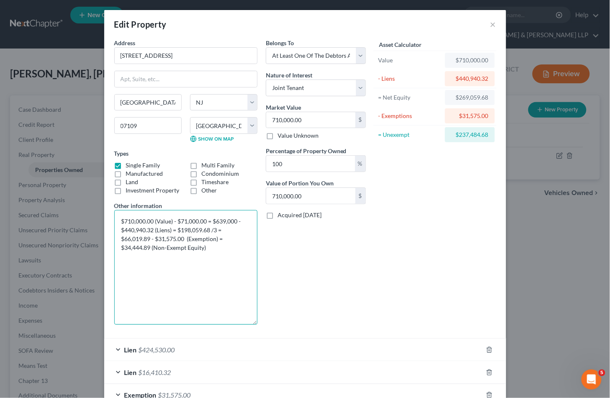
type textarea "$710,000.00 (Value) - $71,000.00 = $639,000 - $440,940.32 (Liens) = $198,059.68…"
click at [295, 291] on div "Belongs To * Select Debtor 1 Only Debtor 2 Only Debtor 1 And Debtor 2 Only At L…" at bounding box center [316, 185] width 108 height 293
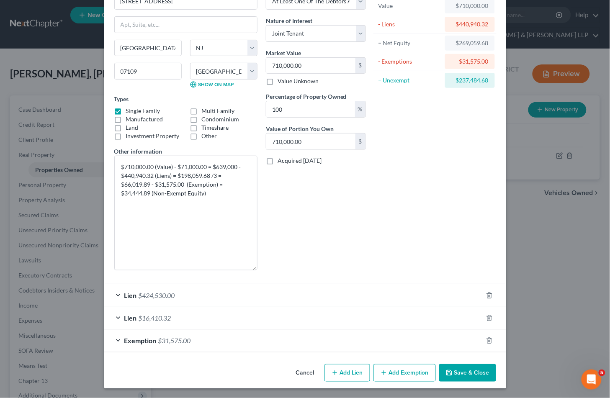
scroll to position [55, 0]
click at [465, 369] on button "Save & Close" at bounding box center [467, 373] width 57 height 18
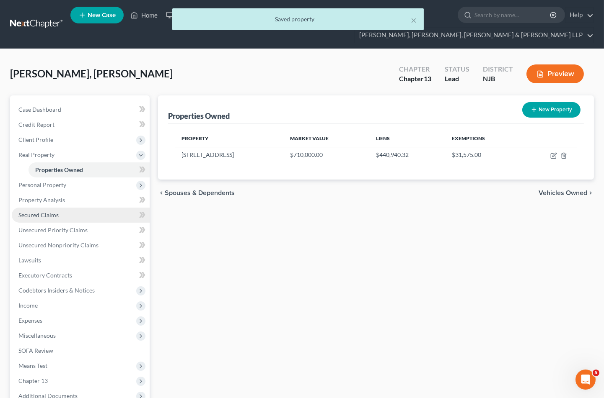
click at [44, 212] on span "Secured Claims" at bounding box center [38, 215] width 40 height 7
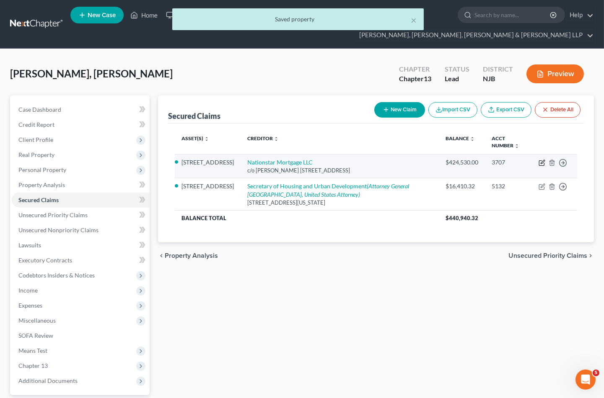
click at [539, 161] on icon "button" at bounding box center [541, 163] width 5 height 5
select select "45"
select select "3"
select select "2"
select select "0"
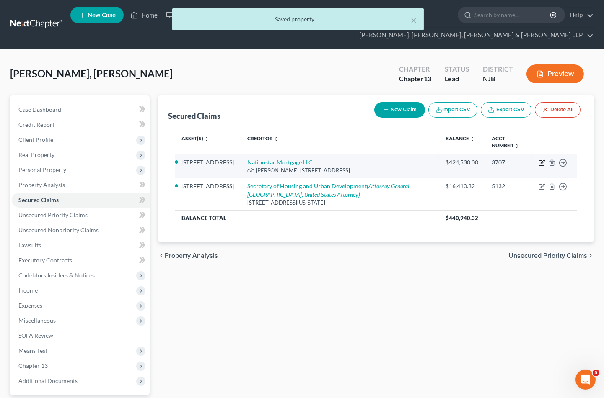
select select "0"
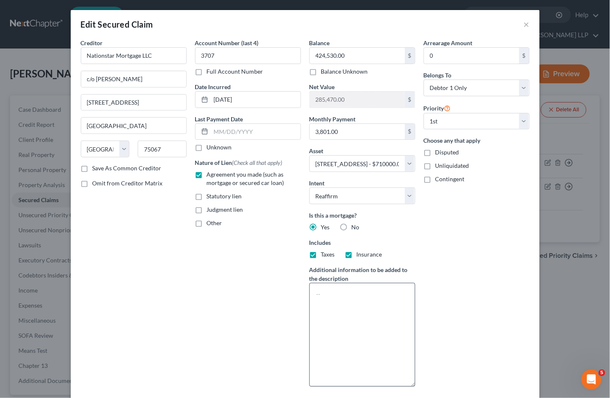
drag, startPoint x: 413, startPoint y: 312, endPoint x: 352, endPoint y: 342, distance: 67.4
click at [413, 391] on div "Balance 424,530.00 $ Balance Unknown Balance Undetermined 424,530.00 $ Balance …" at bounding box center [362, 216] width 114 height 355
click at [342, 299] on textarea at bounding box center [363, 338] width 106 height 110
paste textarea "$710,000.00 (Value) - $71,000.00 = $639,000 - $440,940.32 (Liens) = $198,059.68…"
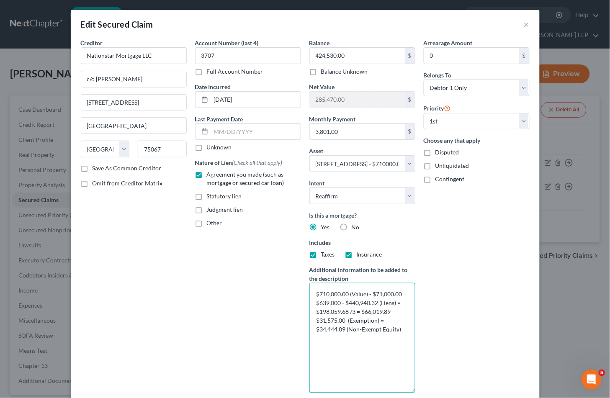
type textarea "$710,000.00 (Value) - $71,000.00 = $639,000 - $440,940.32 (Liens) = $198,059.68…"
click at [449, 298] on div "Arrearage Amount 0 $ Belongs To * Select Debtor 1 Only Debtor 2 Only Debtor 1 A…" at bounding box center [477, 220] width 114 height 362
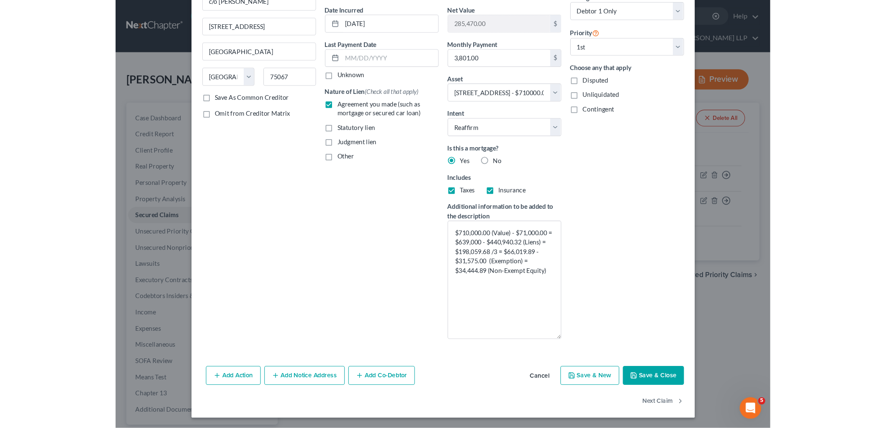
scroll to position [78, 0]
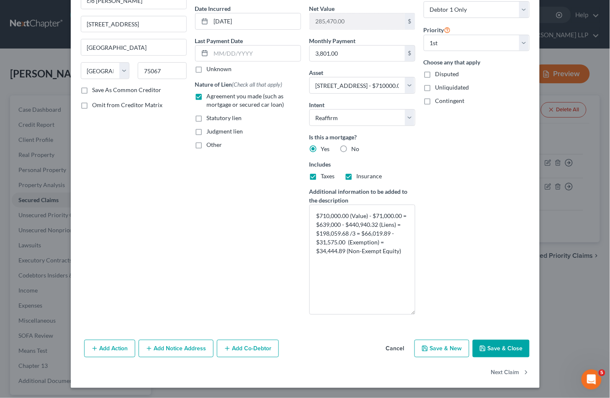
click at [504, 350] on button "Save & Close" at bounding box center [501, 349] width 57 height 18
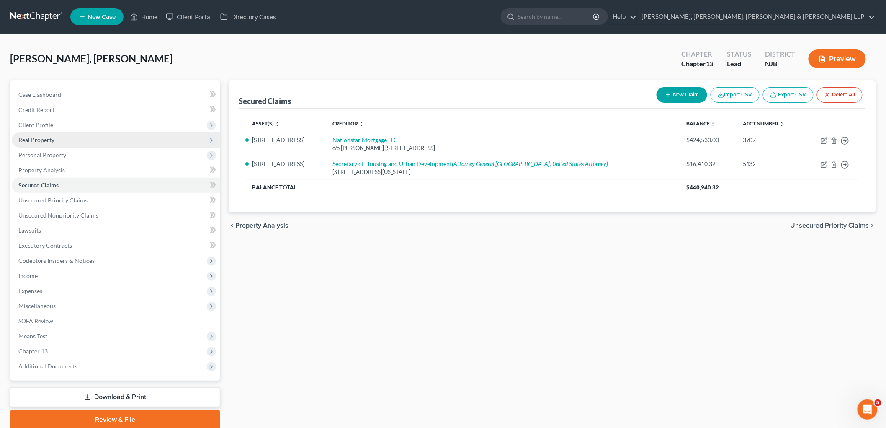
click at [36, 137] on span "Real Property" at bounding box center [36, 139] width 36 height 7
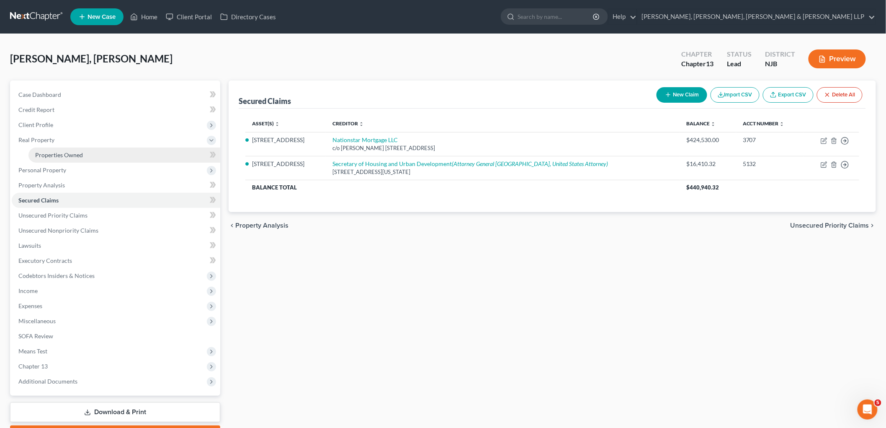
click at [40, 154] on span "Properties Owned" at bounding box center [59, 154] width 48 height 7
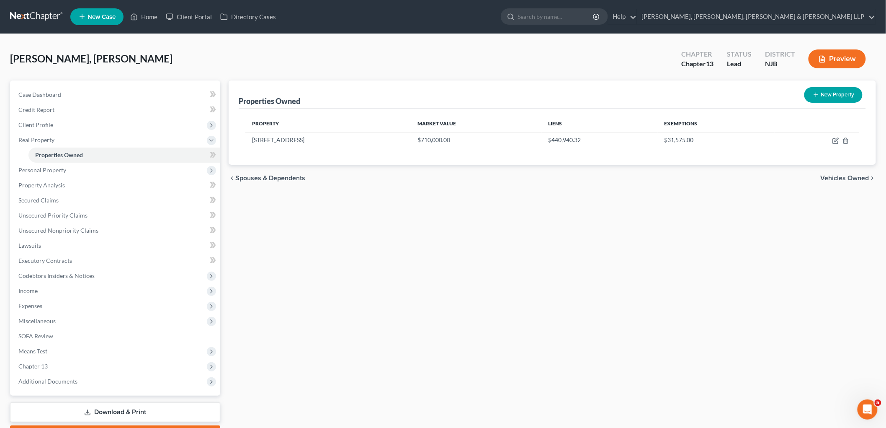
click at [852, 175] on span "Vehicles Owned" at bounding box center [845, 178] width 49 height 7
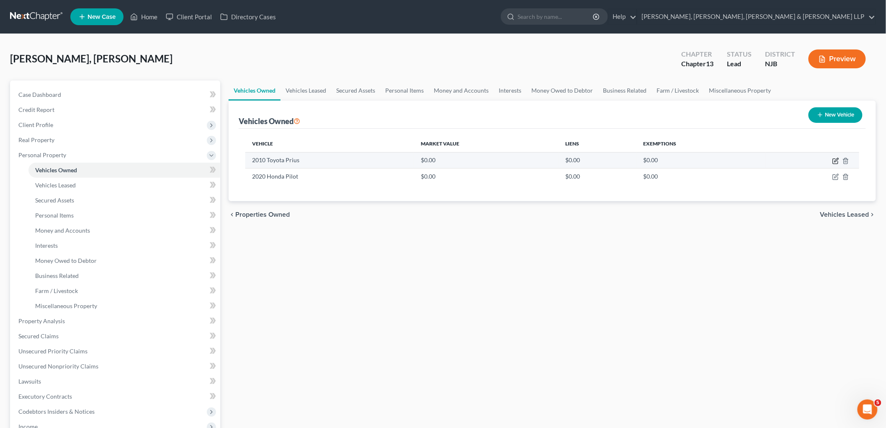
click at [836, 158] on icon "button" at bounding box center [836, 161] width 7 height 7
select select "0"
select select "16"
select select "2"
select select "0"
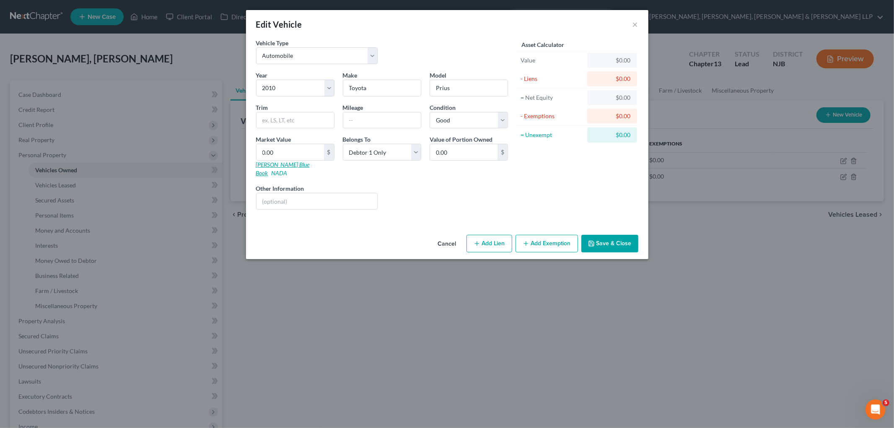
click at [268, 163] on link "[PERSON_NAME] Blue Book" at bounding box center [283, 168] width 54 height 15
click at [419, 191] on div "Liens Select" at bounding box center [447, 197] width 130 height 26
click at [357, 122] on input "text" at bounding box center [381, 120] width 77 height 16
type input "180,000"
click at [271, 163] on link "[PERSON_NAME] Blue Book" at bounding box center [283, 168] width 54 height 15
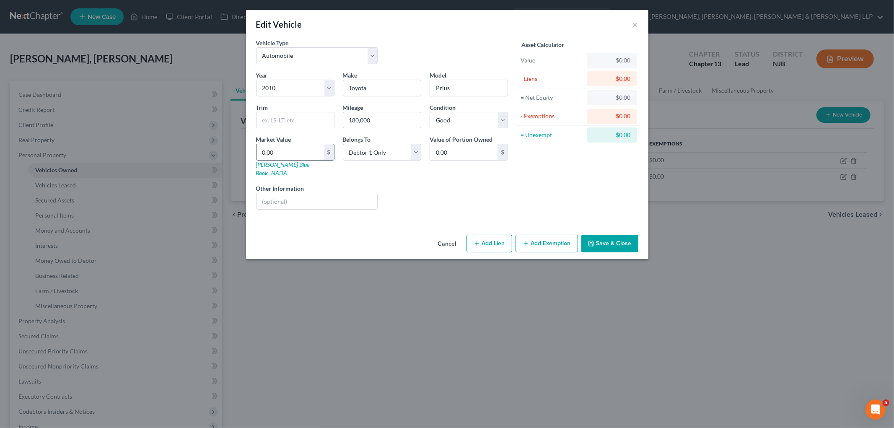
click at [283, 152] on input "0.00" at bounding box center [289, 152] width 67 height 16
type input "3"
type input "3.00"
type input "31"
type input "31.00"
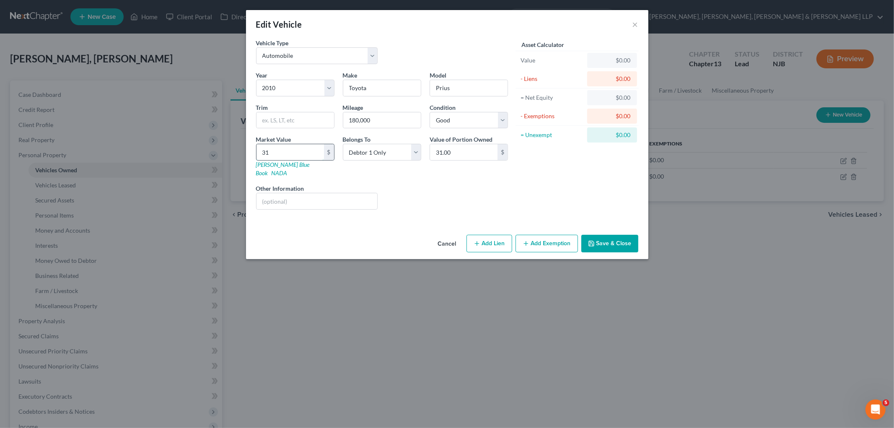
type input "314"
type input "314.00"
type input "3146"
type input "3,146.00"
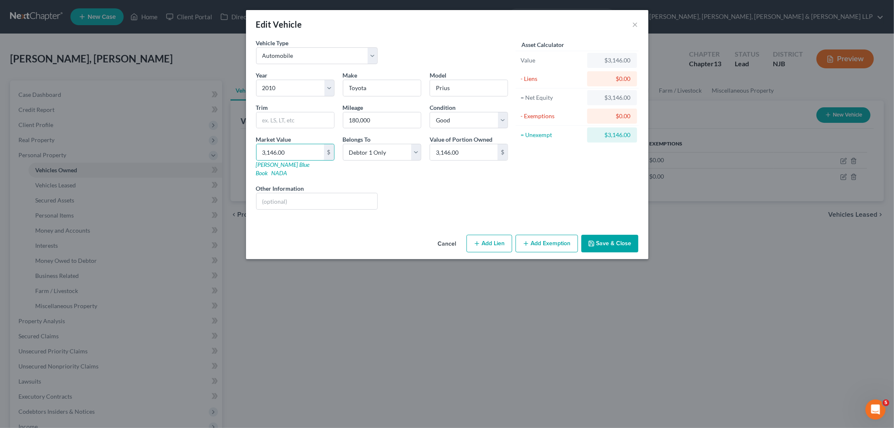
click at [598, 235] on button "Save & Close" at bounding box center [609, 244] width 57 height 18
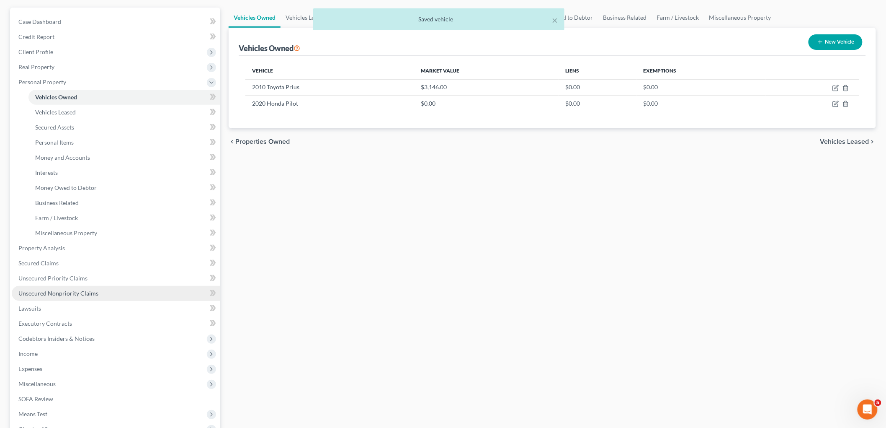
scroll to position [93, 0]
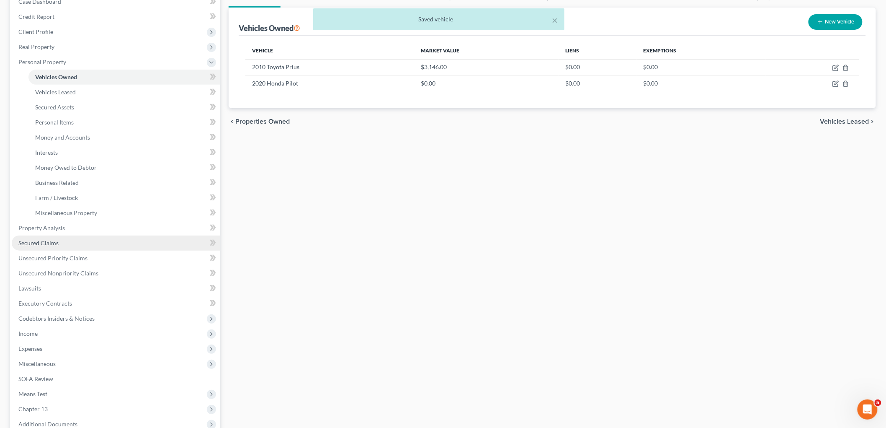
click at [53, 239] on span "Secured Claims" at bounding box center [38, 242] width 40 height 7
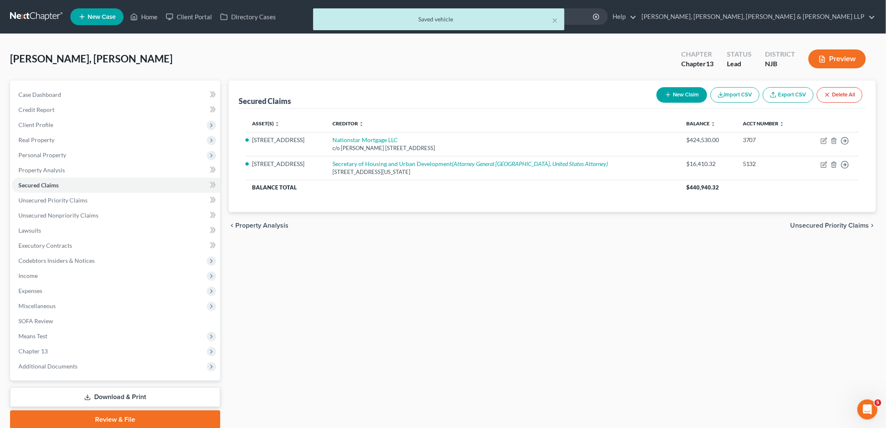
click at [807, 223] on span "Unsecured Priority Claims" at bounding box center [830, 225] width 79 height 7
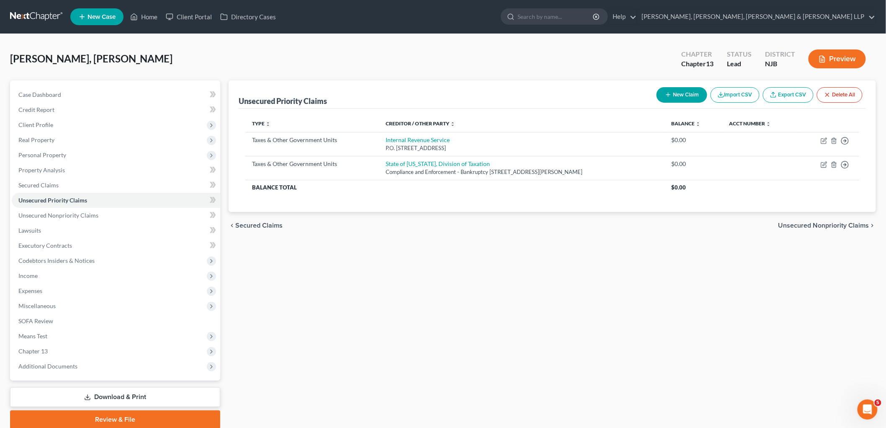
click at [807, 223] on span "Unsecured Nonpriority Claims" at bounding box center [824, 225] width 91 height 7
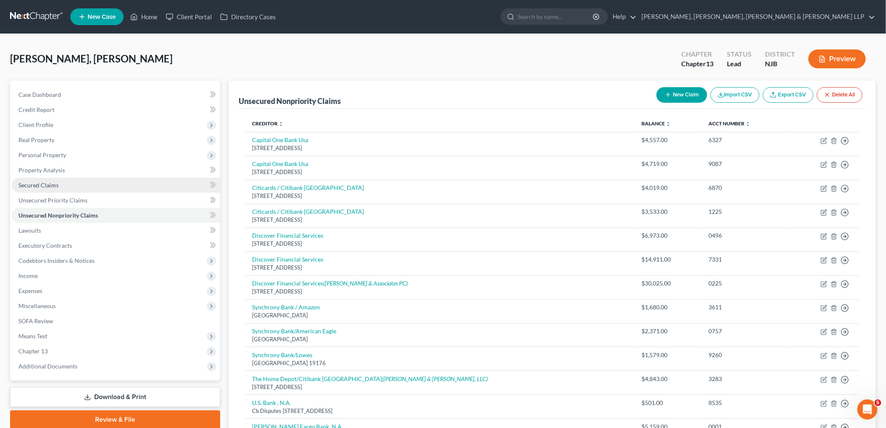
click at [35, 183] on span "Secured Claims" at bounding box center [38, 184] width 40 height 7
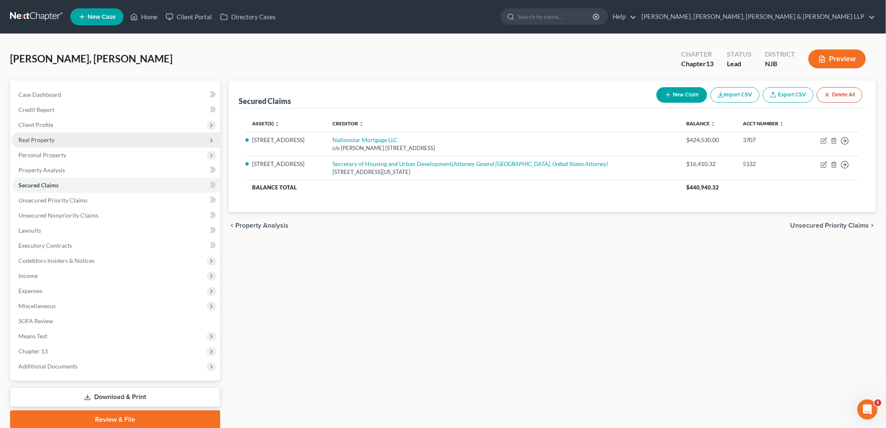
click at [33, 141] on span "Real Property" at bounding box center [36, 139] width 36 height 7
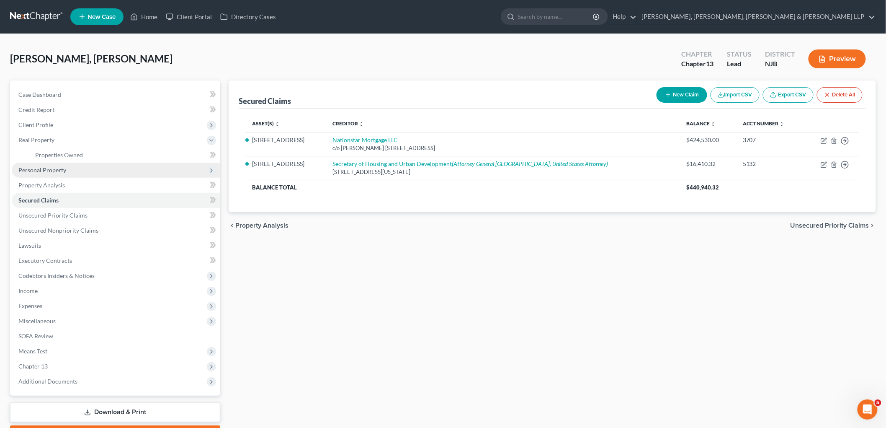
click at [48, 168] on span "Personal Property" at bounding box center [42, 169] width 48 height 7
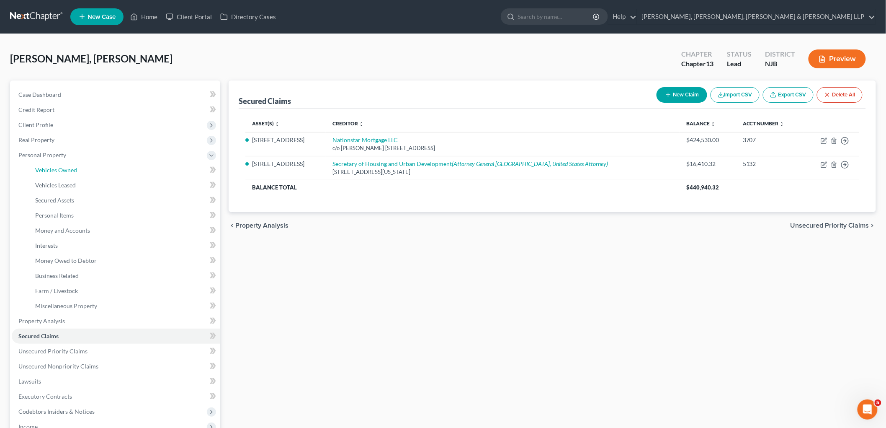
click at [64, 169] on span "Vehicles Owned" at bounding box center [56, 169] width 42 height 7
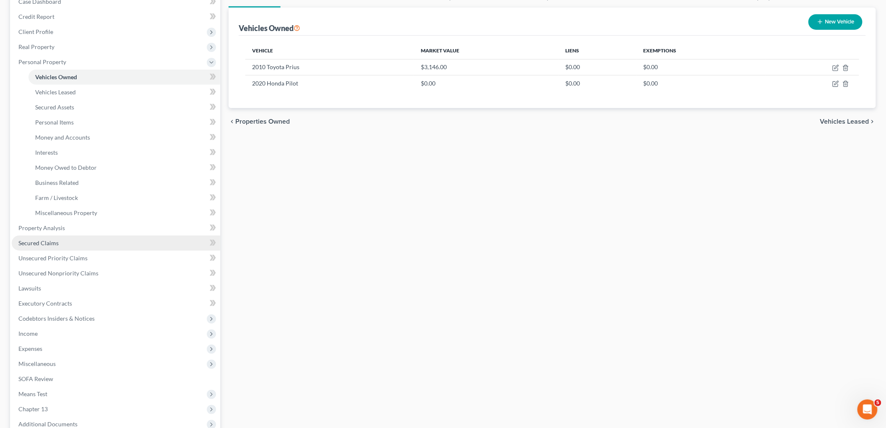
click at [50, 240] on span "Secured Claims" at bounding box center [38, 242] width 40 height 7
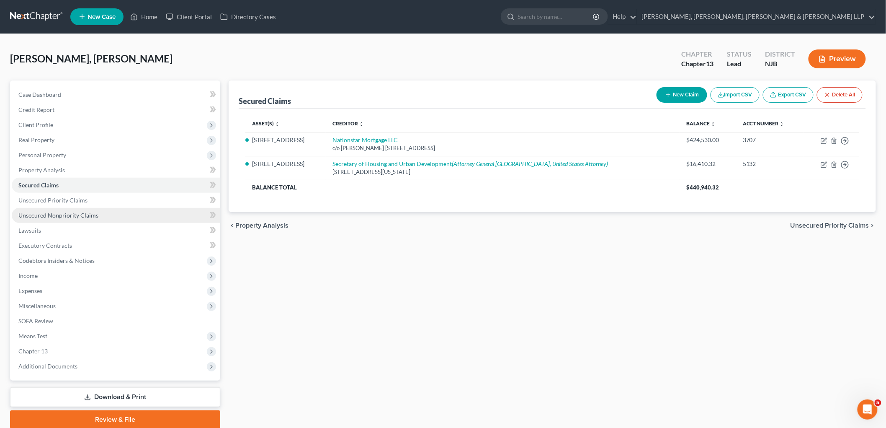
click at [61, 214] on span "Unsecured Nonpriority Claims" at bounding box center [58, 215] width 80 height 7
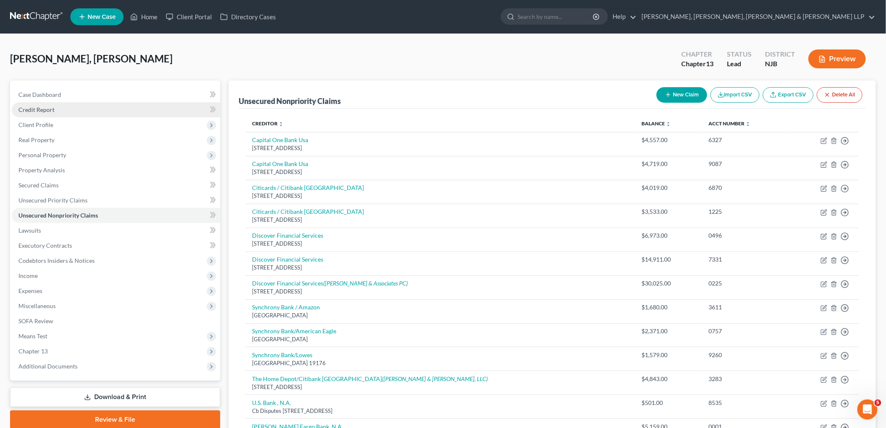
click at [44, 107] on span "Credit Report" at bounding box center [36, 109] width 36 height 7
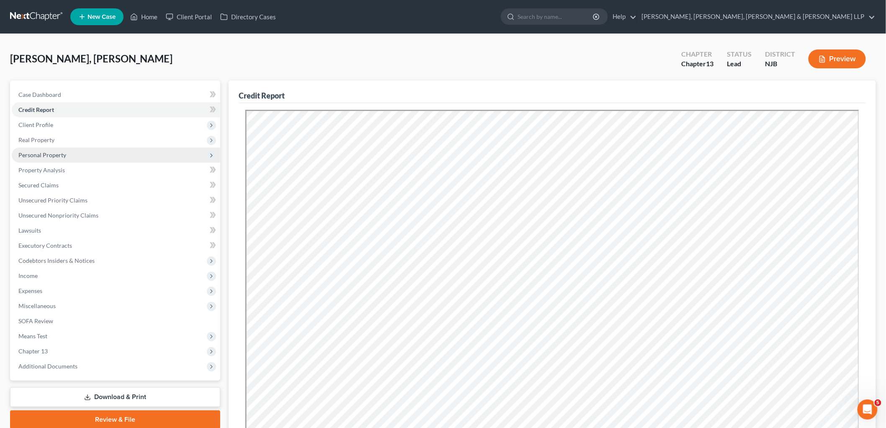
click at [34, 153] on span "Personal Property" at bounding box center [42, 154] width 48 height 7
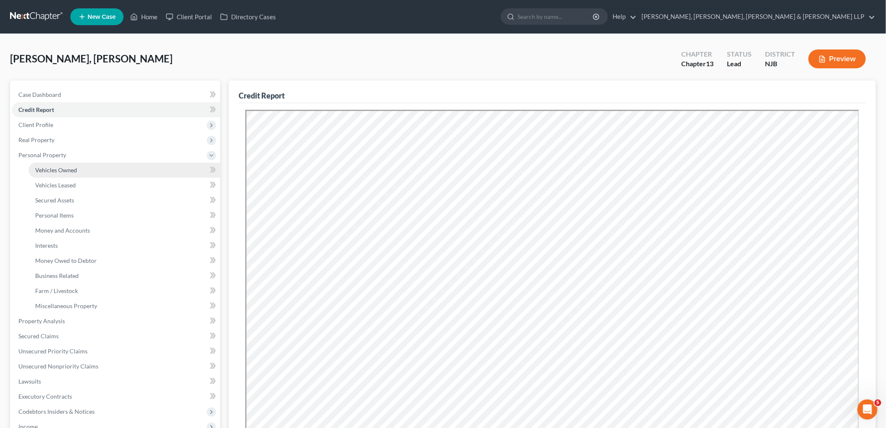
click at [50, 170] on span "Vehicles Owned" at bounding box center [56, 169] width 42 height 7
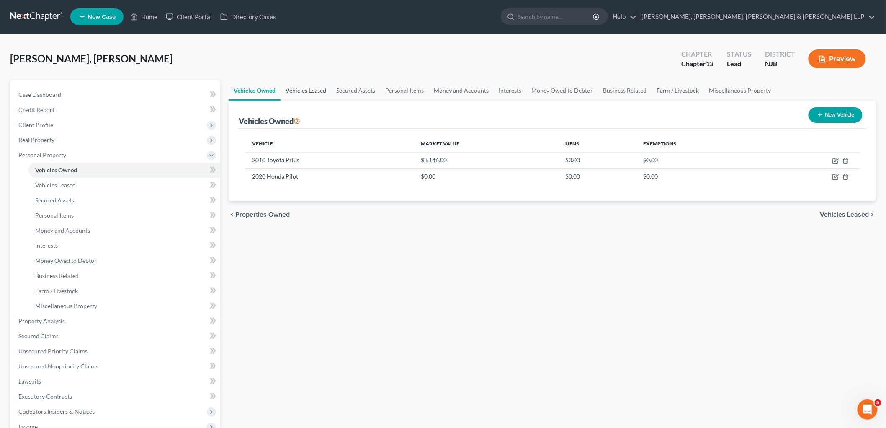
click at [306, 89] on link "Vehicles Leased" at bounding box center [306, 90] width 51 height 20
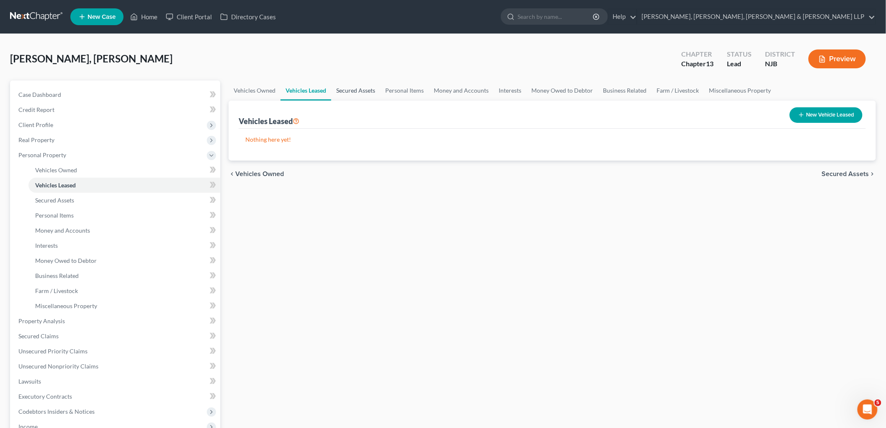
click at [344, 87] on link "Secured Assets" at bounding box center [355, 90] width 49 height 20
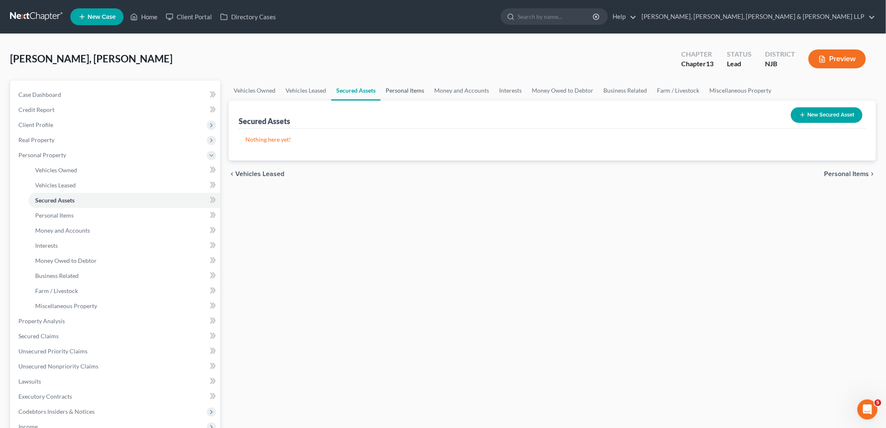
click at [399, 89] on link "Personal Items" at bounding box center [405, 90] width 49 height 20
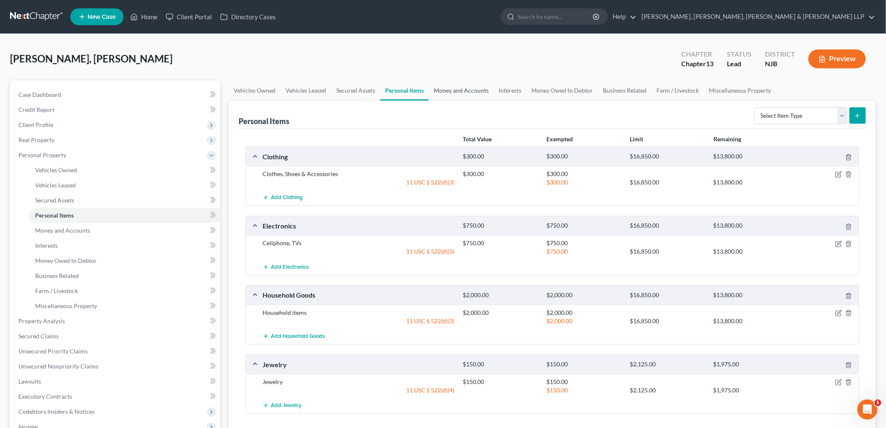
click at [457, 89] on link "Money and Accounts" at bounding box center [461, 90] width 65 height 20
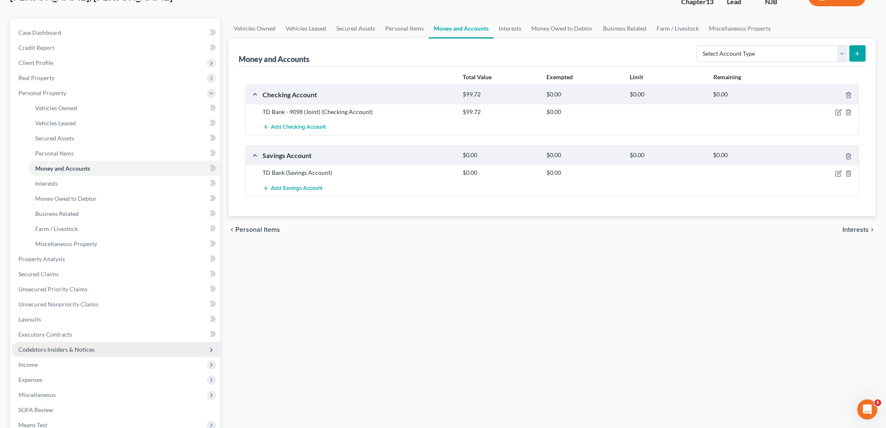
scroll to position [182, 0]
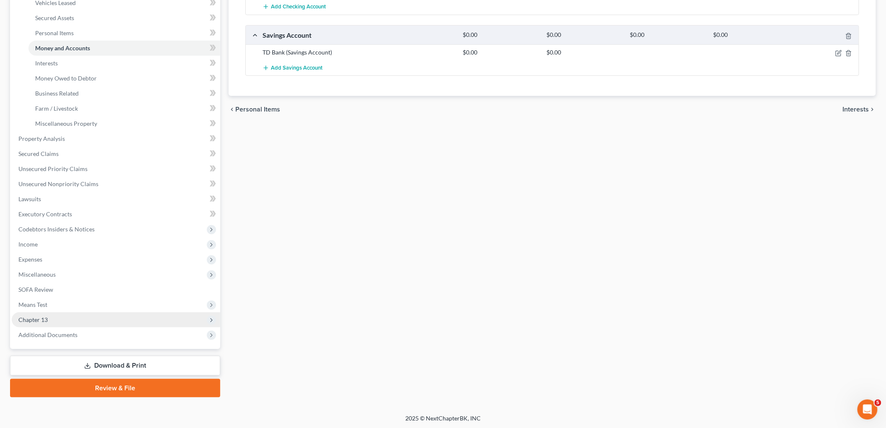
click at [36, 313] on span "Chapter 13" at bounding box center [116, 319] width 209 height 15
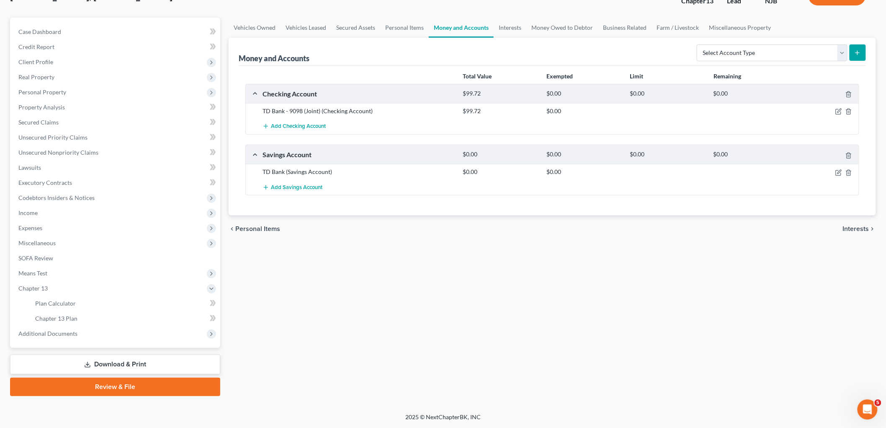
scroll to position [62, 0]
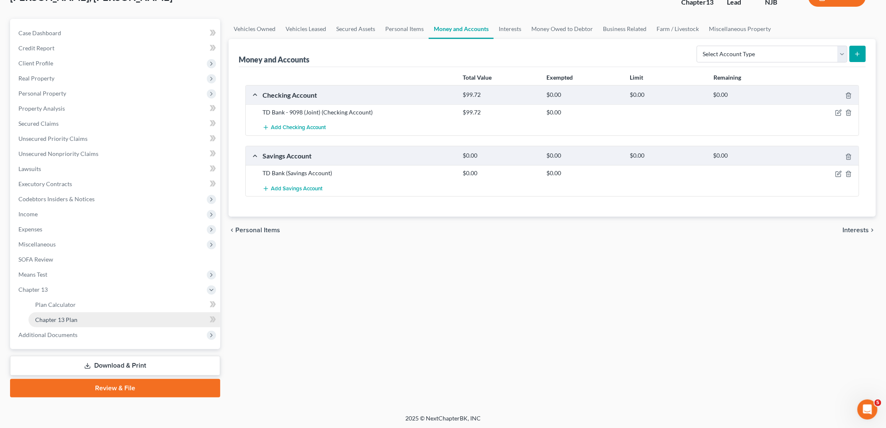
click at [57, 316] on span "Chapter 13 Plan" at bounding box center [56, 319] width 42 height 7
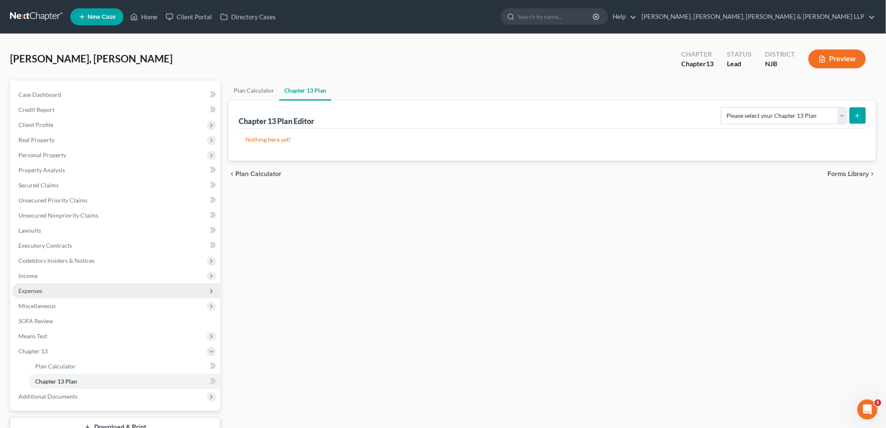
click at [33, 285] on span "Expenses" at bounding box center [116, 290] width 209 height 15
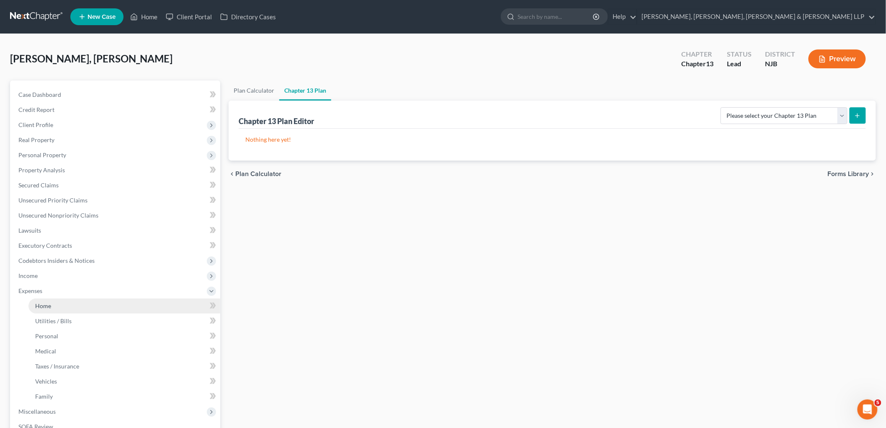
click at [42, 303] on span "Home" at bounding box center [43, 305] width 16 height 7
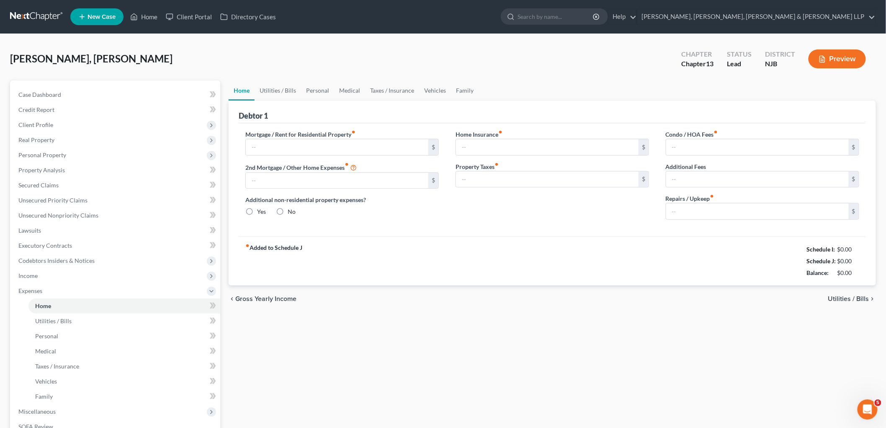
type input "3,800.00"
type input "0.00"
radio input "true"
type input "0.00"
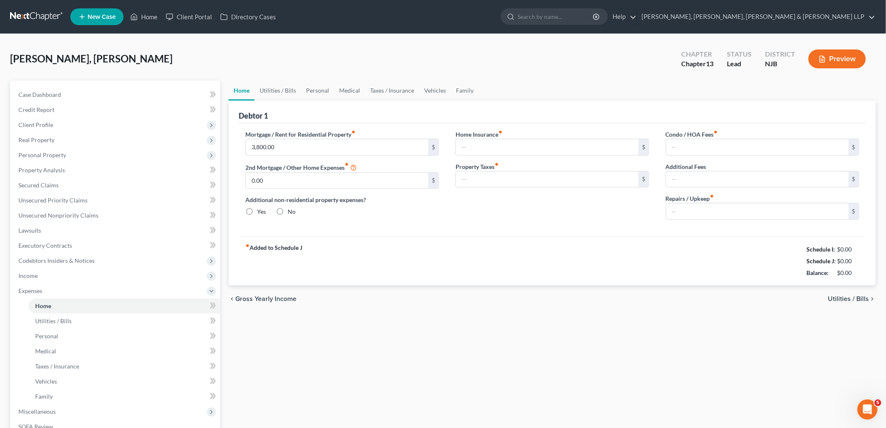
type input "0.00"
click at [50, 195] on link "Unsecured Priority Claims" at bounding box center [116, 200] width 209 height 15
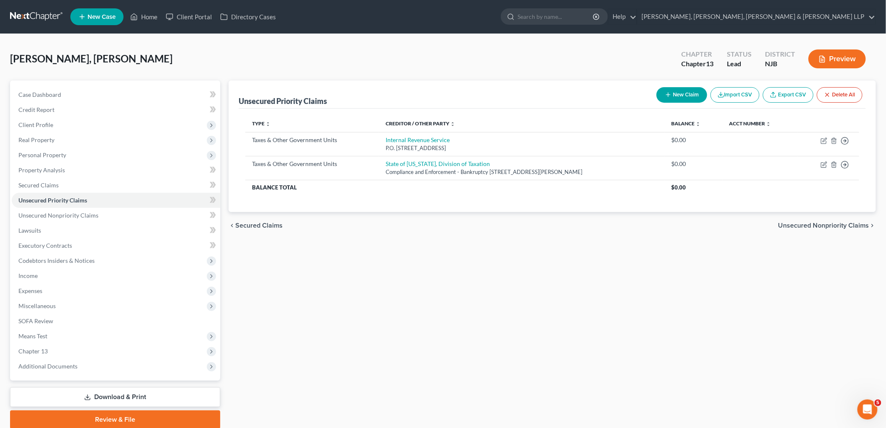
click at [798, 225] on span "Unsecured Nonpriority Claims" at bounding box center [824, 225] width 91 height 7
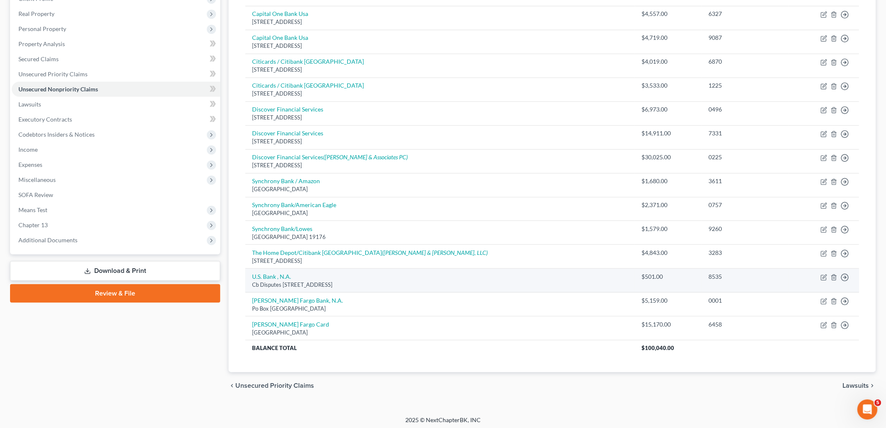
scroll to position [129, 0]
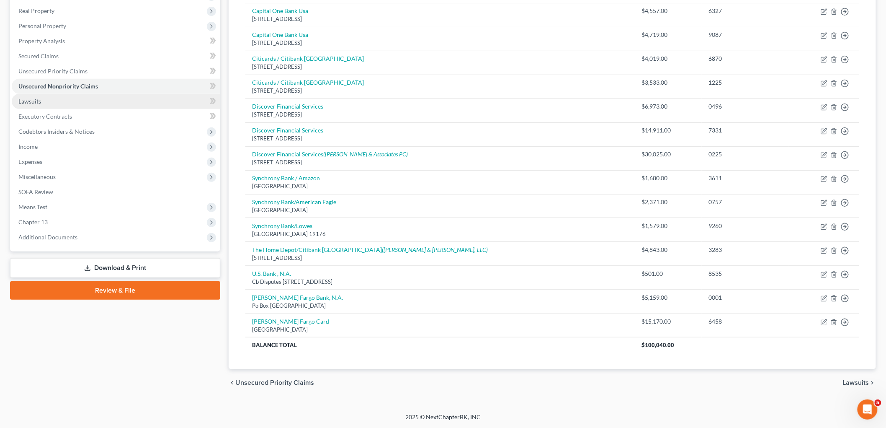
click at [31, 98] on span "Lawsuits" at bounding box center [29, 101] width 23 height 7
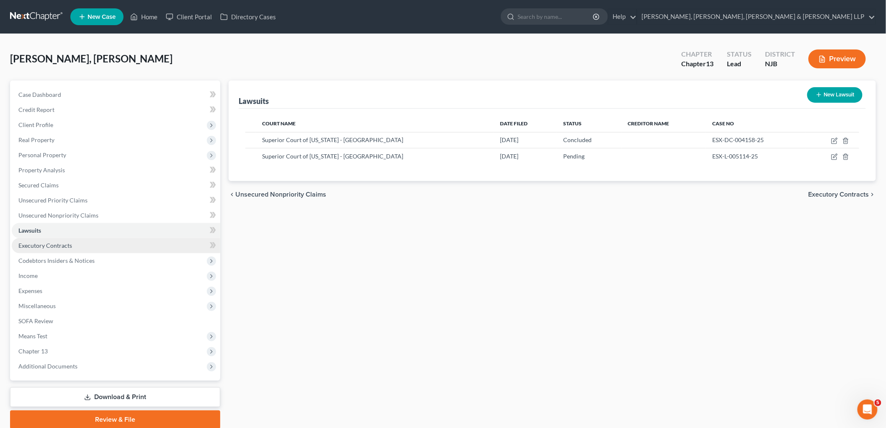
click at [39, 244] on span "Executory Contracts" at bounding box center [45, 245] width 54 height 7
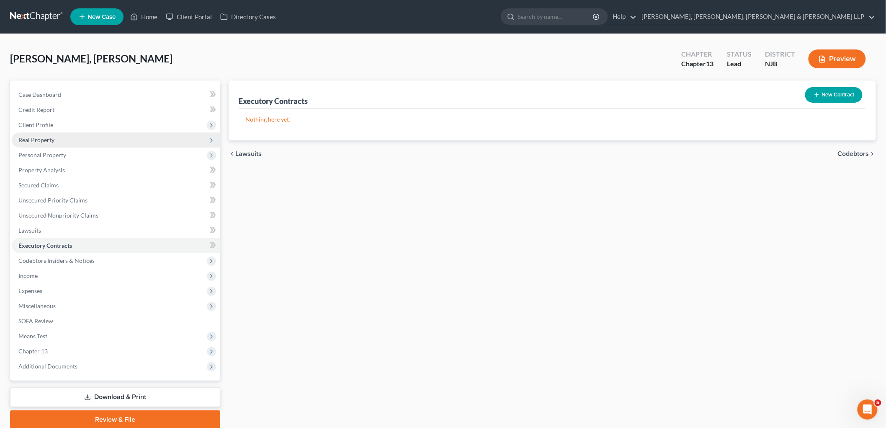
click at [51, 141] on span "Real Property" at bounding box center [36, 139] width 36 height 7
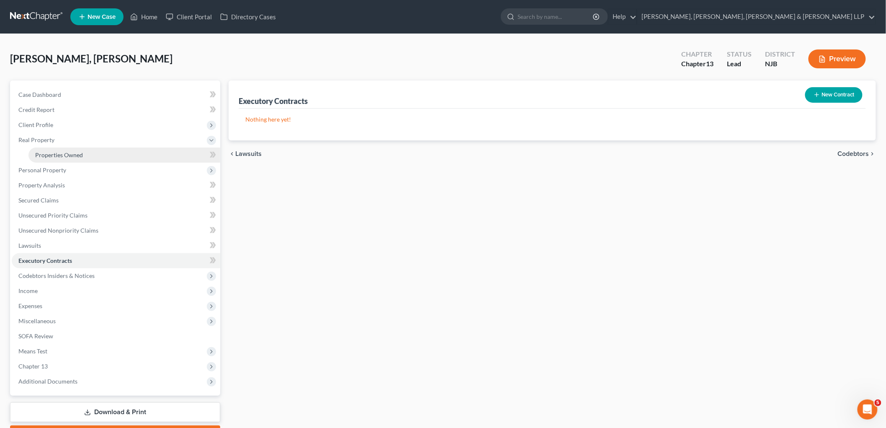
click at [59, 154] on span "Properties Owned" at bounding box center [59, 154] width 48 height 7
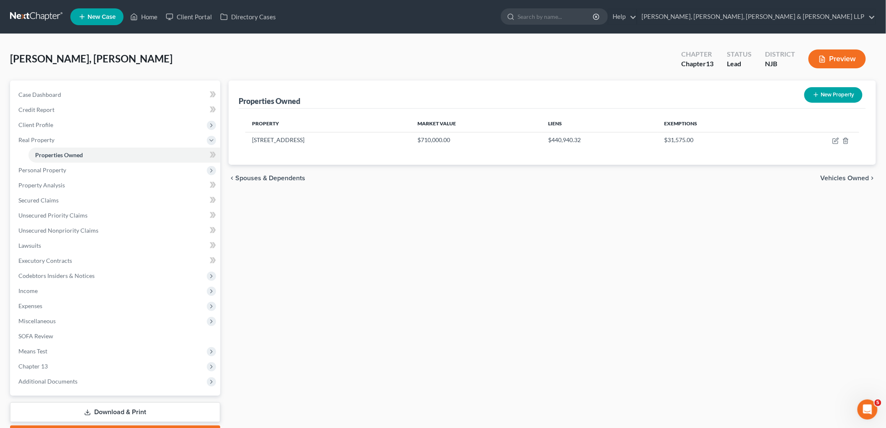
click at [828, 175] on span "Vehicles Owned" at bounding box center [845, 178] width 49 height 7
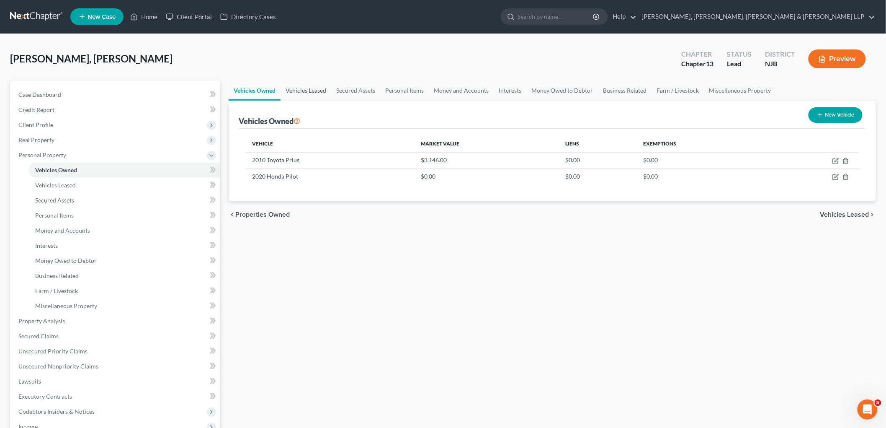
click at [304, 90] on link "Vehicles Leased" at bounding box center [306, 90] width 51 height 20
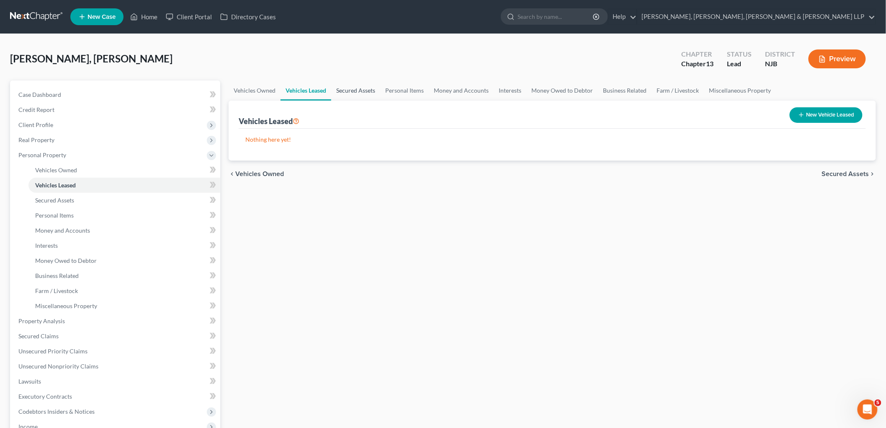
click at [342, 89] on link "Secured Assets" at bounding box center [355, 90] width 49 height 20
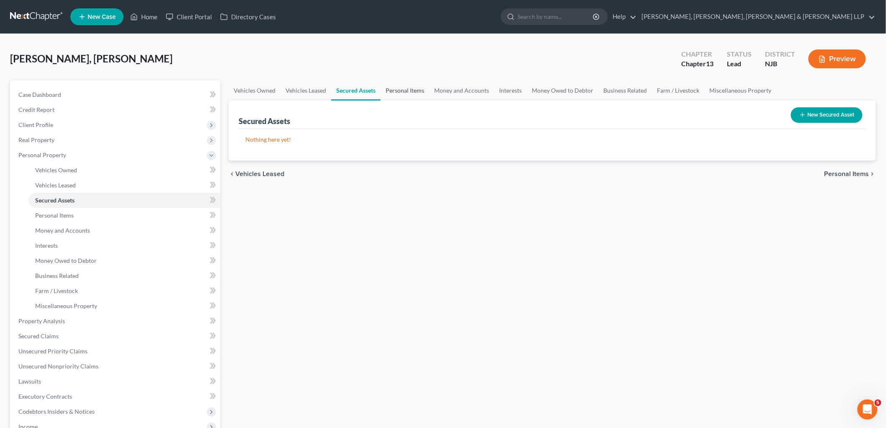
click at [399, 91] on link "Personal Items" at bounding box center [405, 90] width 49 height 20
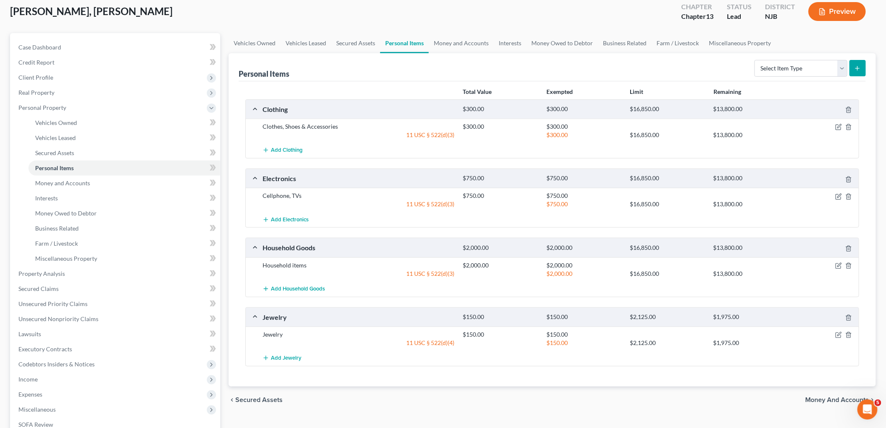
scroll to position [43, 0]
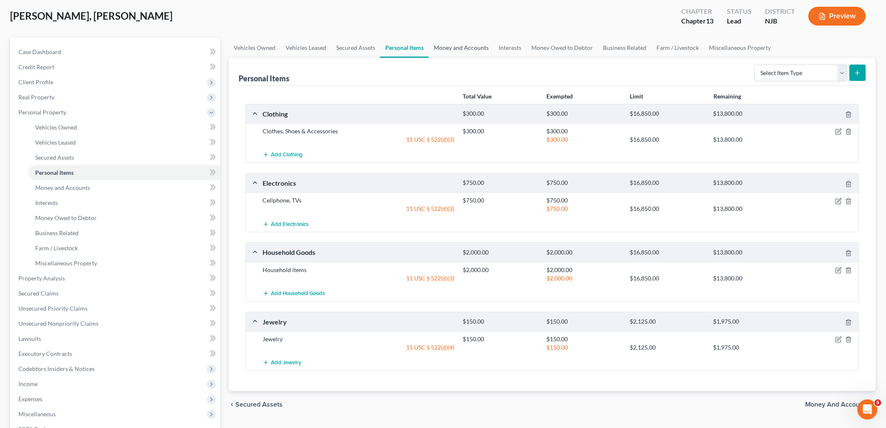
click at [462, 45] on link "Money and Accounts" at bounding box center [461, 48] width 65 height 20
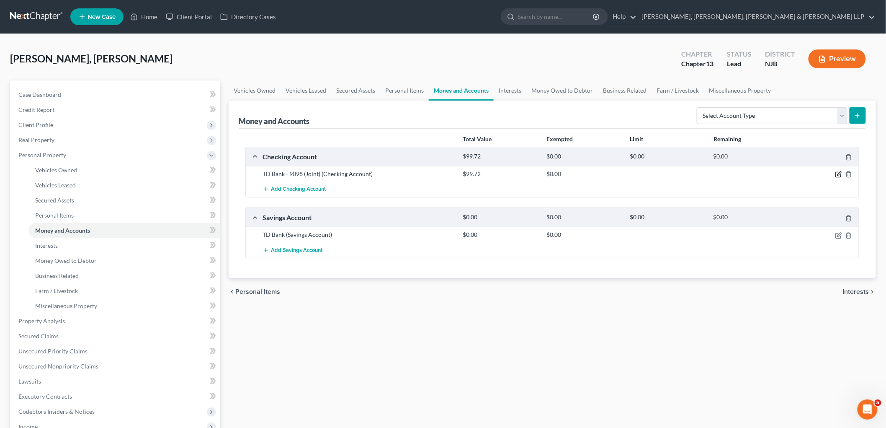
drag, startPoint x: 838, startPoint y: 173, endPoint x: 519, endPoint y: 288, distance: 339.6
click at [838, 173] on icon "button" at bounding box center [839, 174] width 7 height 7
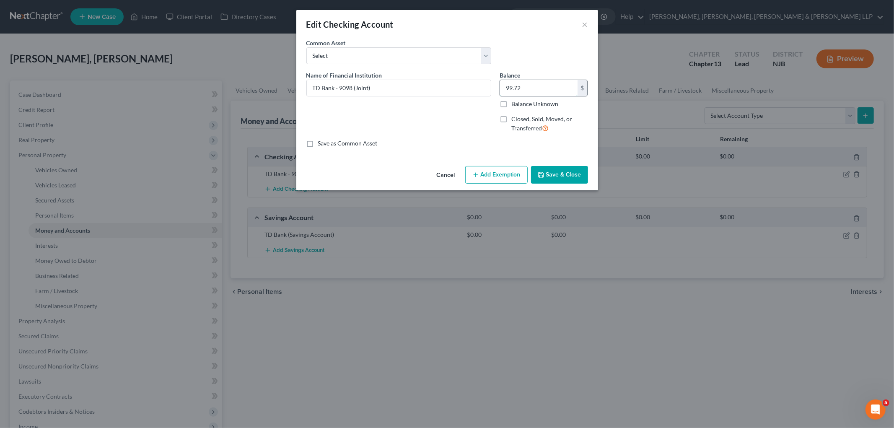
click at [526, 90] on input "99.72" at bounding box center [538, 88] width 77 height 16
type input "32.02"
click at [493, 172] on button "Add Exemption" at bounding box center [496, 175] width 62 height 18
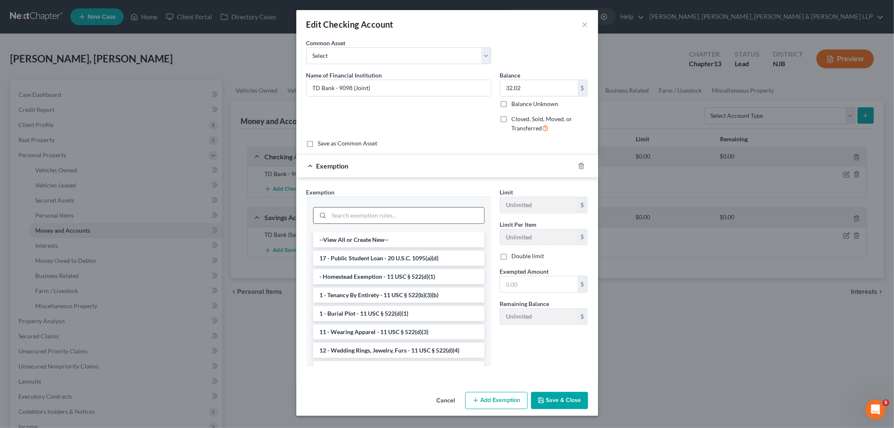
click at [413, 212] on input "search" at bounding box center [406, 215] width 155 height 16
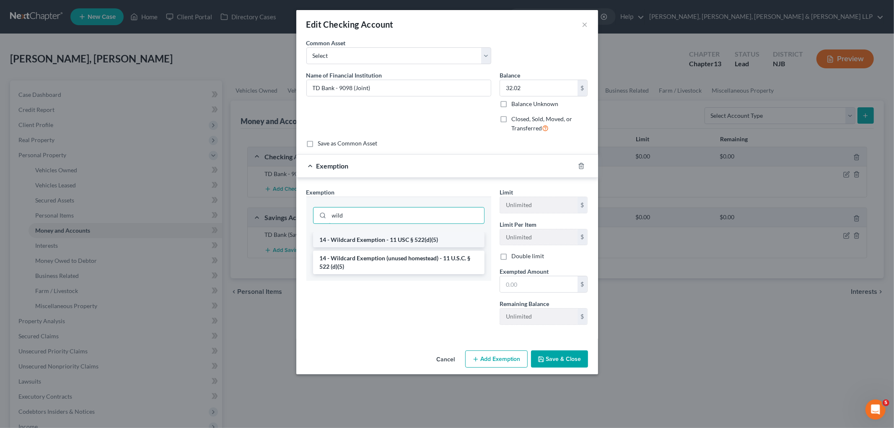
type input "wild"
click at [413, 237] on li "14 - Wildcard Exemption - 11 USC § 522(d)(5)" at bounding box center [398, 239] width 171 height 15
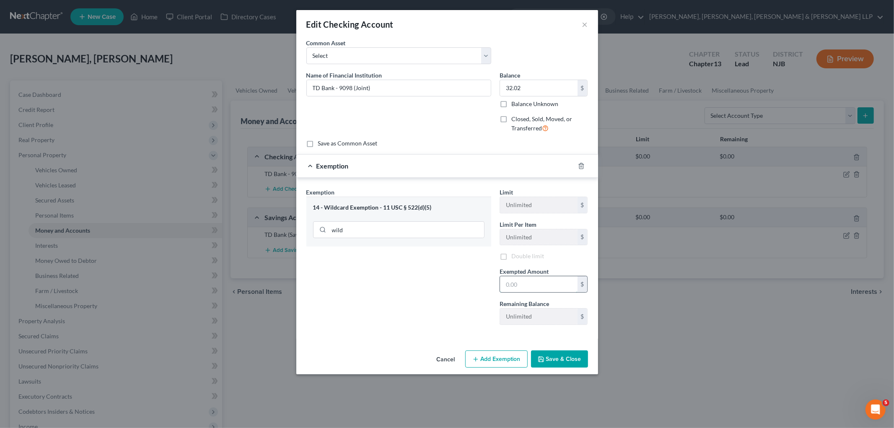
click at [543, 283] on input "text" at bounding box center [538, 284] width 77 height 16
type input "32.02"
click at [577, 360] on button "Save & Close" at bounding box center [559, 359] width 57 height 18
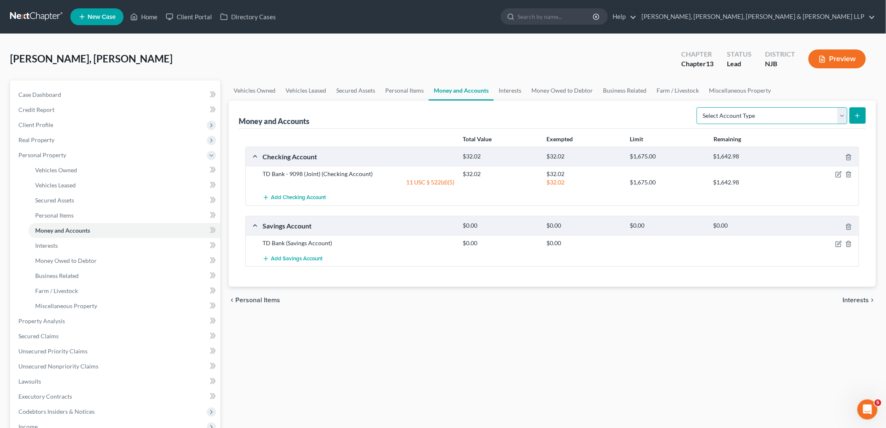
click at [721, 119] on select "Select Account Type Brokerage Cash on Hand Certificates of Deposit Checking Acc…" at bounding box center [772, 115] width 151 height 17
select select "cash_on_hand"
click at [699, 107] on select "Select Account Type Brokerage Cash on Hand Certificates of Deposit Checking Acc…" at bounding box center [772, 115] width 151 height 17
click at [865, 114] on button "submit" at bounding box center [858, 115] width 16 height 16
click at [848, 297] on span "Interests" at bounding box center [856, 300] width 26 height 7
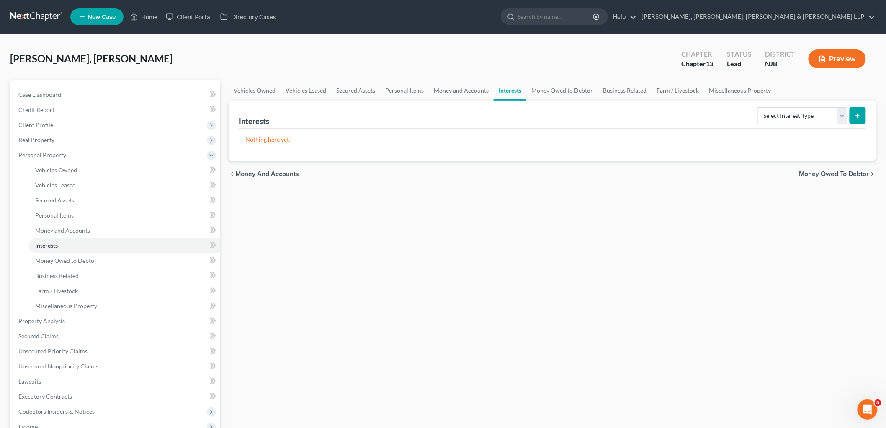
click at [277, 173] on span "Money and Accounts" at bounding box center [267, 173] width 64 height 7
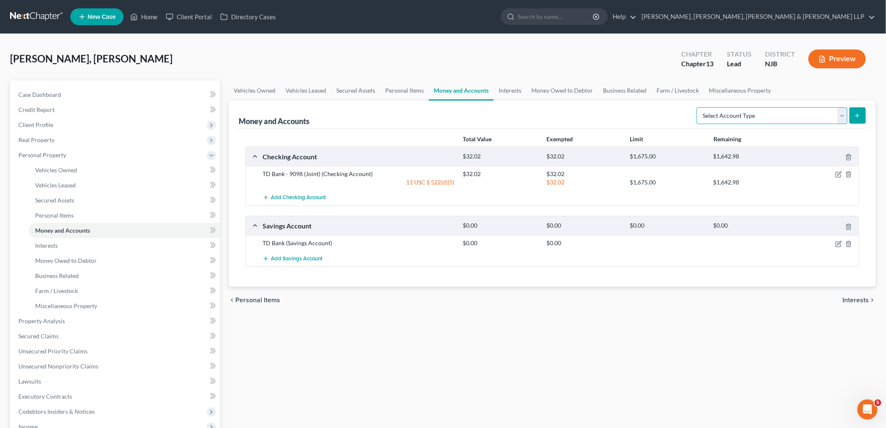
click at [761, 116] on select "Select Account Type Brokerage Cash on Hand Certificates of Deposit Checking Acc…" at bounding box center [772, 115] width 151 height 17
select select "cash_on_hand"
click at [699, 107] on select "Select Account Type Brokerage Cash on Hand Certificates of Deposit Checking Acc…" at bounding box center [772, 115] width 151 height 17
click at [861, 114] on icon "submit" at bounding box center [858, 115] width 7 height 7
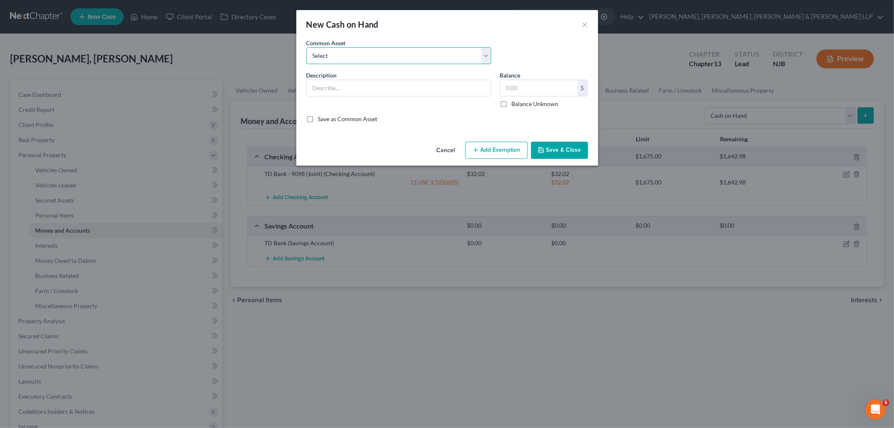
drag, startPoint x: 375, startPoint y: 53, endPoint x: 368, endPoint y: 64, distance: 12.7
click at [375, 53] on select "Select Cash on hand Cash on hand" at bounding box center [398, 55] width 185 height 17
select select "0"
click at [306, 47] on select "Select Cash on hand Cash on hand" at bounding box center [398, 55] width 185 height 17
type input "Cash on hand"
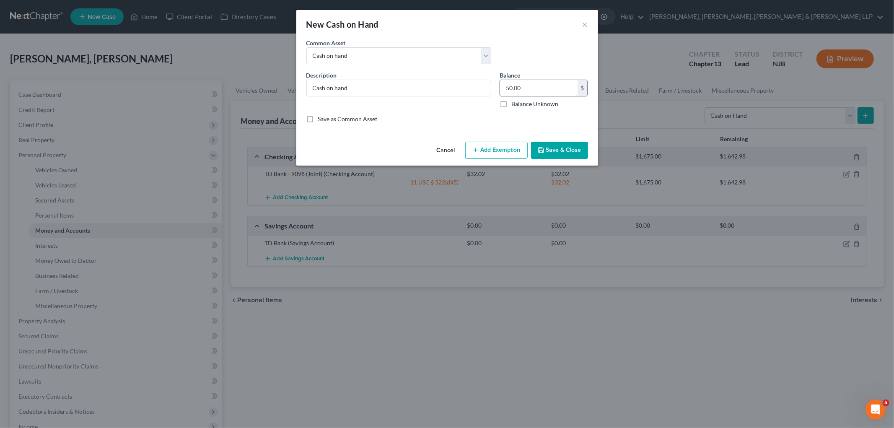
click at [536, 88] on input "50.00" at bounding box center [538, 88] width 77 height 16
type input "10.00"
click at [501, 148] on button "Add Exemption" at bounding box center [496, 151] width 62 height 18
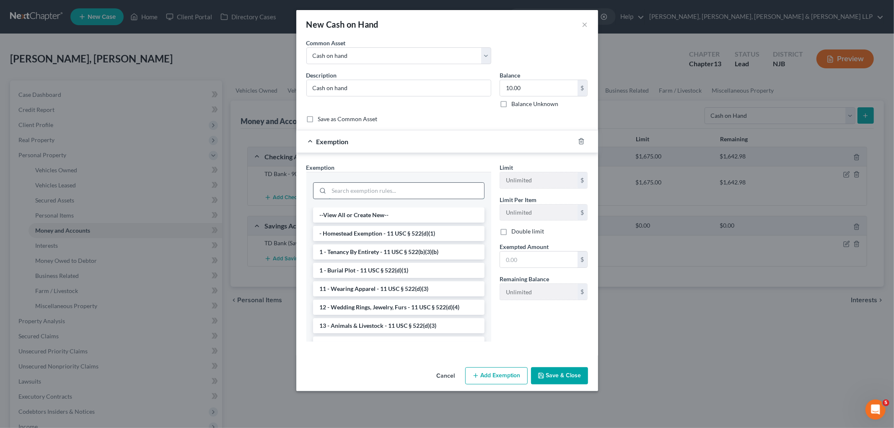
click at [426, 189] on input "search" at bounding box center [406, 191] width 155 height 16
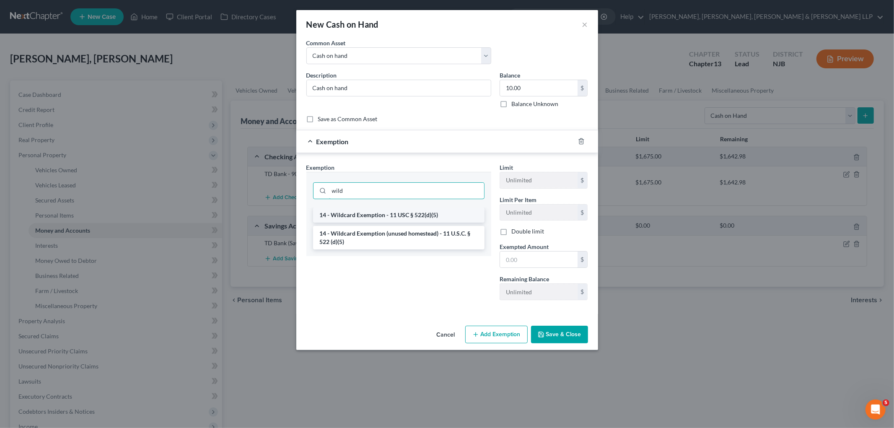
type input "wild"
click at [435, 212] on li "14 - Wildcard Exemption - 11 USC § 522(d)(5)" at bounding box center [398, 214] width 171 height 15
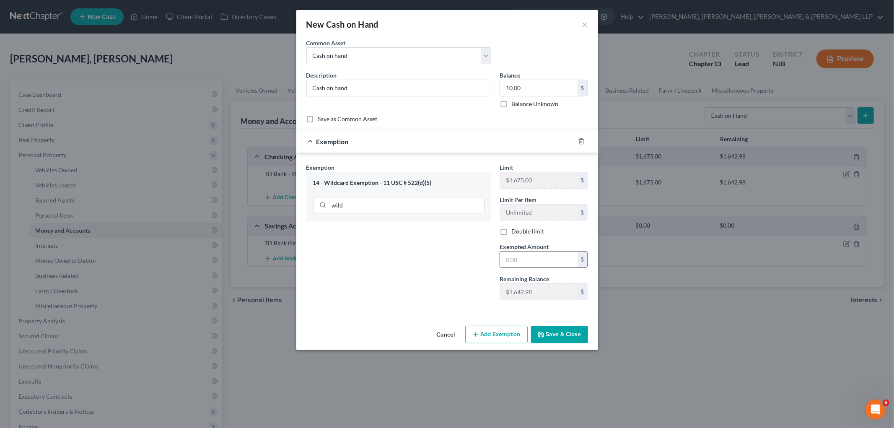
click at [516, 260] on input "text" at bounding box center [538, 259] width 77 height 16
type input "10.00"
click at [567, 325] on button "Save & Close" at bounding box center [559, 334] width 57 height 18
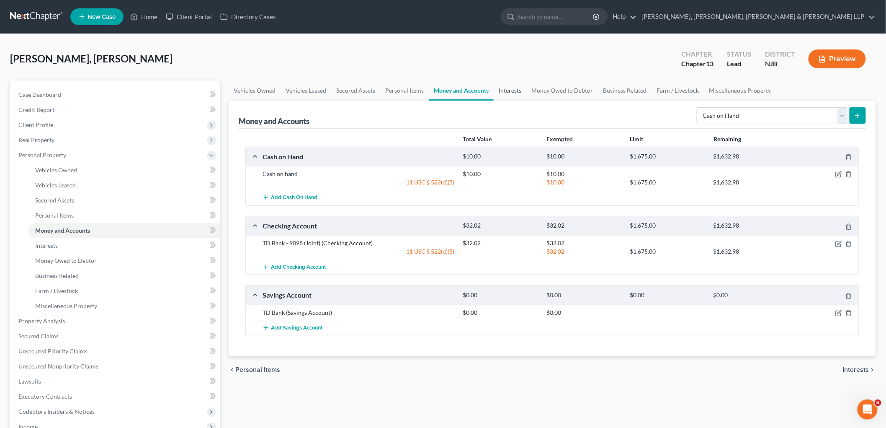
click at [514, 89] on link "Interests" at bounding box center [510, 90] width 33 height 20
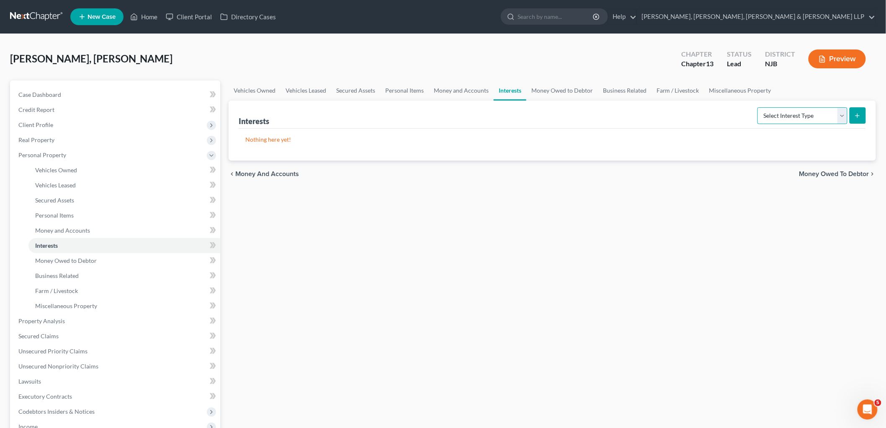
drag, startPoint x: 772, startPoint y: 115, endPoint x: 774, endPoint y: 120, distance: 5.4
click at [772, 115] on select "Select Interest Type 401K Annuity Bond Education IRA Government Bond Government…" at bounding box center [803, 115] width 90 height 17
select select "401k"
click at [759, 107] on select "Select Interest Type 401K Annuity Bond Education IRA Government Bond Government…" at bounding box center [803, 115] width 90 height 17
click at [856, 114] on icon "submit" at bounding box center [858, 115] width 7 height 7
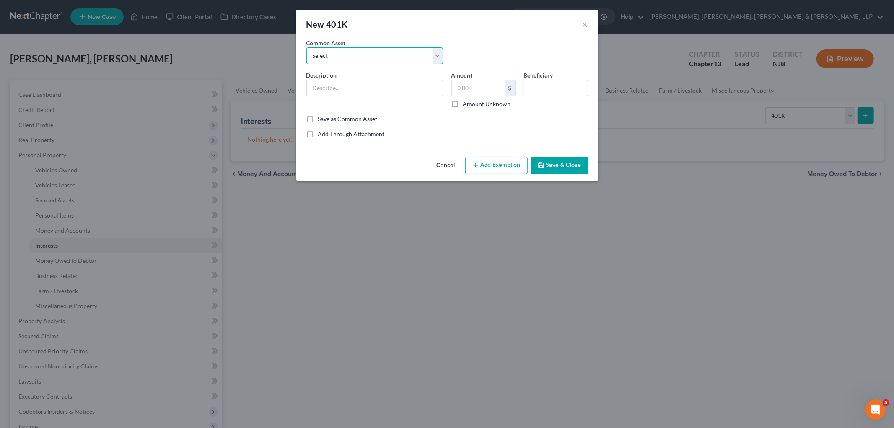
click at [367, 52] on select "Select State of [US_STATE] Retirement Account" at bounding box center [374, 55] width 137 height 17
click at [476, 30] on div "New 401K ×" at bounding box center [447, 24] width 302 height 28
click at [397, 85] on input "text" at bounding box center [375, 88] width 136 height 16
type input "401K"
type input "117.00"
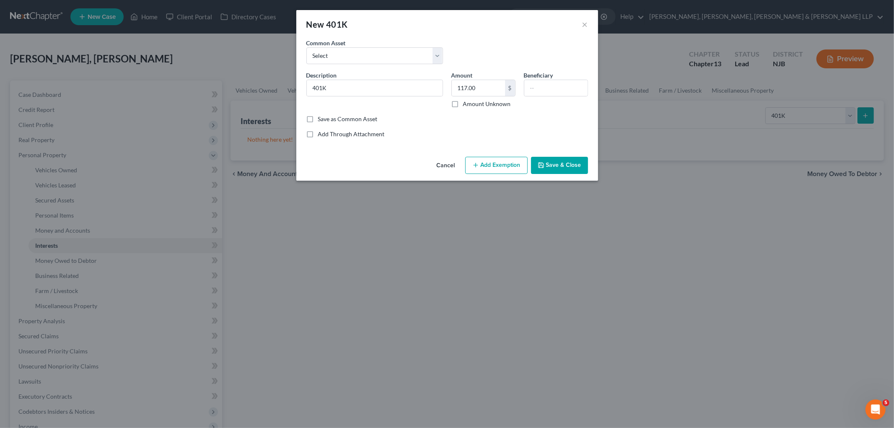
click at [500, 169] on button "Add Exemption" at bounding box center [496, 166] width 62 height 18
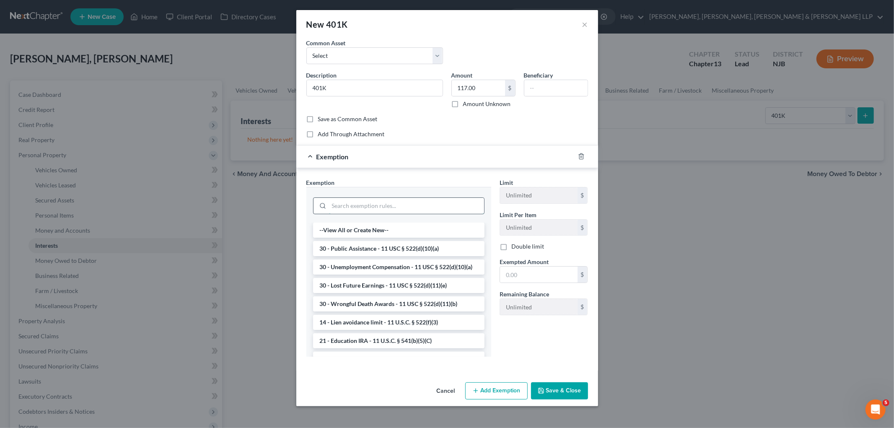
click at [428, 205] on input "search" at bounding box center [406, 206] width 155 height 16
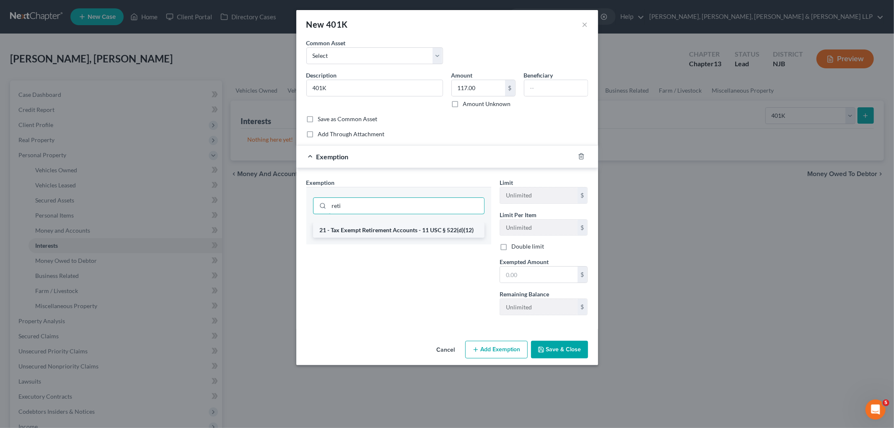
type input "reti"
click at [403, 228] on li "21 - Tax Exempt Retirement Accounts - 11 USC § 522(d)(12)" at bounding box center [398, 229] width 171 height 15
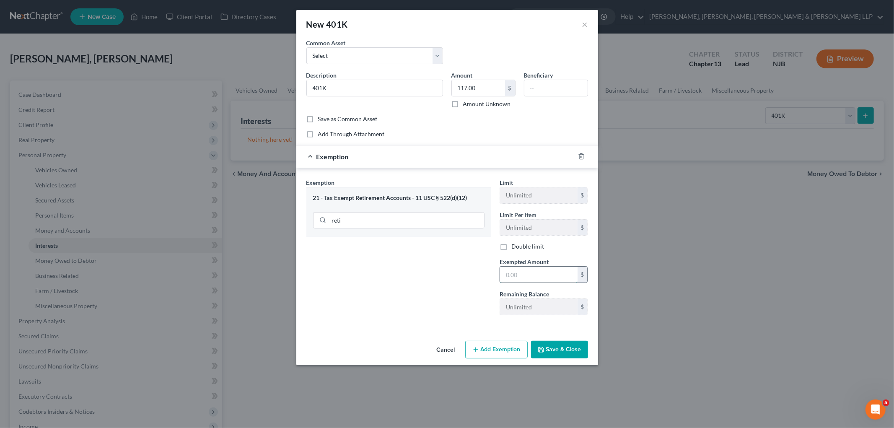
click at [545, 276] on input "text" at bounding box center [538, 274] width 77 height 16
type input "117.00"
click at [567, 342] on button "Save & Close" at bounding box center [559, 350] width 57 height 18
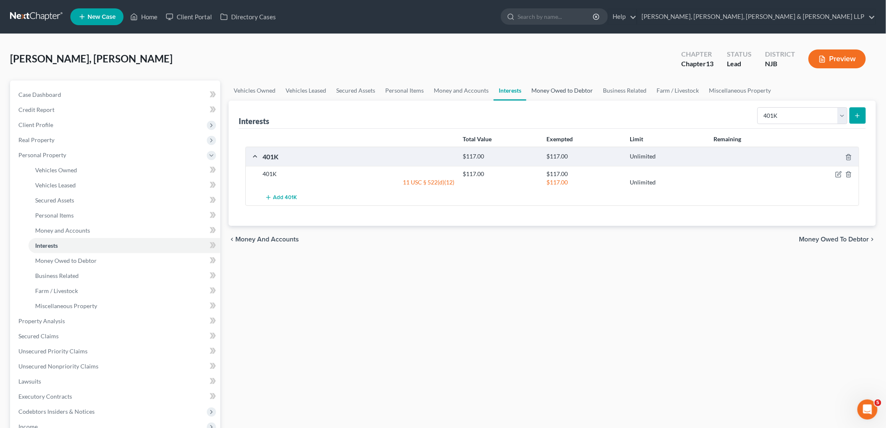
click at [564, 85] on link "Money Owed to Debtor" at bounding box center [563, 90] width 72 height 20
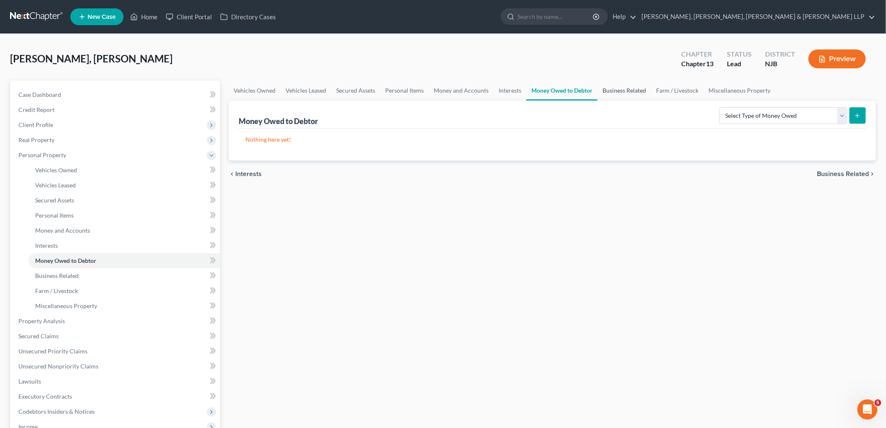
click at [621, 90] on link "Business Related" at bounding box center [625, 90] width 54 height 20
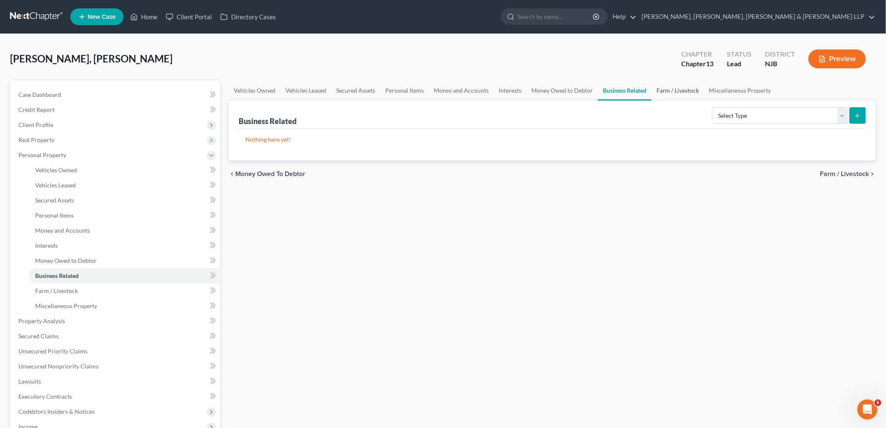
click at [662, 90] on link "Farm / Livestock" at bounding box center [678, 90] width 53 height 20
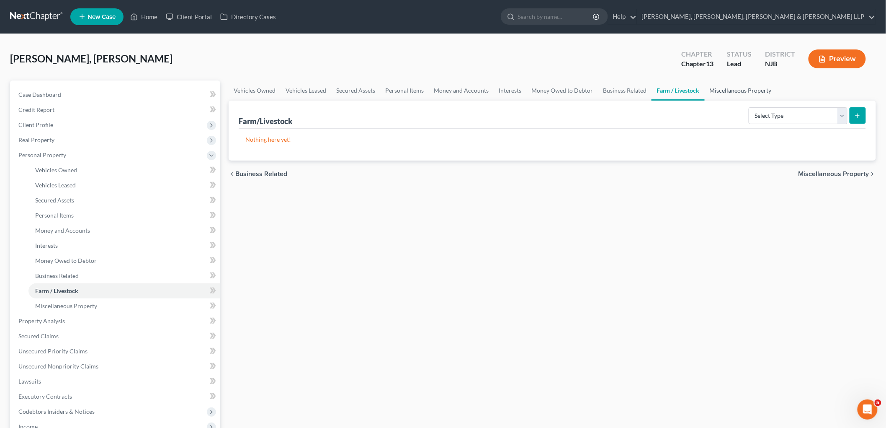
click at [718, 88] on link "Miscellaneous Property" at bounding box center [741, 90] width 72 height 20
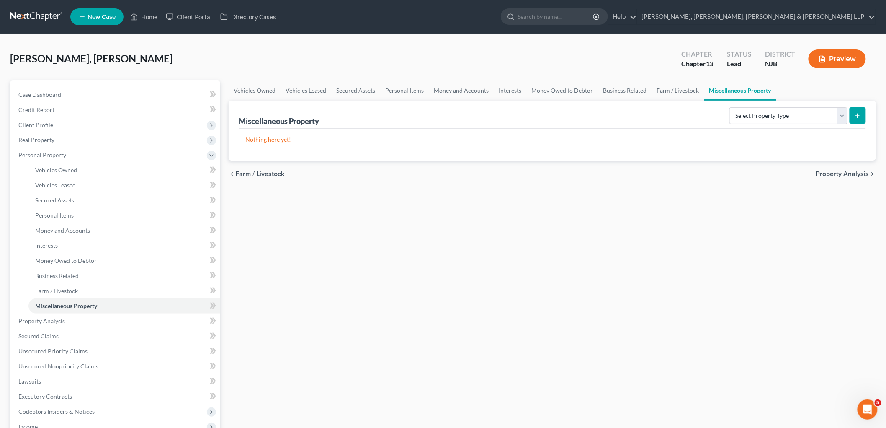
click at [839, 169] on div "chevron_left Farm / Livestock Property Analysis chevron_right" at bounding box center [553, 173] width 648 height 27
click at [842, 173] on span "Property Analysis" at bounding box center [842, 173] width 53 height 7
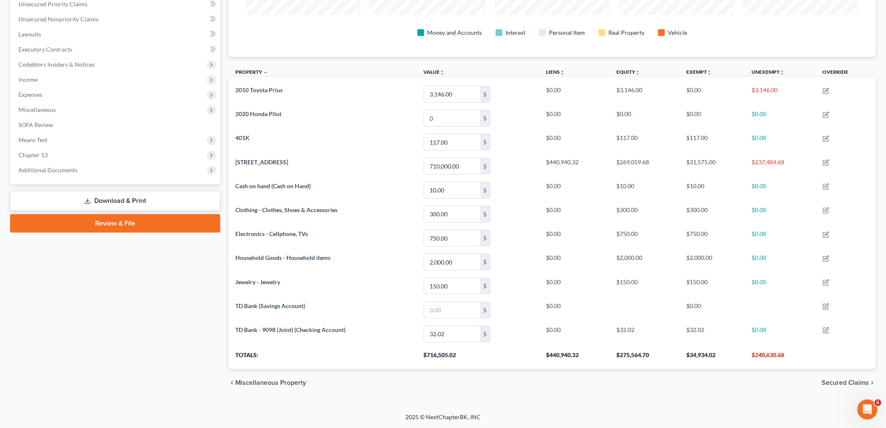
click at [834, 380] on span "Secured Claims" at bounding box center [845, 382] width 47 height 7
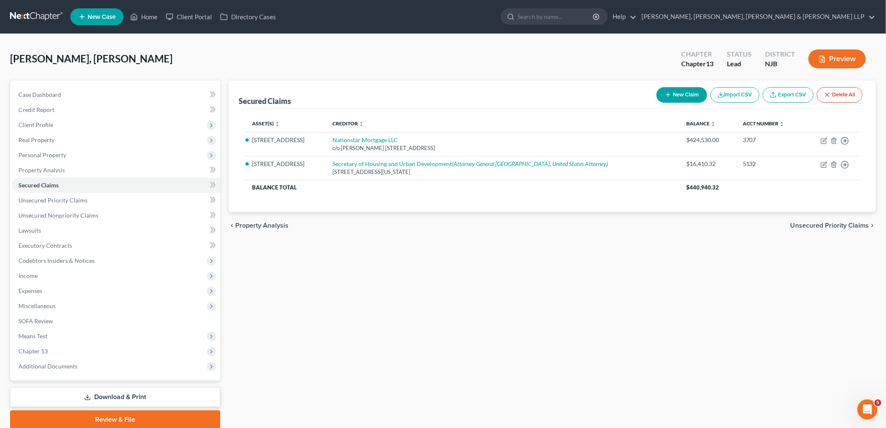
click at [803, 225] on span "Unsecured Priority Claims" at bounding box center [830, 225] width 79 height 7
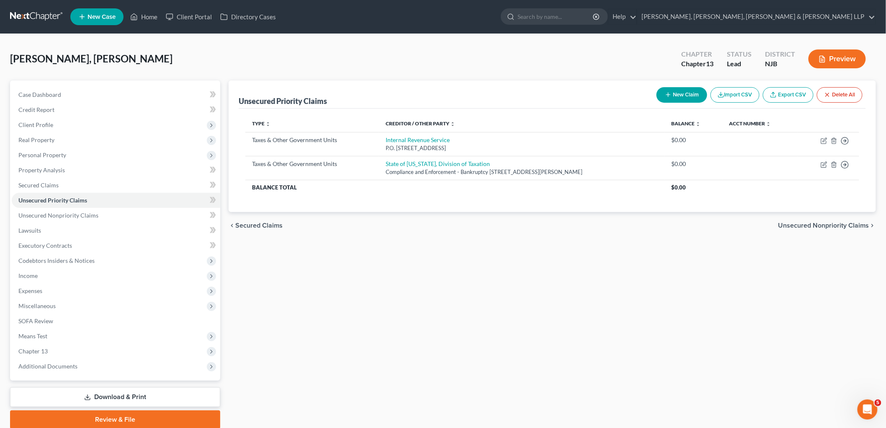
click at [803, 225] on span "Unsecured Nonpriority Claims" at bounding box center [824, 225] width 91 height 7
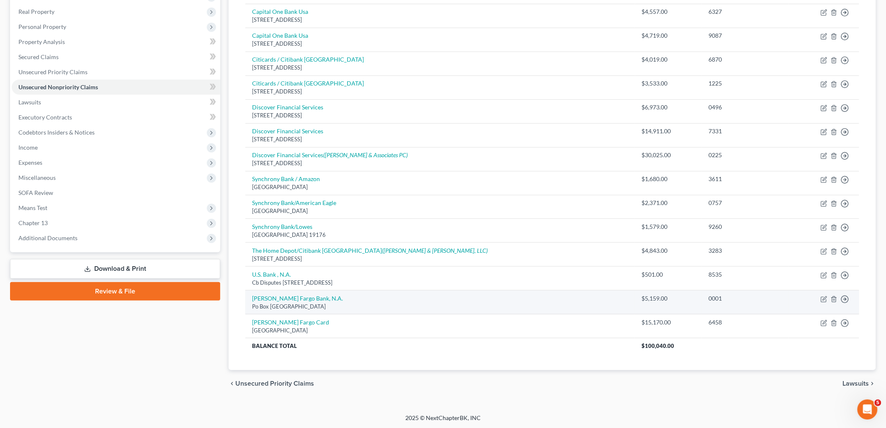
scroll to position [129, 0]
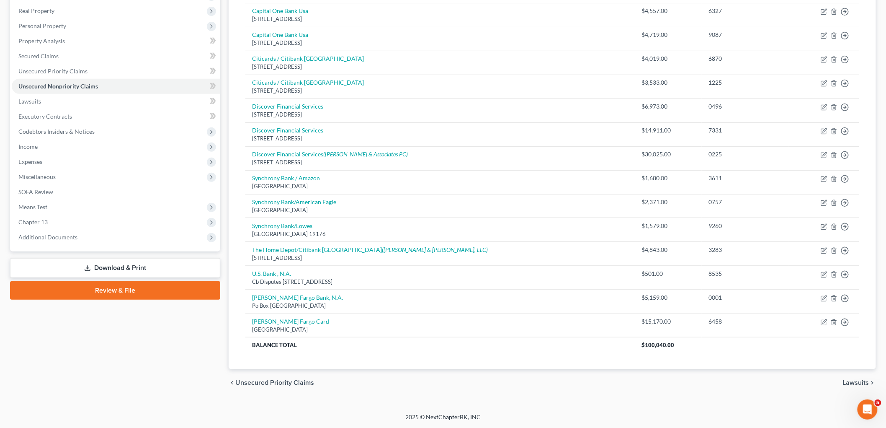
click at [845, 383] on span "Lawsuits" at bounding box center [856, 382] width 26 height 7
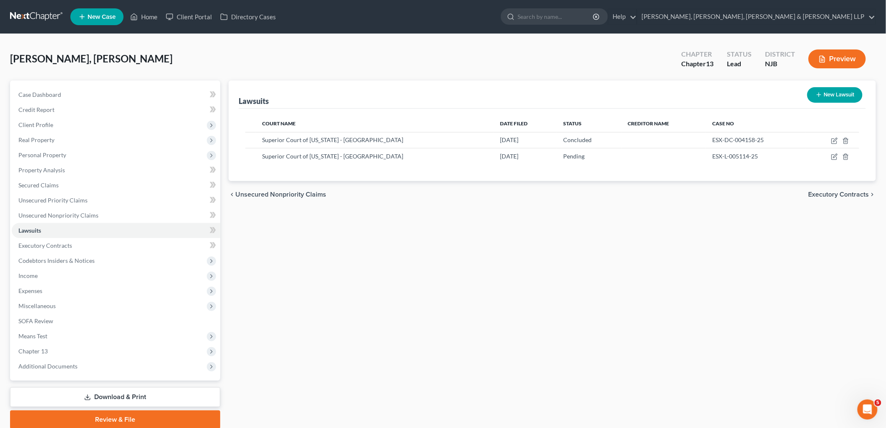
drag, startPoint x: 74, startPoint y: 257, endPoint x: 252, endPoint y: 168, distance: 198.8
click at [74, 257] on span "Codebtors Insiders & Notices" at bounding box center [56, 260] width 76 height 7
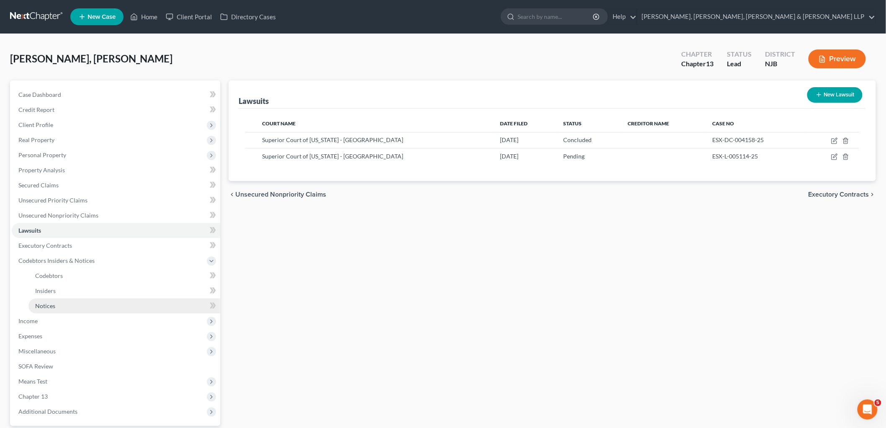
click at [47, 307] on span "Notices" at bounding box center [45, 305] width 20 height 7
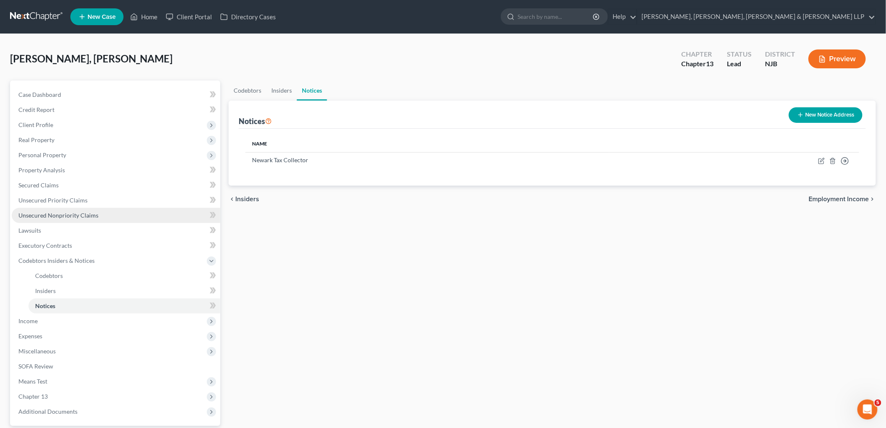
click at [49, 214] on span "Unsecured Nonpriority Claims" at bounding box center [58, 215] width 80 height 7
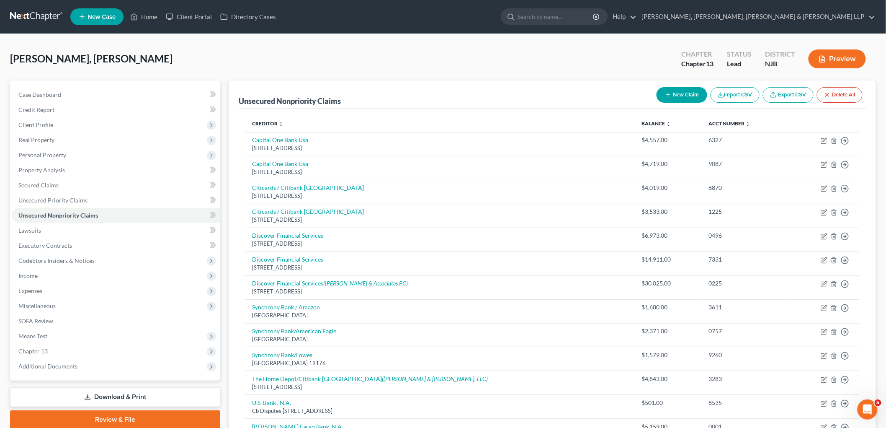
click at [674, 91] on button "New Claim" at bounding box center [682, 94] width 51 height 15
select select "0"
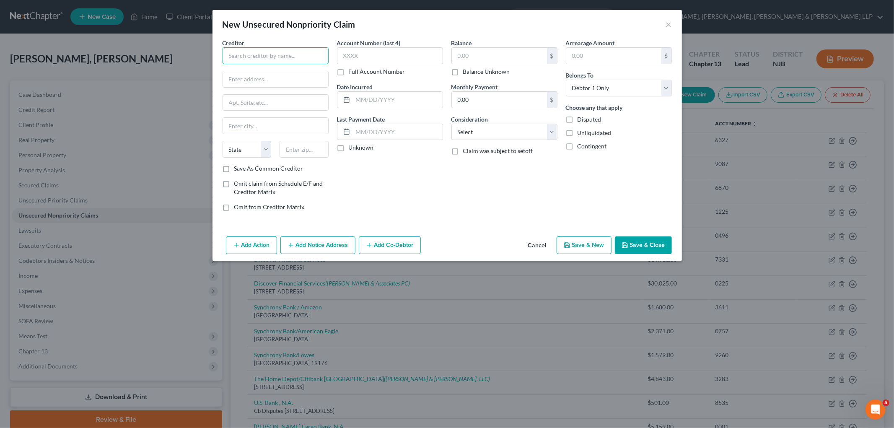
click at [289, 51] on input "text" at bounding box center [275, 55] width 106 height 17
click at [289, 51] on input "Forth" at bounding box center [275, 55] width 106 height 17
type input "Forth Pay"
type input "[STREET_ADDRESS]"
type input "60173"
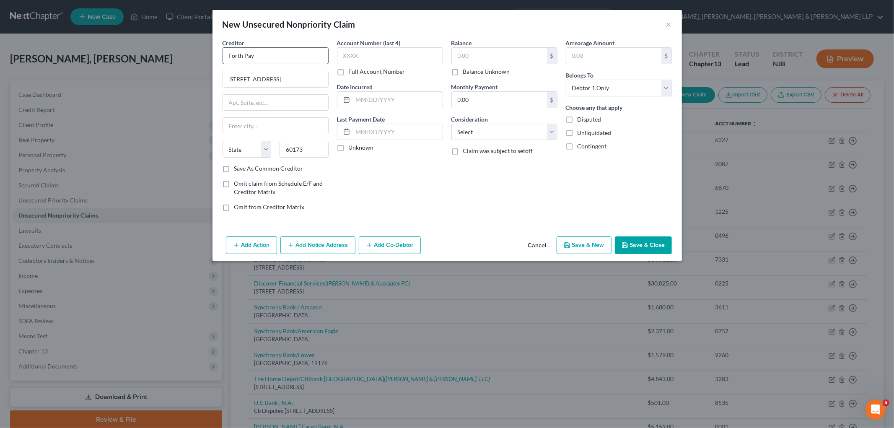
type input "[GEOGRAPHIC_DATA]"
select select "14"
click at [484, 207] on div "Balance $ Balance Unknown Balance Undetermined $ Balance Unknown Monthly Paymen…" at bounding box center [504, 128] width 114 height 179
click at [646, 242] on button "Save & Close" at bounding box center [643, 245] width 57 height 18
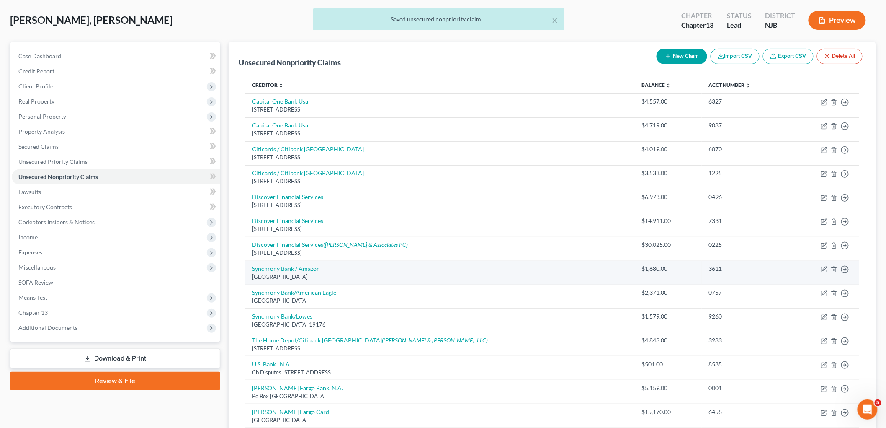
scroll to position [153, 0]
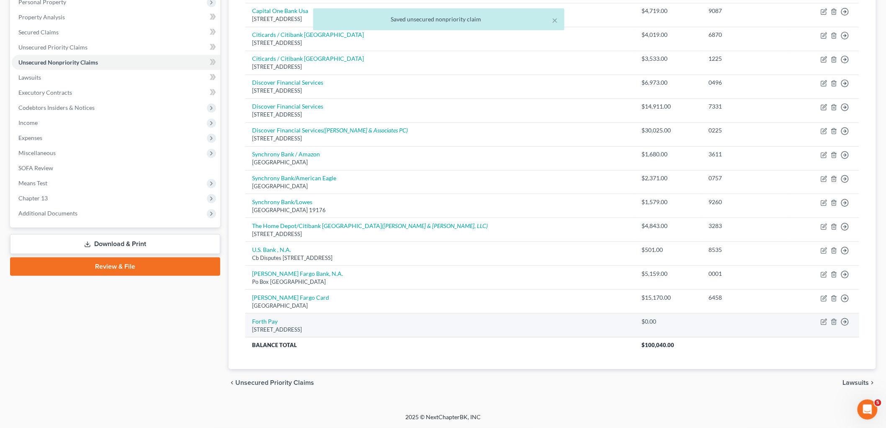
drag, startPoint x: 377, startPoint y: 329, endPoint x: 250, endPoint y: 321, distance: 127.6
click at [250, 321] on td "Forth Pay [STREET_ADDRESS]" at bounding box center [440, 325] width 390 height 24
copy td "Forth Pay [STREET_ADDRESS]"
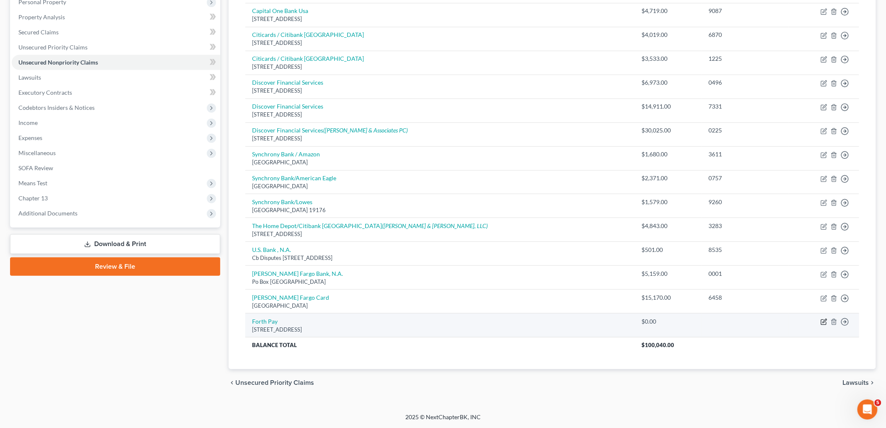
click at [824, 321] on icon "button" at bounding box center [825, 321] width 4 height 4
select select "14"
select select "0"
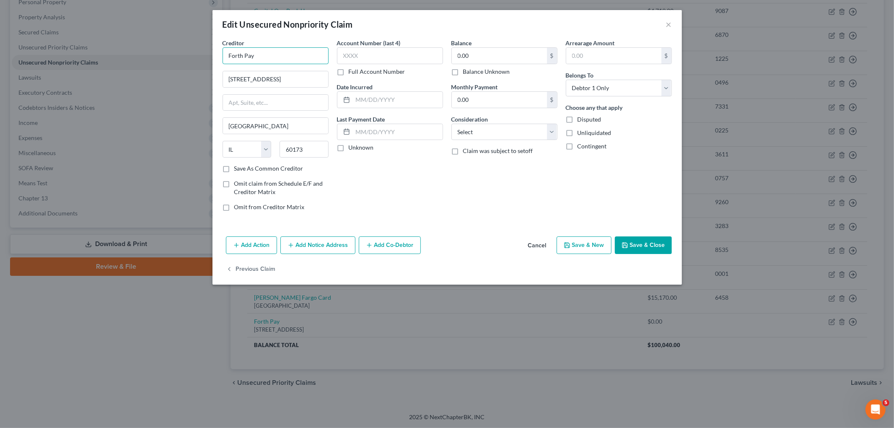
drag, startPoint x: 263, startPoint y: 53, endPoint x: 214, endPoint y: 48, distance: 49.3
click at [214, 48] on div "Creditor * Forth Pay [STREET_ADDRESS][GEOGRAPHIC_DATA][US_STATE] CA CO [GEOGRAP…" at bounding box center [446, 136] width 469 height 194
paste input ", Inc."
type input "Forth, Inc."
click at [429, 215] on div "Account Number (last 4) Full Account Number Date Incurred Last Payment Date Unk…" at bounding box center [390, 128] width 114 height 179
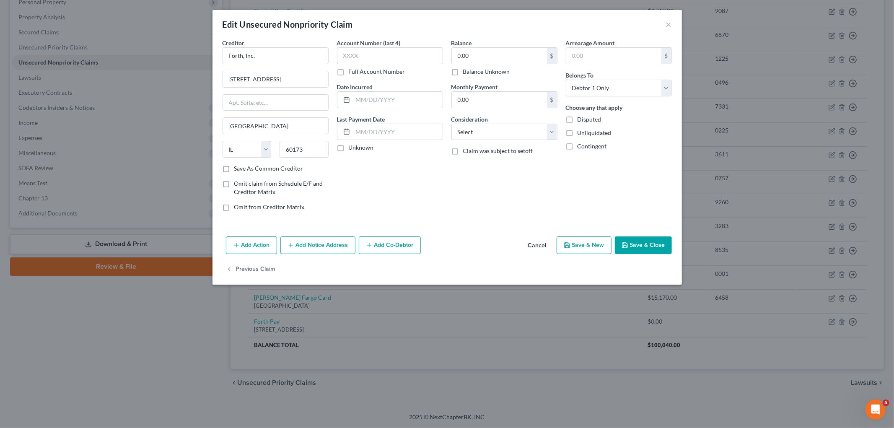
click at [641, 245] on button "Save & Close" at bounding box center [643, 245] width 57 height 18
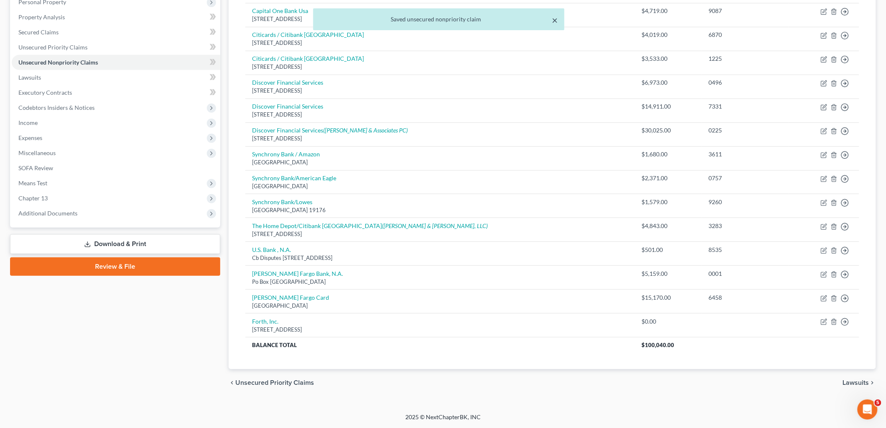
click at [554, 18] on button "×" at bounding box center [555, 20] width 6 height 10
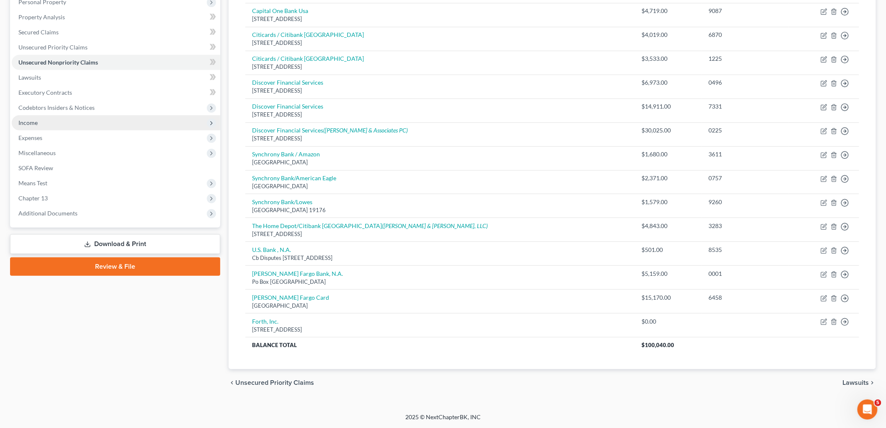
click at [36, 119] on span "Income" at bounding box center [27, 122] width 19 height 7
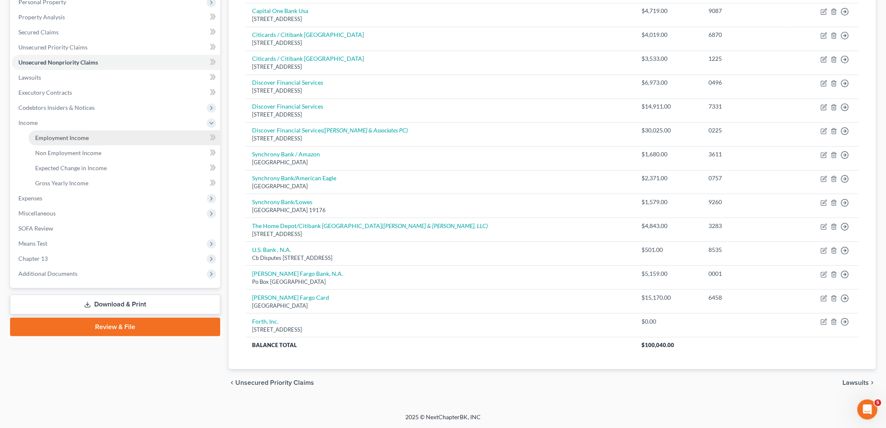
click at [48, 135] on span "Employment Income" at bounding box center [62, 137] width 54 height 7
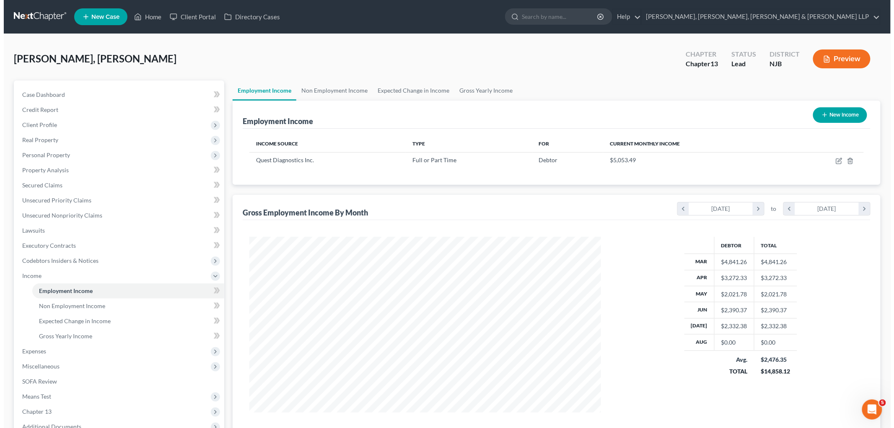
scroll to position [175, 368]
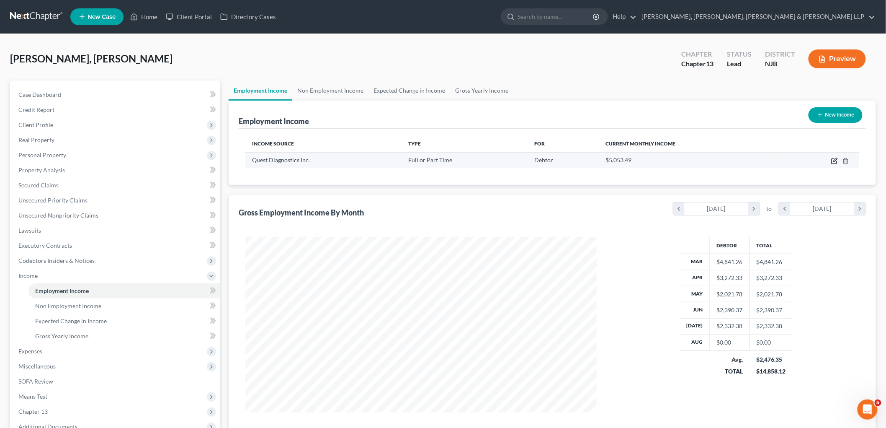
click at [836, 159] on icon "button" at bounding box center [836, 160] width 4 height 4
select select "0"
select select "33"
select select "2"
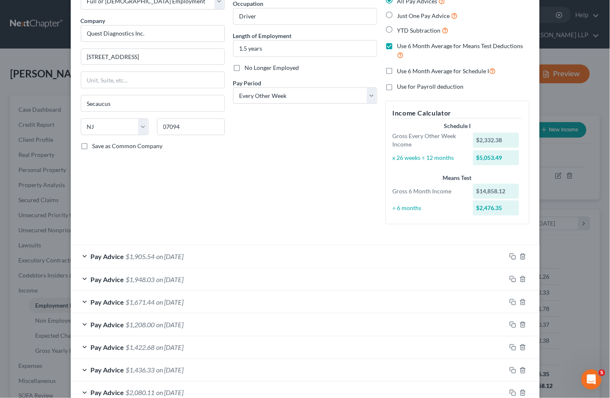
scroll to position [13, 0]
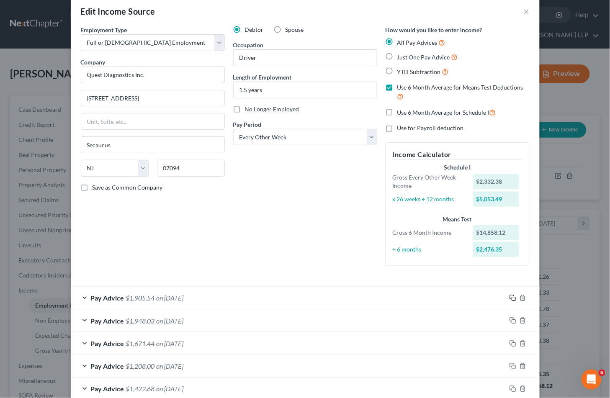
click at [511, 296] on icon "button" at bounding box center [513, 298] width 7 height 7
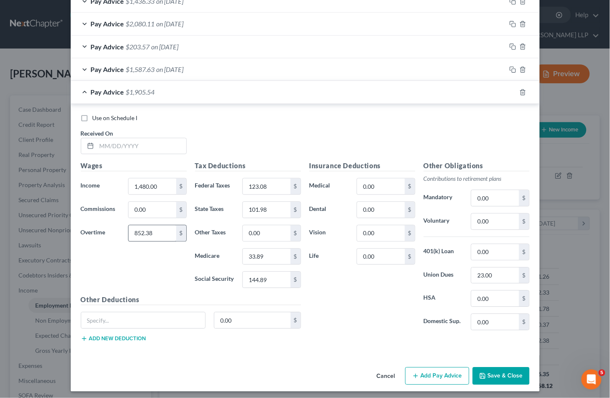
scroll to position [428, 0]
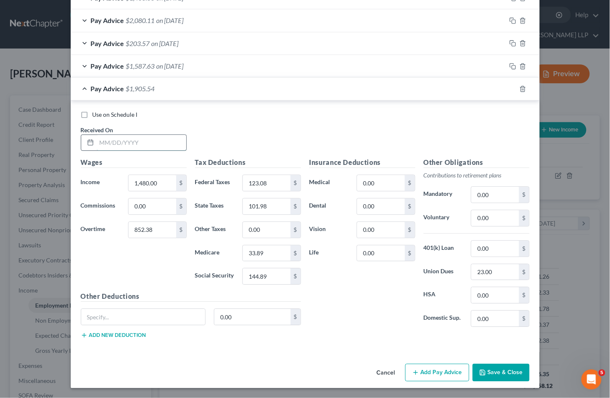
click at [136, 137] on input "text" at bounding box center [142, 143] width 90 height 16
type input "[DATE]"
click at [164, 178] on input "1,480.00" at bounding box center [152, 183] width 47 height 16
type input "1,502.20"
click at [147, 230] on input "852.38" at bounding box center [152, 230] width 47 height 16
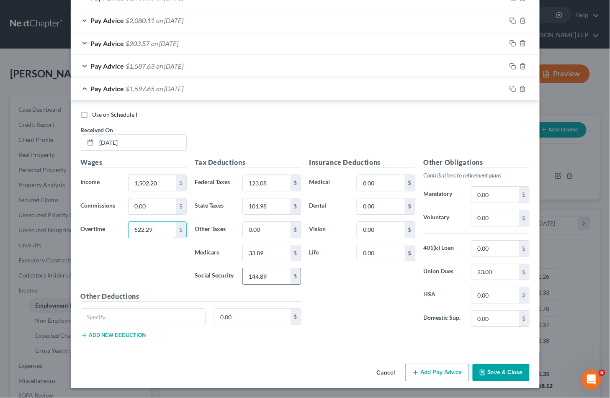
type input "522.29"
click at [284, 278] on input "144.89" at bounding box center [266, 277] width 47 height 16
type input "126.70"
click at [273, 183] on input "123.08" at bounding box center [266, 183] width 47 height 16
type input "88.23"
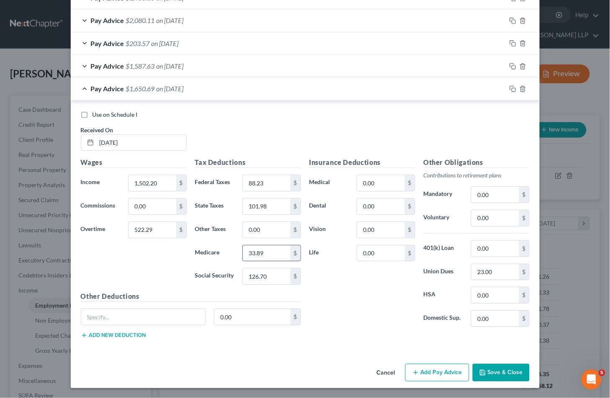
click at [272, 250] on input "33.89" at bounding box center [266, 253] width 47 height 16
type input "29.63"
click at [264, 204] on input "101.98" at bounding box center [266, 207] width 47 height 16
type input "81.01"
click at [330, 296] on div "Insurance Deductions Medical 0.00 $ Dental 0.00 $ Vision 0.00 $ Life 0.00 $" at bounding box center [362, 246] width 114 height 176
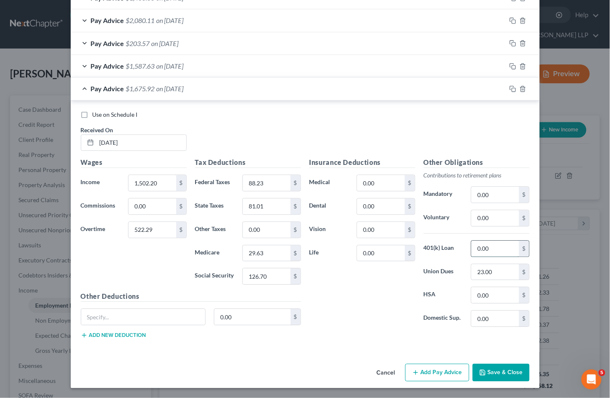
click at [495, 247] on input "0.00" at bounding box center [495, 249] width 47 height 16
click at [499, 217] on input "0.00" at bounding box center [495, 218] width 47 height 16
type input "101.30"
drag, startPoint x: 500, startPoint y: 219, endPoint x: 464, endPoint y: 217, distance: 36.1
click at [467, 217] on div "101.30 $" at bounding box center [500, 218] width 67 height 17
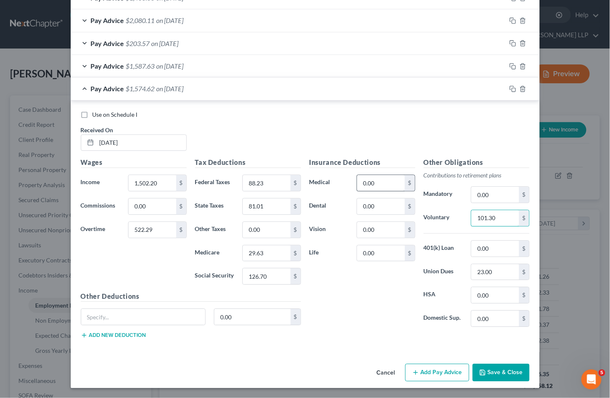
type input "101.30"
click at [383, 181] on input "0.00" at bounding box center [380, 183] width 47 height 16
type input "193.49"
click at [498, 270] on input "23.00" at bounding box center [495, 272] width 47 height 16
type input "24.00"
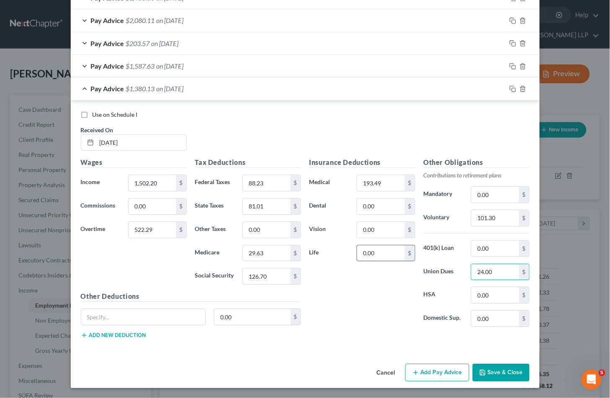
click at [377, 253] on input "0.00" at bounding box center [380, 253] width 47 height 16
type input "7.38"
drag, startPoint x: 377, startPoint y: 253, endPoint x: 344, endPoint y: 249, distance: 34.1
click at [344, 249] on div "Life 7.38 $" at bounding box center [362, 253] width 114 height 17
click at [371, 307] on div "Insurance Deductions Medical 193.49 $ Dental 0.00 $ Vision 0.00 $ Life $" at bounding box center [362, 246] width 114 height 176
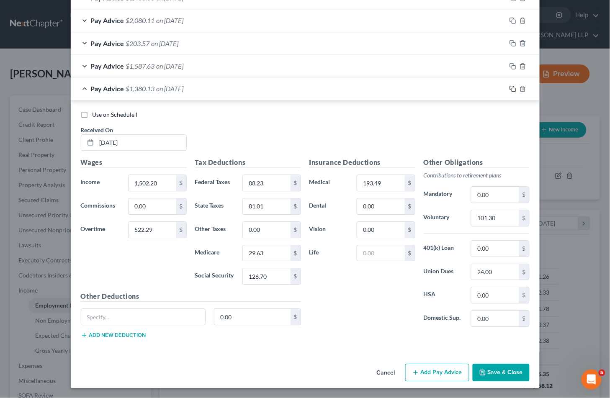
click at [510, 88] on icon "button" at bounding box center [513, 88] width 7 height 7
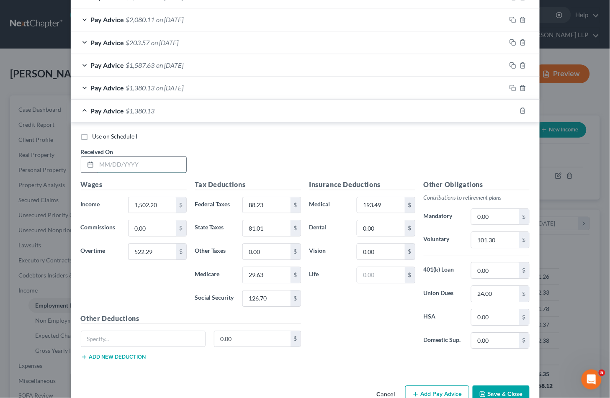
click at [162, 163] on input "text" at bounding box center [142, 165] width 90 height 16
click at [158, 204] on input "1,502.20" at bounding box center [152, 205] width 47 height 16
click at [160, 252] on input "522.29" at bounding box center [152, 252] width 47 height 16
click at [277, 302] on input "126.70" at bounding box center [266, 299] width 47 height 16
click at [273, 204] on input "88.23" at bounding box center [266, 205] width 47 height 16
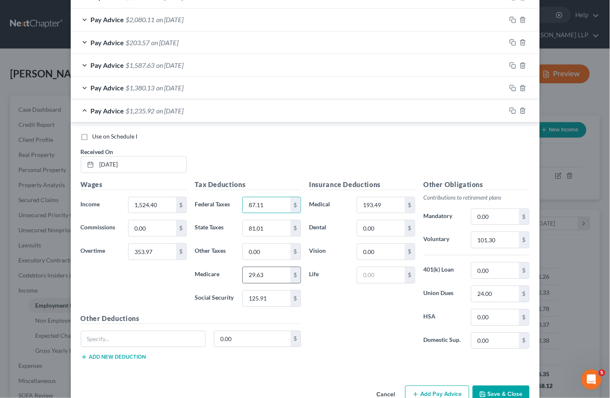
click at [273, 276] on input "29.63" at bounding box center [266, 275] width 47 height 16
click at [261, 230] on input "81.01" at bounding box center [266, 228] width 47 height 16
click at [325, 309] on div "Insurance Deductions Medical 193.49 $ Dental 0.00 $ Vision 0.00 $ Life $" at bounding box center [362, 268] width 114 height 176
click at [500, 241] on input "101.30" at bounding box center [495, 240] width 47 height 16
click at [387, 204] on input "193.49" at bounding box center [380, 205] width 47 height 16
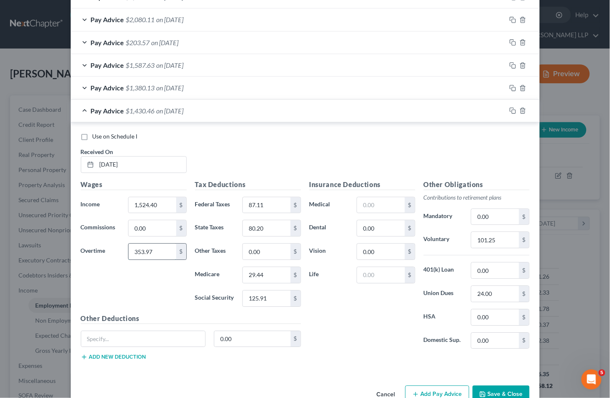
click at [157, 250] on input "353.97" at bounding box center [152, 252] width 47 height 16
click at [161, 201] on input "1,524.40" at bounding box center [152, 205] width 47 height 16
click at [246, 155] on div "Use on Schedule I Received On * [DATE]" at bounding box center [305, 155] width 457 height 47
click at [161, 231] on input "0.00" at bounding box center [152, 228] width 47 height 16
drag, startPoint x: 161, startPoint y: 231, endPoint x: 111, endPoint y: 224, distance: 50.8
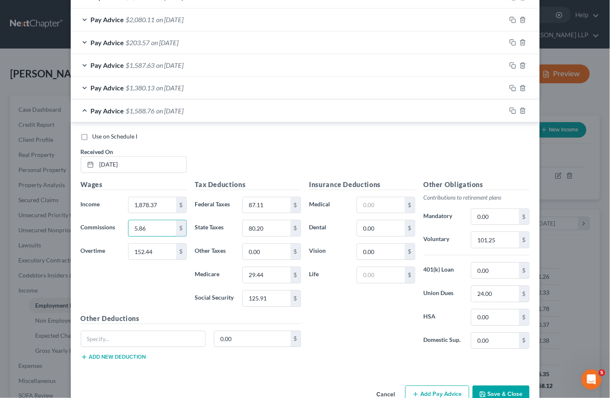
click at [111, 225] on div "Commissions 5.86 $" at bounding box center [134, 228] width 114 height 17
click at [269, 248] on input "0.00" at bounding box center [266, 252] width 47 height 16
click at [274, 153] on div "Use on Schedule I Received On * [DATE]" at bounding box center [305, 155] width 457 height 47
click at [510, 111] on icon "button" at bounding box center [513, 110] width 7 height 7
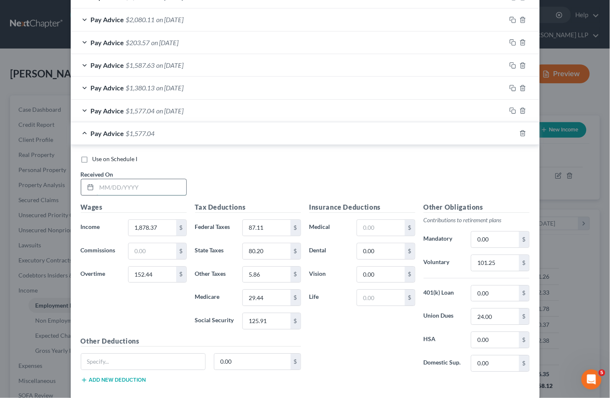
click at [137, 181] on input "text" at bounding box center [142, 187] width 90 height 16
click at [160, 276] on input "152.44" at bounding box center [152, 275] width 47 height 16
click at [317, 168] on div "Use on Schedule I Received On * [DATE]" at bounding box center [305, 178] width 457 height 47
click at [275, 170] on div "Use on Schedule I Received On * [DATE]" at bounding box center [305, 178] width 457 height 47
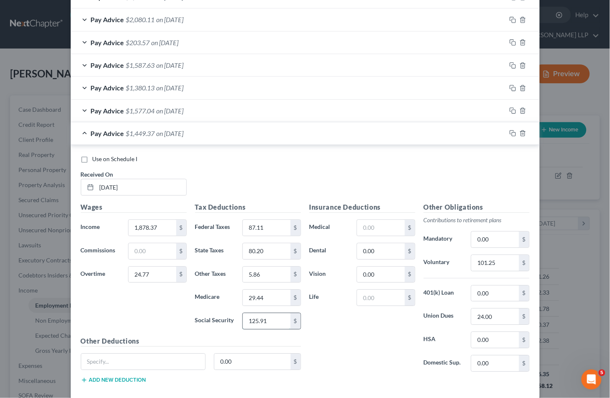
click at [271, 320] on input "125.91" at bounding box center [266, 321] width 47 height 16
click at [266, 228] on input "87.11" at bounding box center [266, 228] width 47 height 16
click at [275, 300] on input "29.44" at bounding box center [266, 298] width 47 height 16
click at [273, 251] on input "80.20" at bounding box center [266, 251] width 47 height 16
click at [503, 266] on input "101.25" at bounding box center [495, 263] width 47 height 16
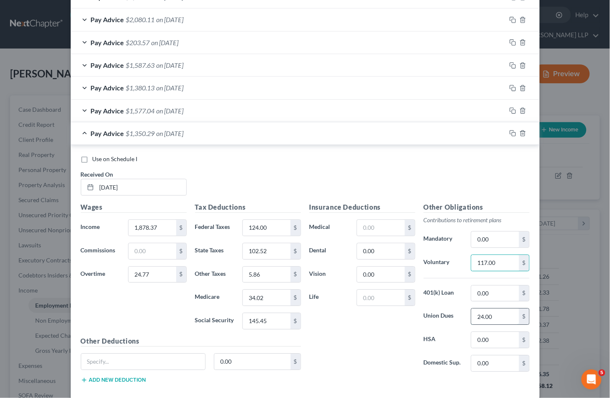
click at [497, 316] on input "24.00" at bounding box center [495, 317] width 47 height 16
click at [352, 338] on div "Insurance Deductions Medical $ Dental 0.00 $ Vision 0.00 $ Life $" at bounding box center [362, 290] width 114 height 176
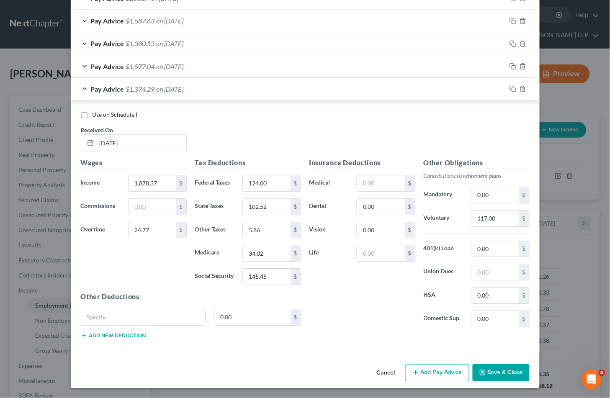
scroll to position [474, 0]
